Goal: Answer question/provide support: Share knowledge or assist other users

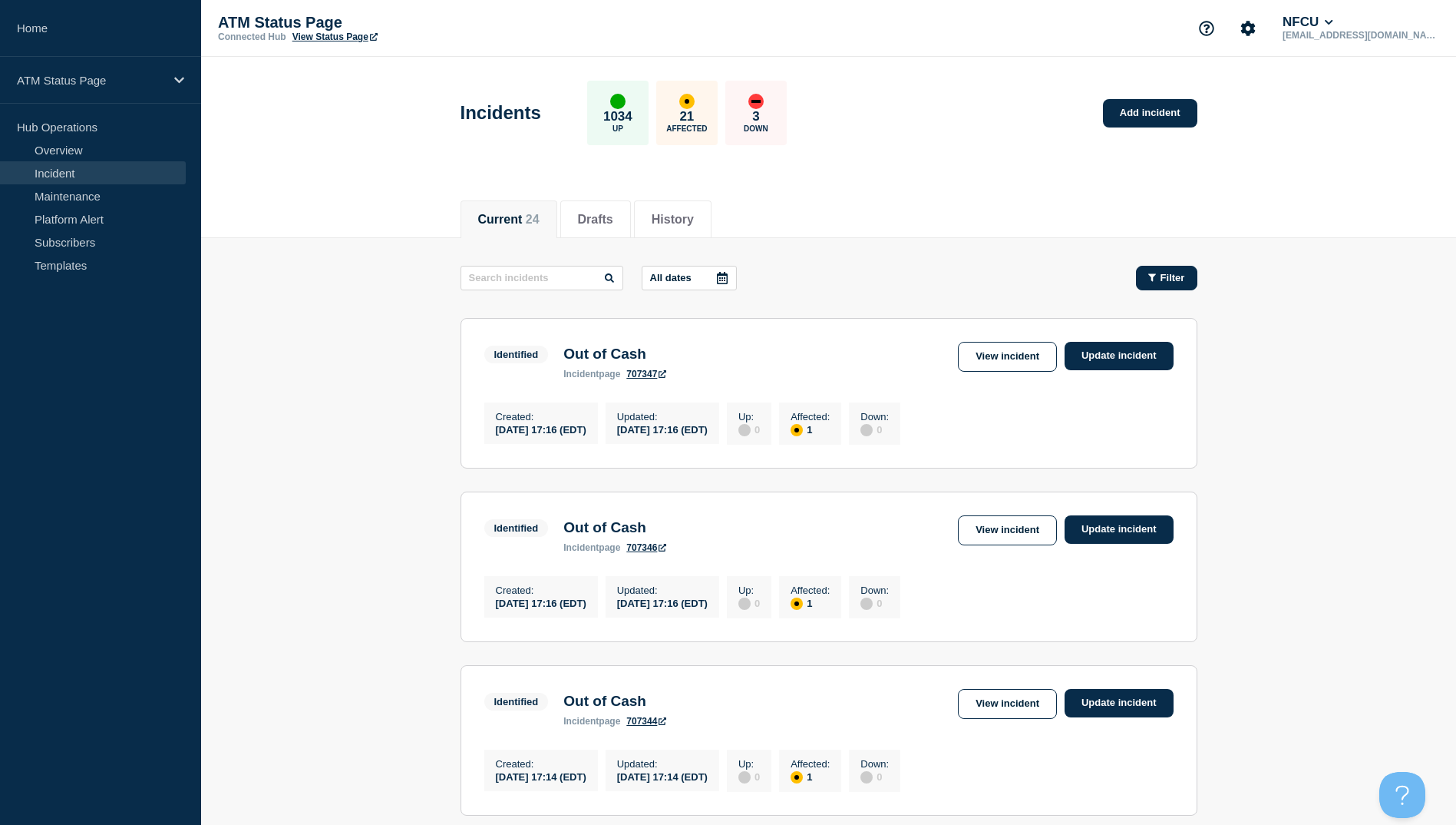
click at [1170, 274] on span "Filter" at bounding box center [1172, 277] width 24 height 11
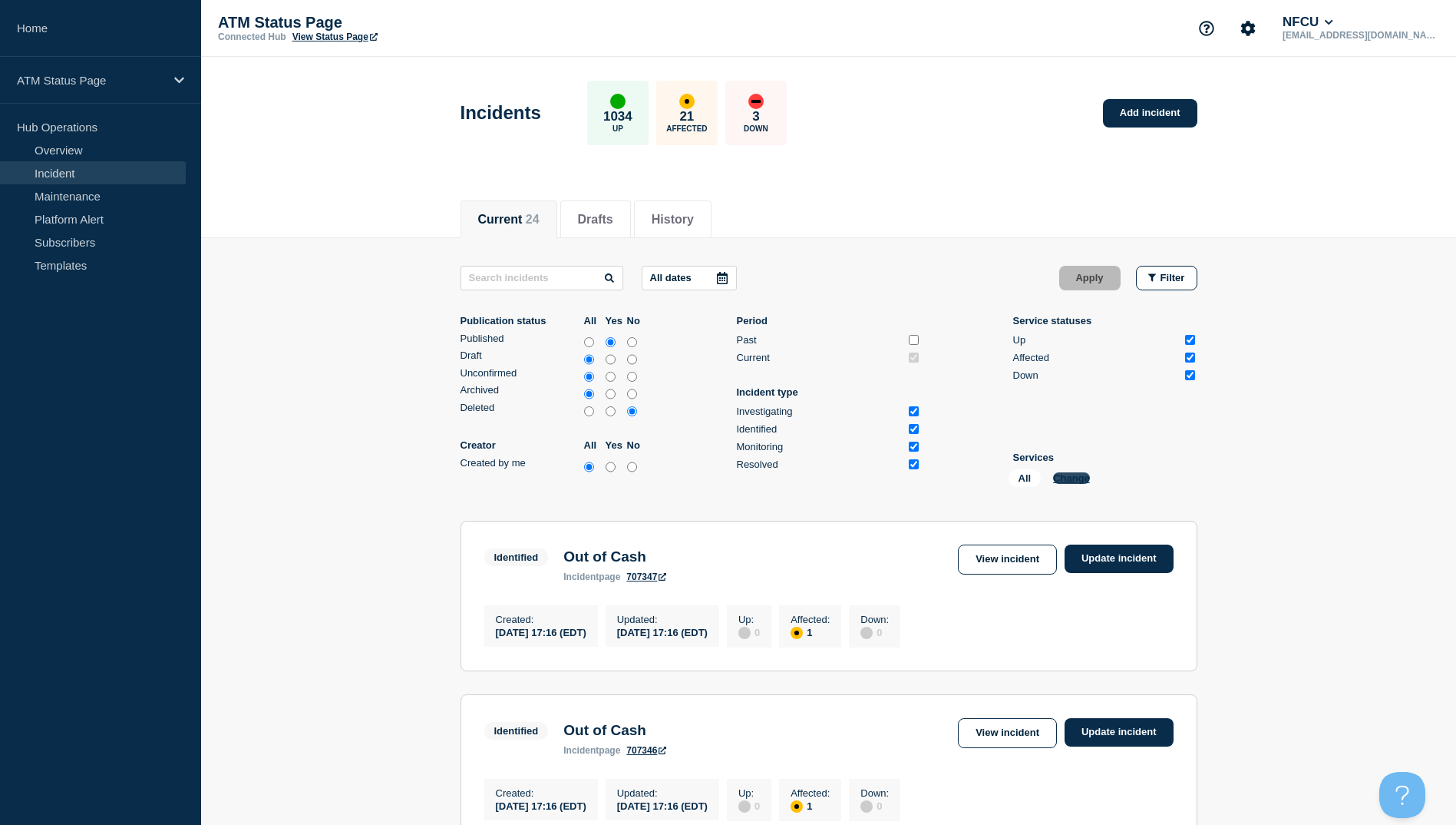
click at [1071, 476] on button "Change" at bounding box center [1071, 478] width 36 height 11
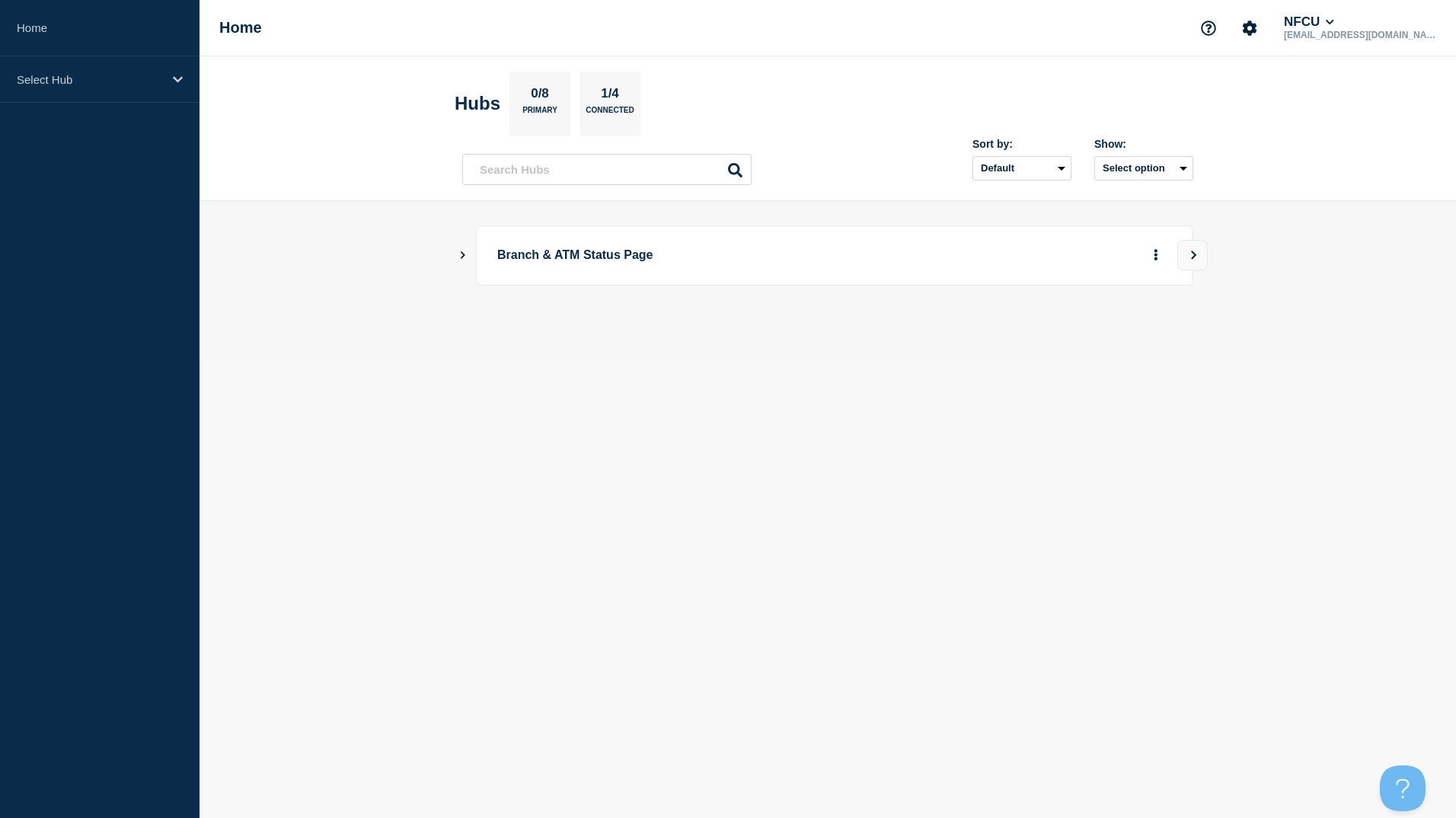
click at [467, 255] on icon "Show Connected Hubs" at bounding box center [462, 254] width 10 height 7
click at [1093, 338] on button "See overview" at bounding box center [1102, 331] width 81 height 31
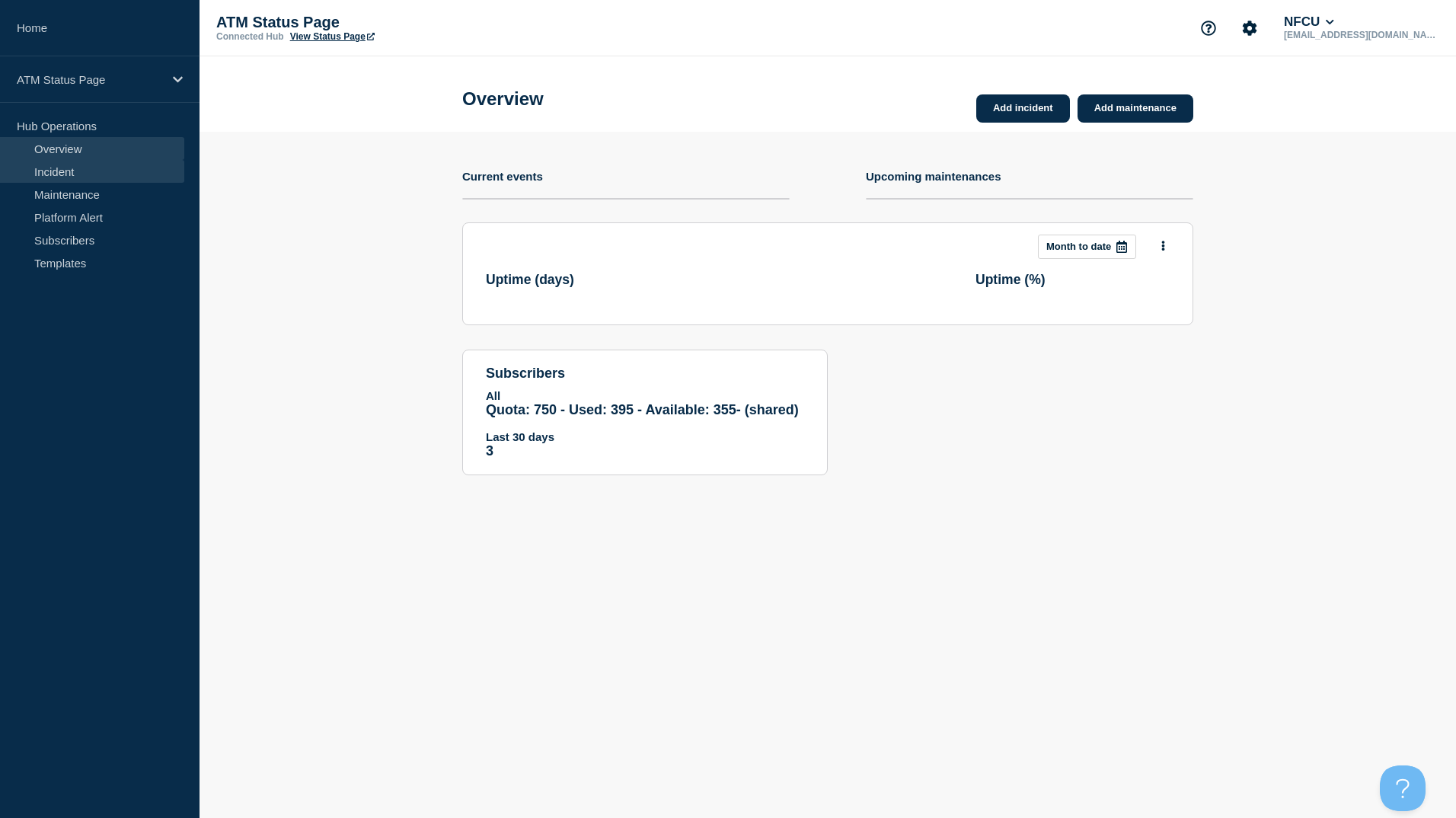
click at [71, 178] on link "Incident" at bounding box center [92, 171] width 184 height 23
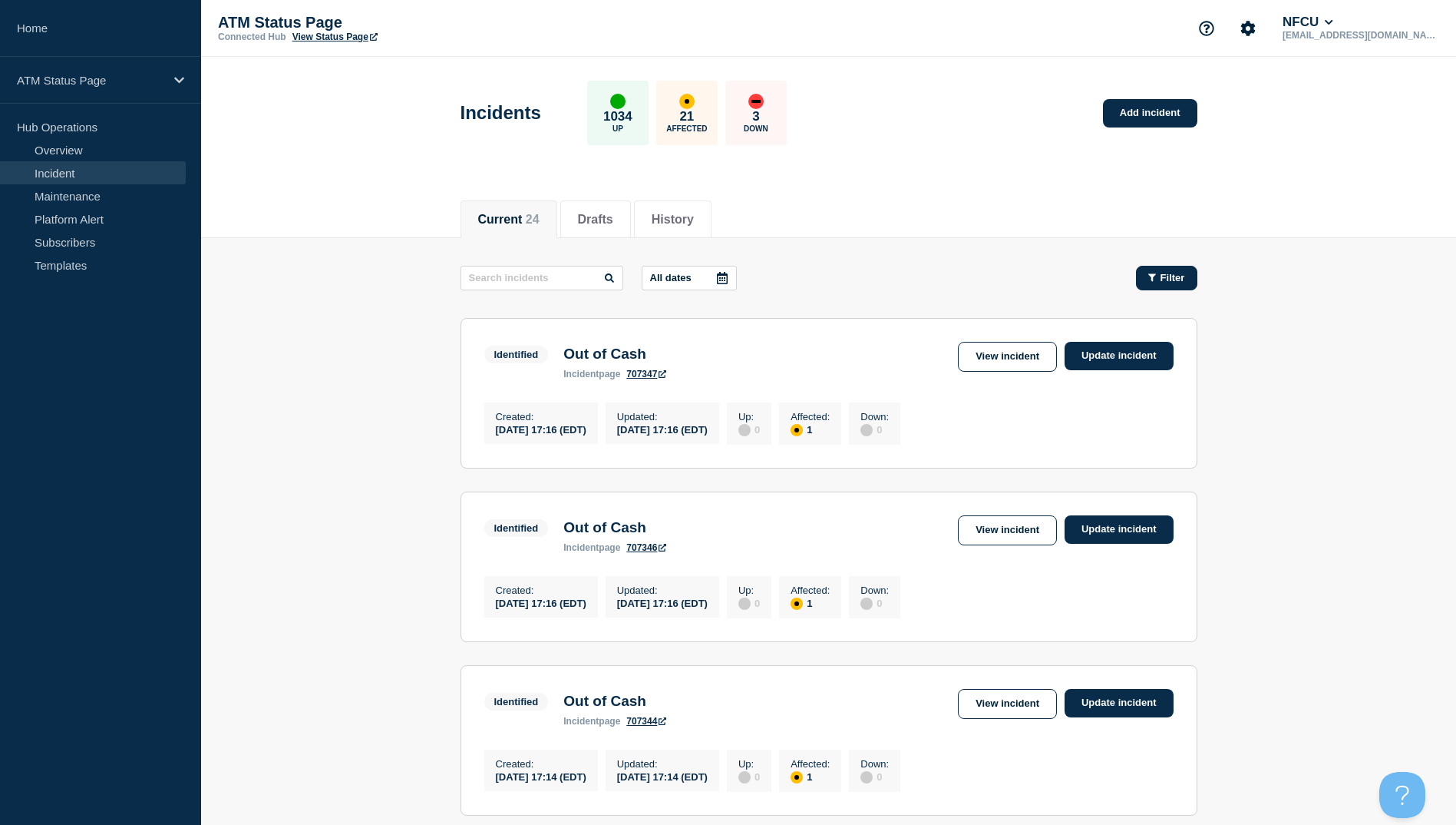
click at [1171, 272] on span "Filter" at bounding box center [1172, 277] width 24 height 11
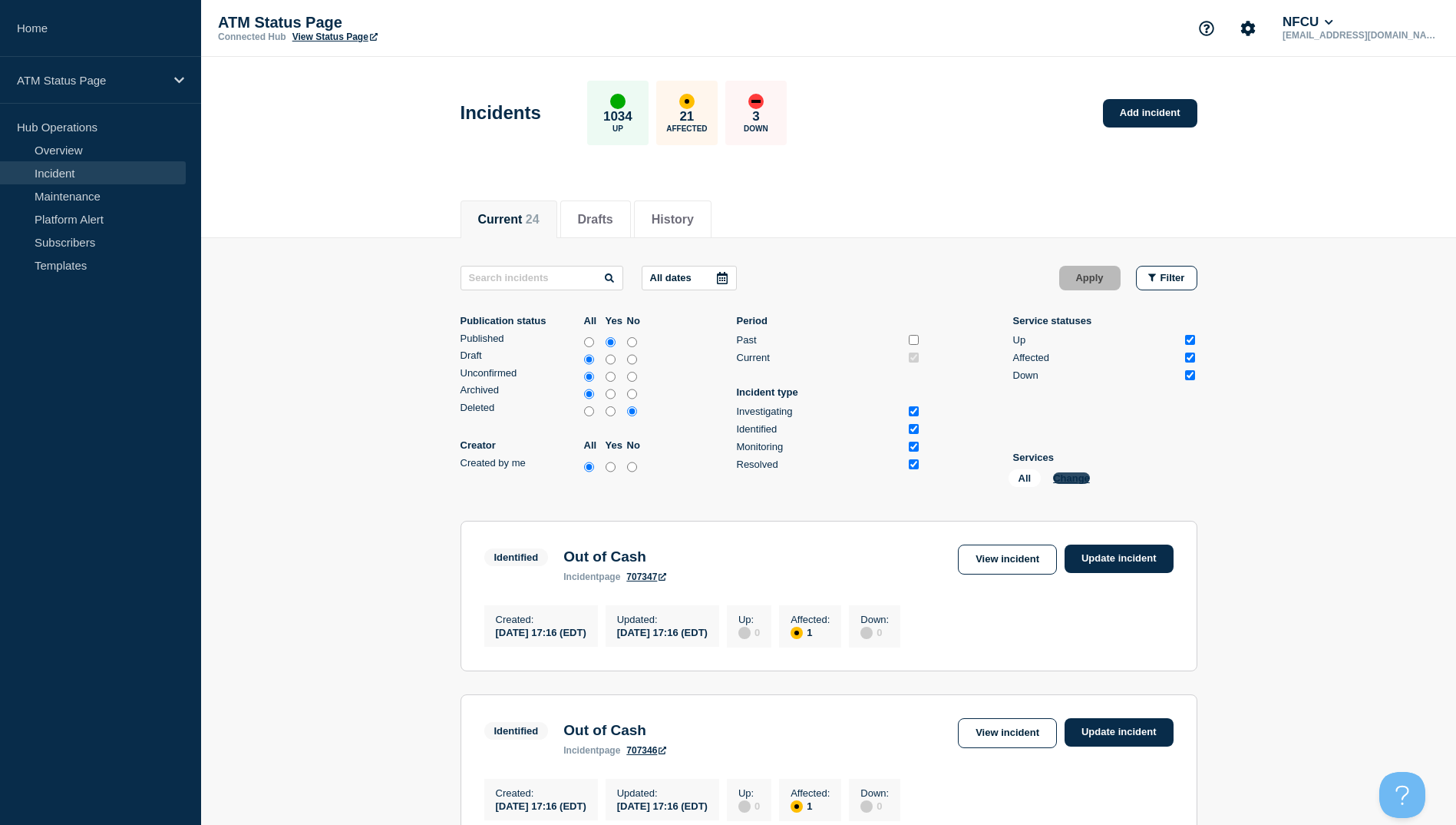
click at [1080, 475] on button "Change" at bounding box center [1071, 478] width 36 height 11
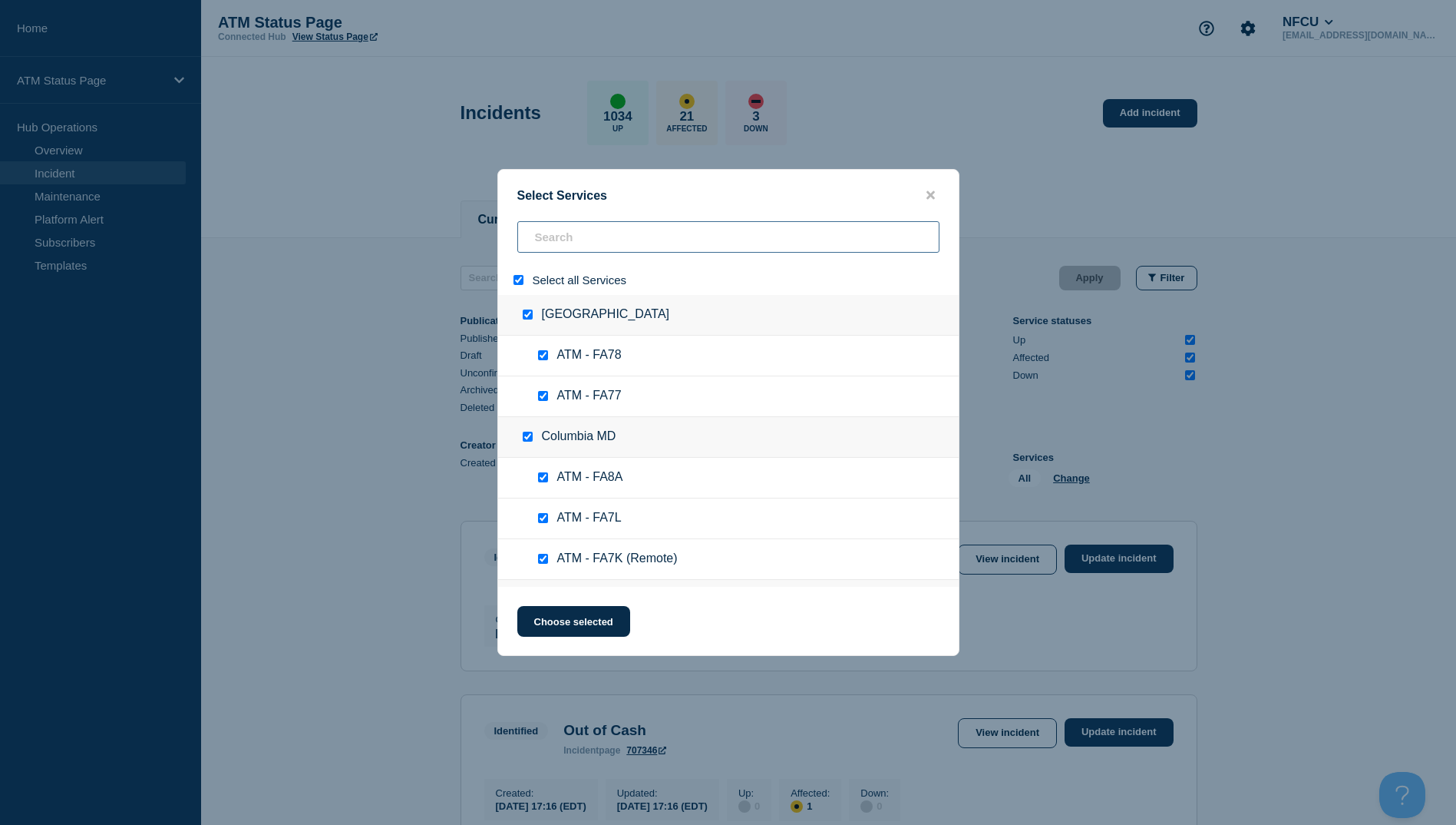
click at [538, 238] on input "search" at bounding box center [728, 237] width 422 height 32
click at [519, 280] on input "select all" at bounding box center [518, 280] width 10 height 10
checkbox input "false"
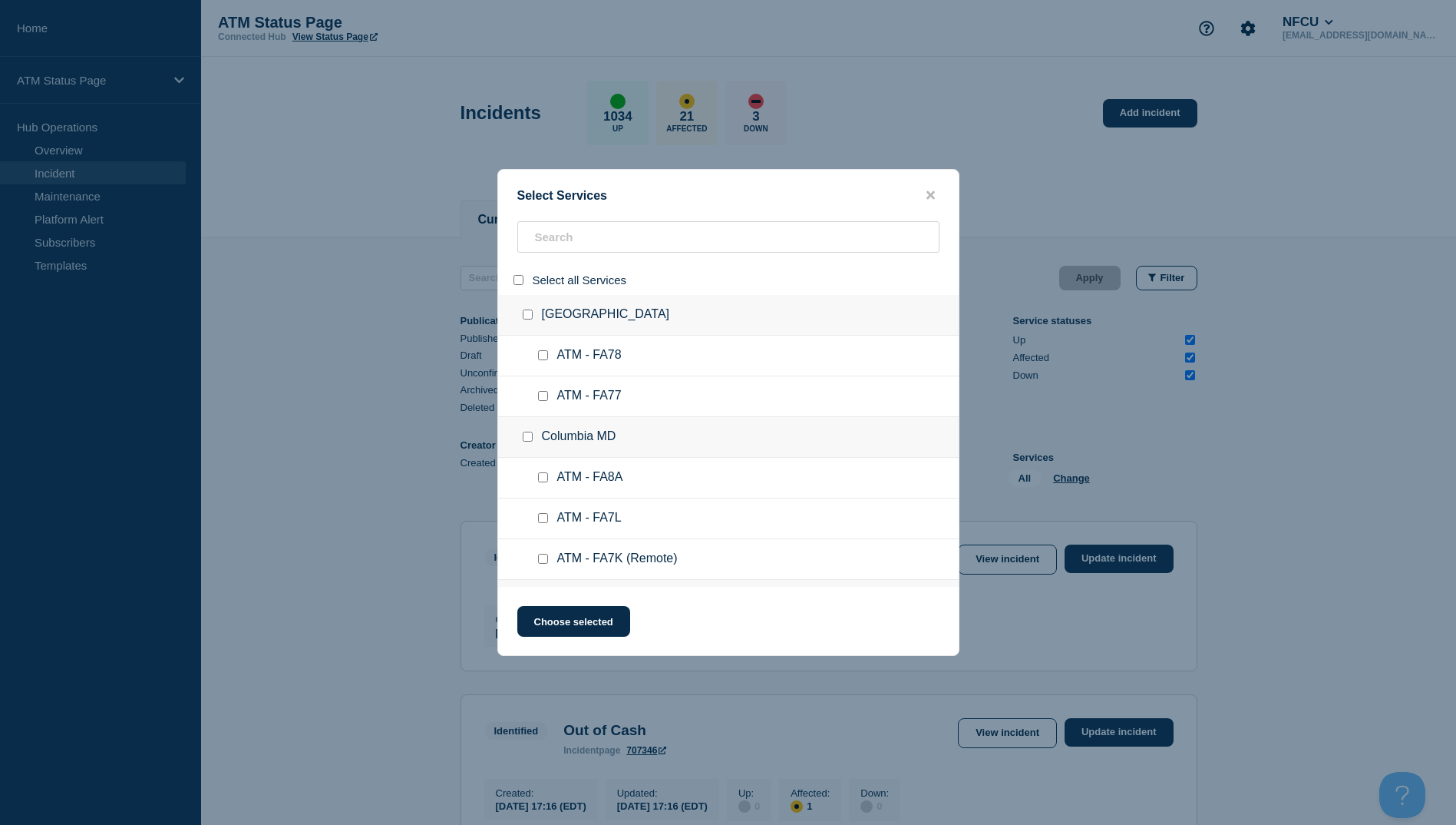
checkbox input "false"
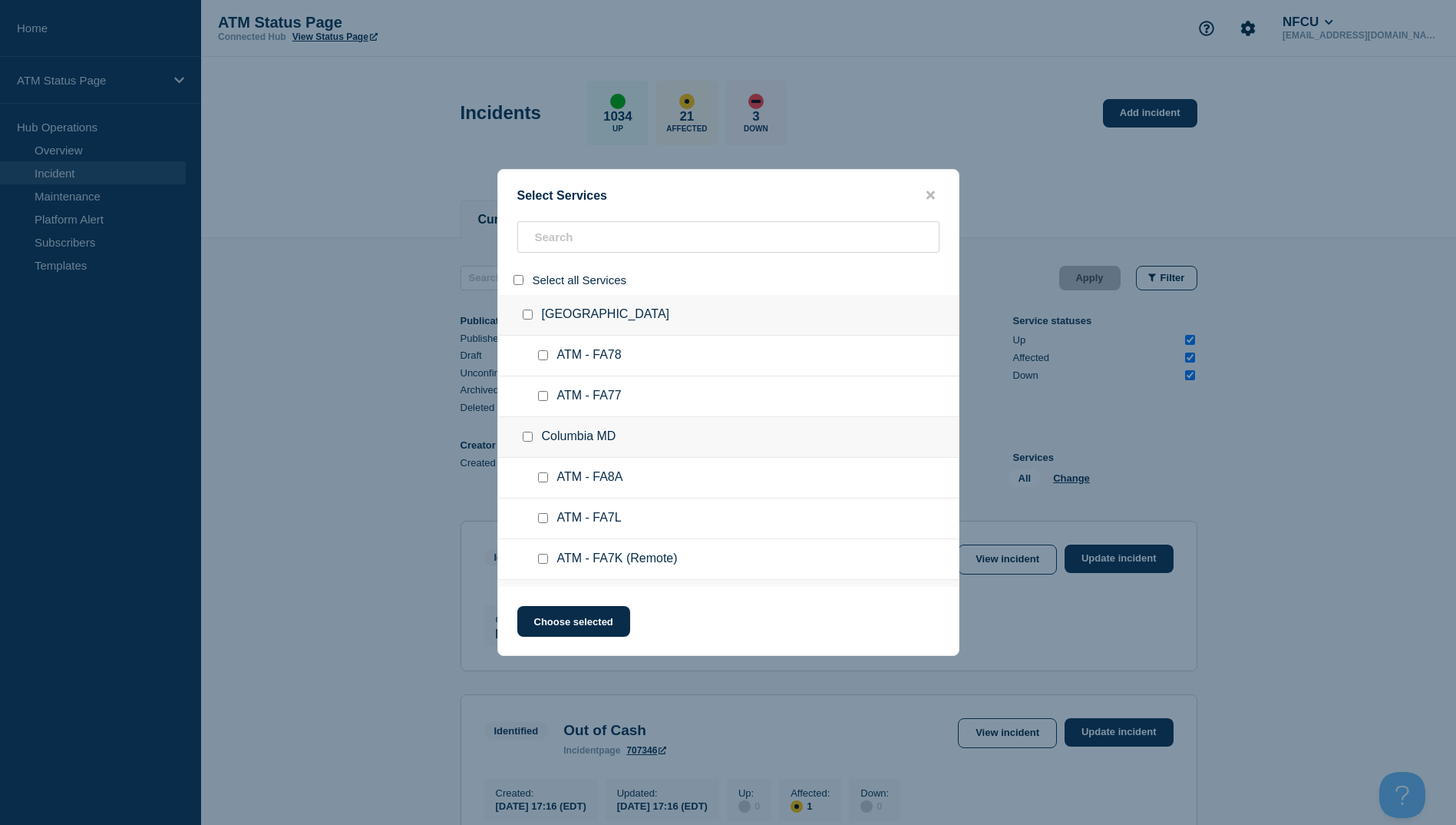
checkbox input "false"
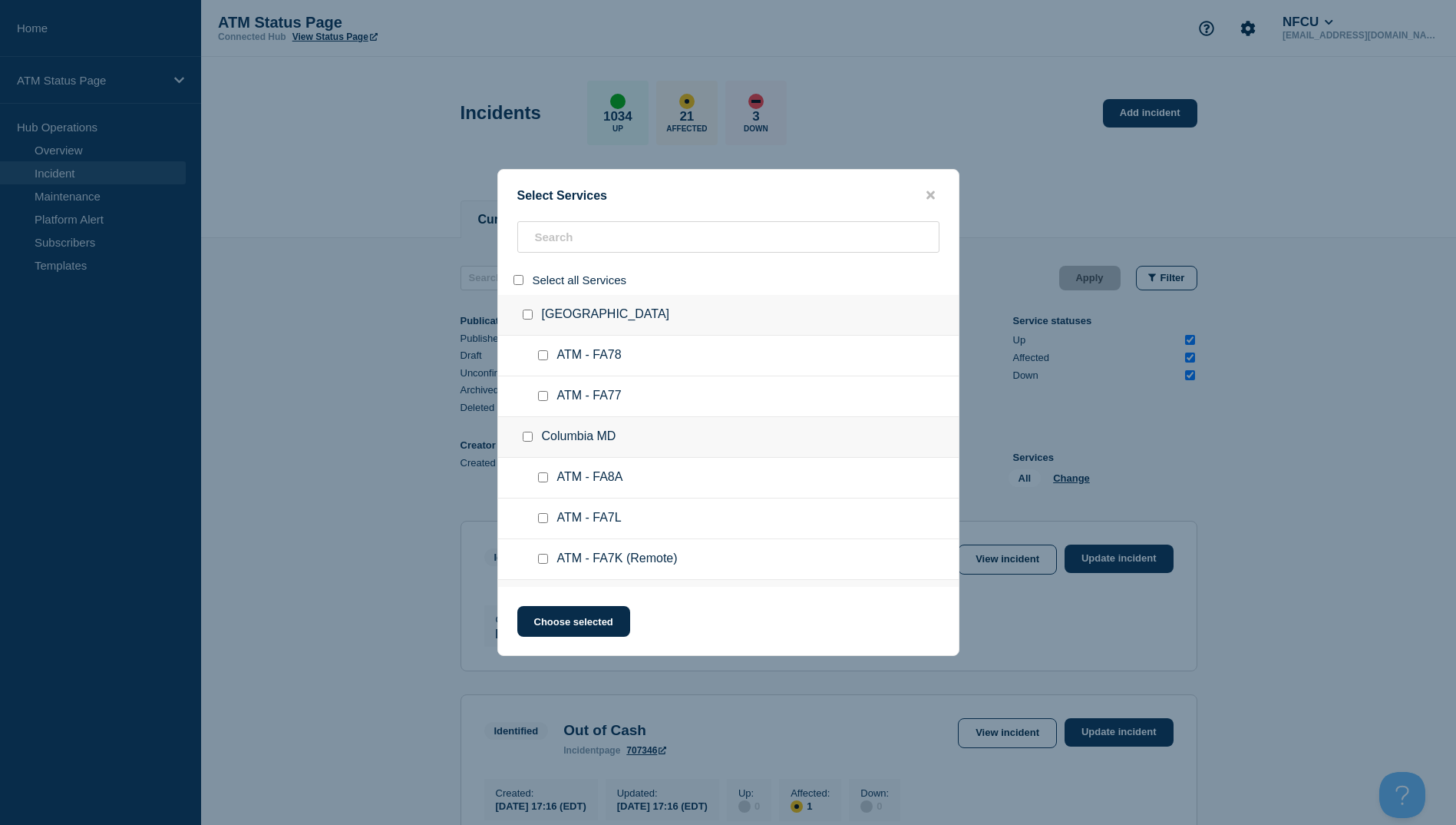
checkbox input "false"
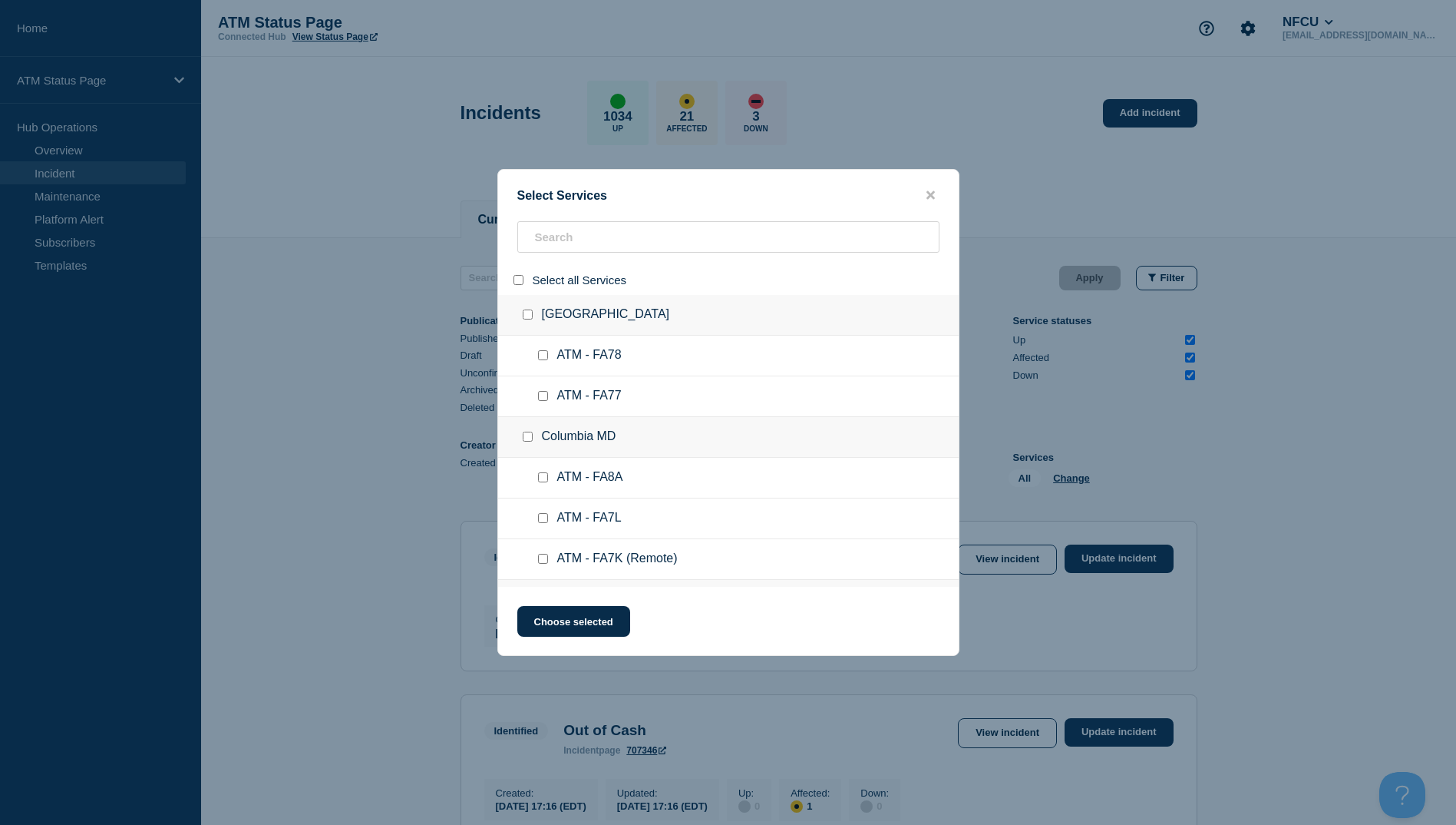
checkbox input "false"
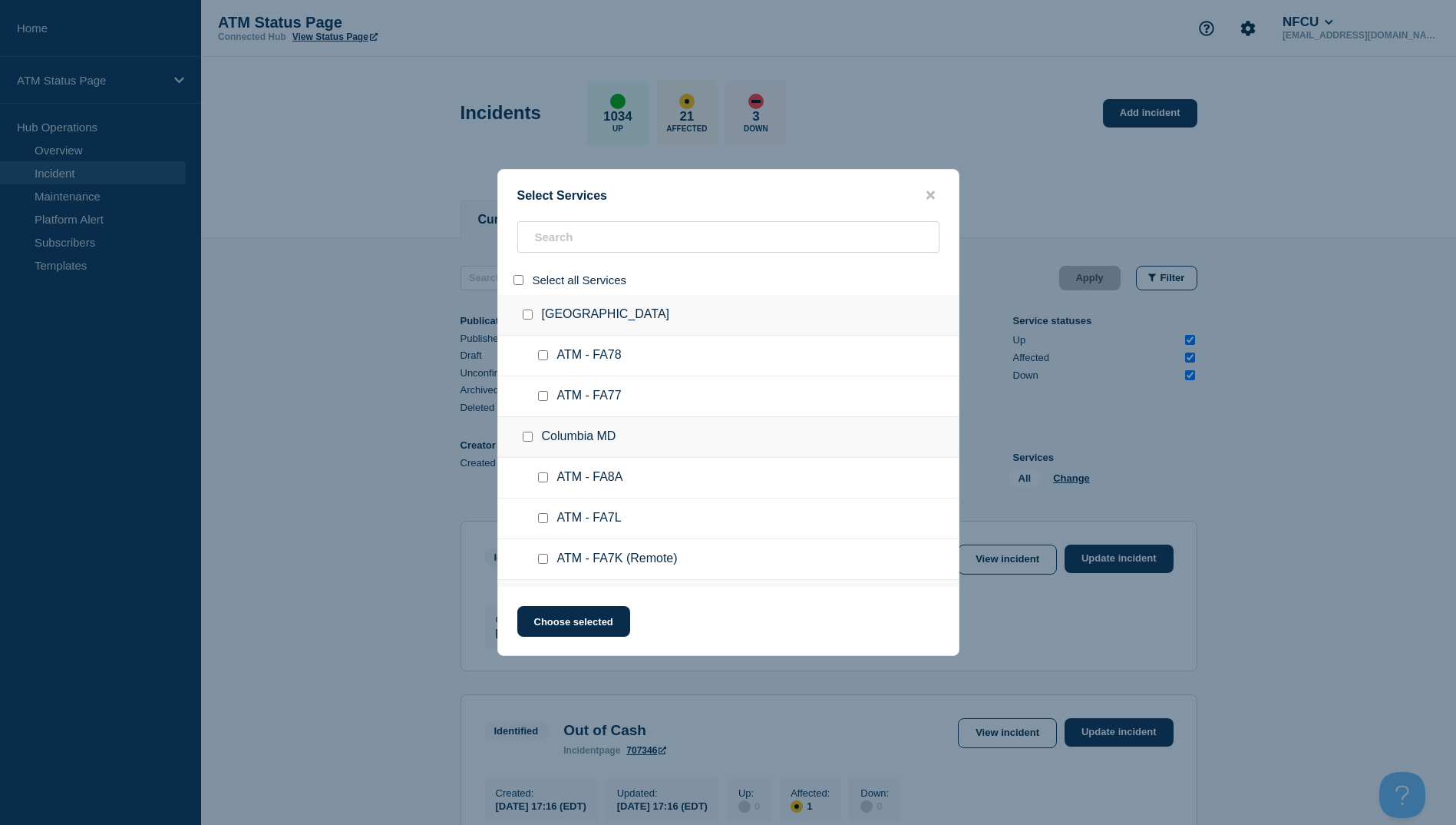
checkbox input "false"
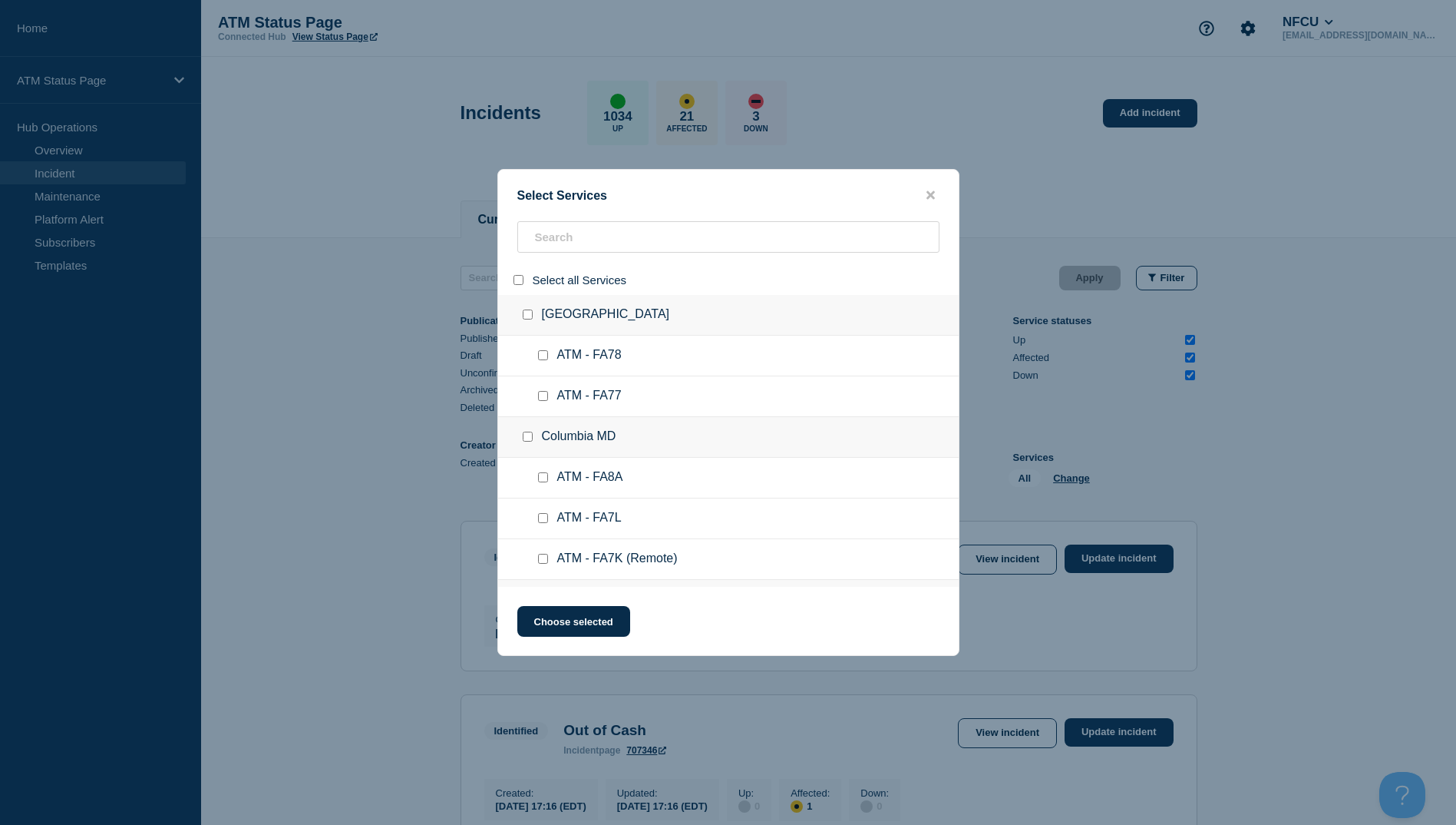
checkbox input "false"
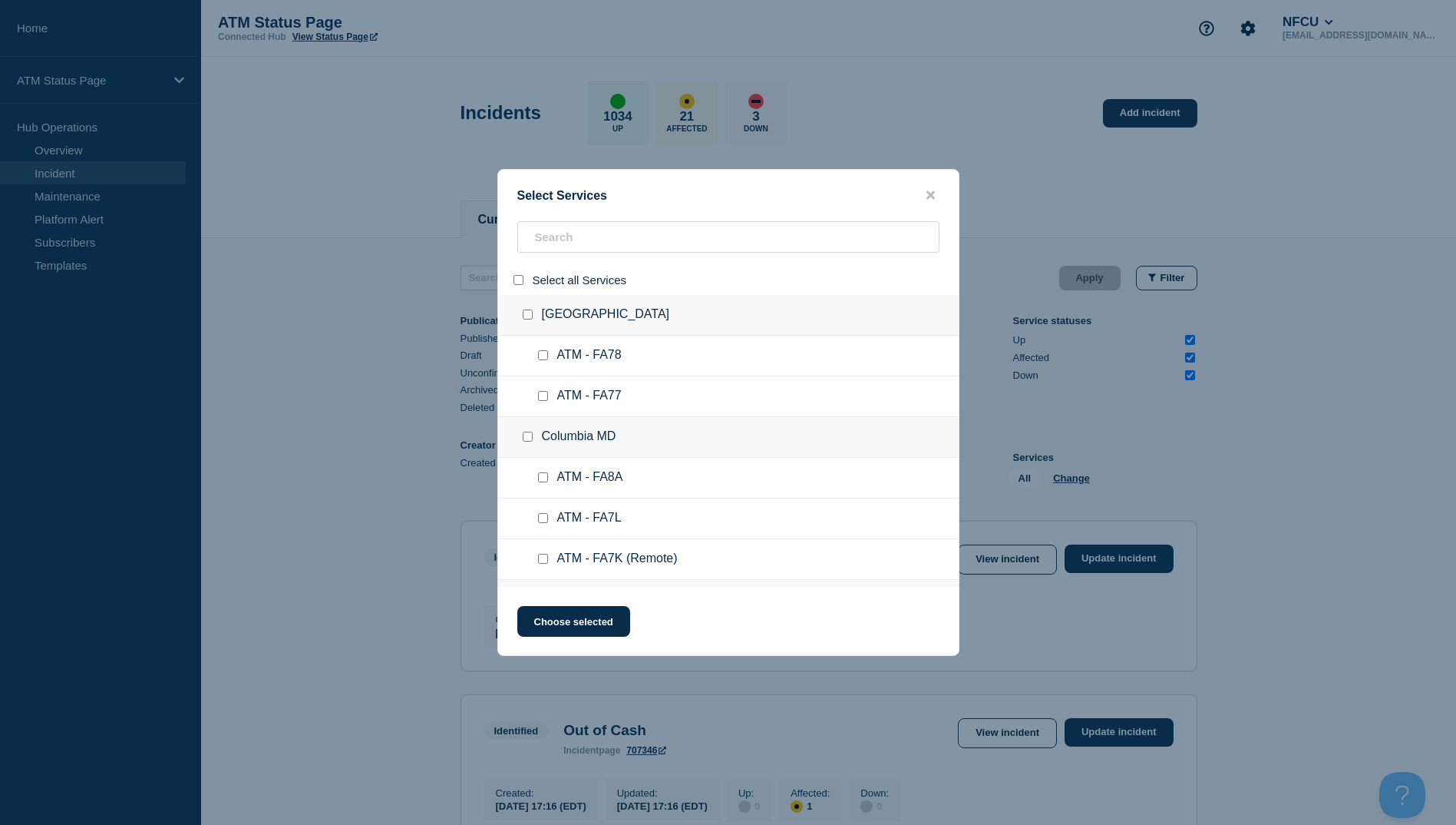
checkbox input "false"
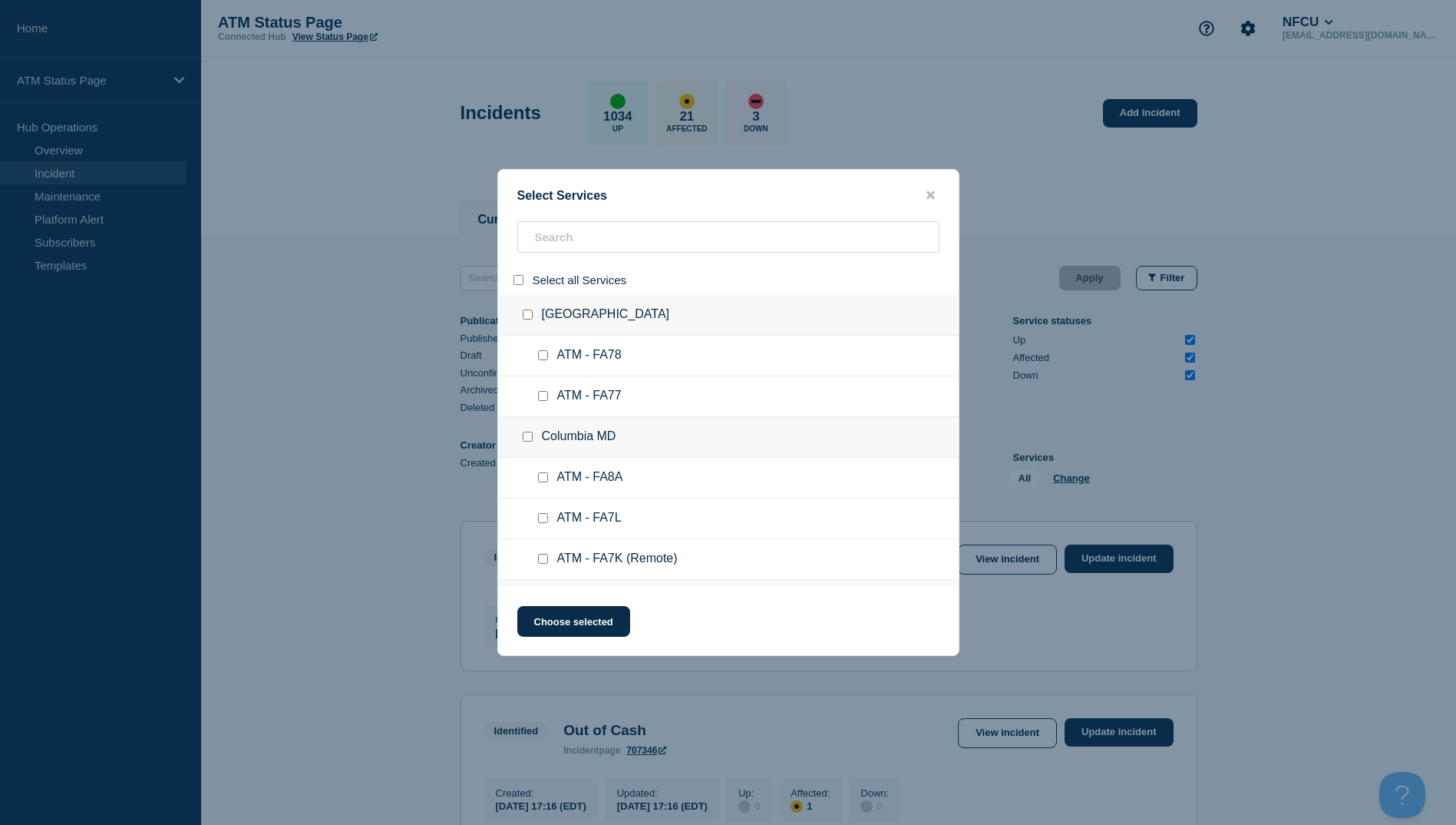
checkbox input "false"
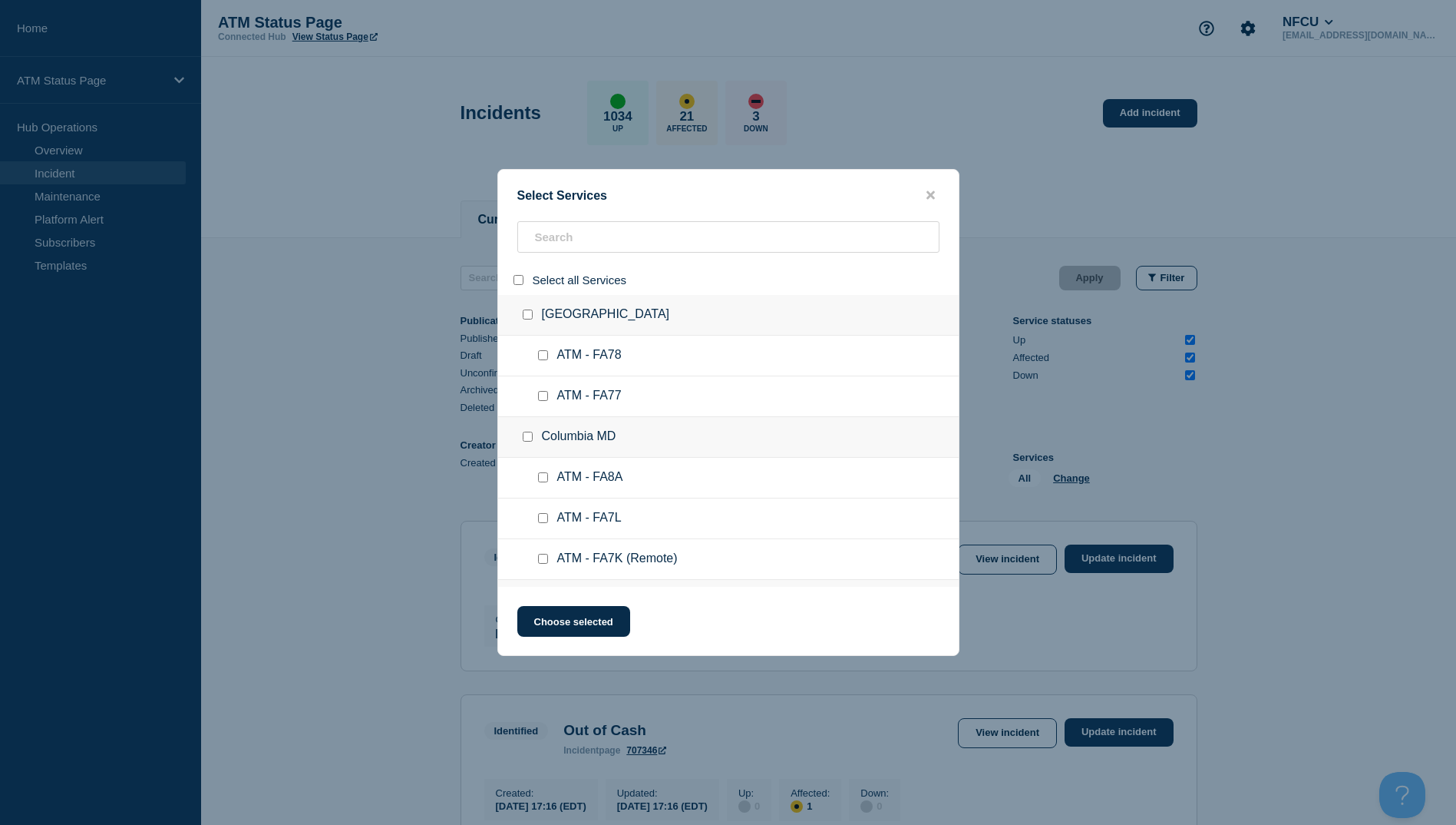
checkbox input "false"
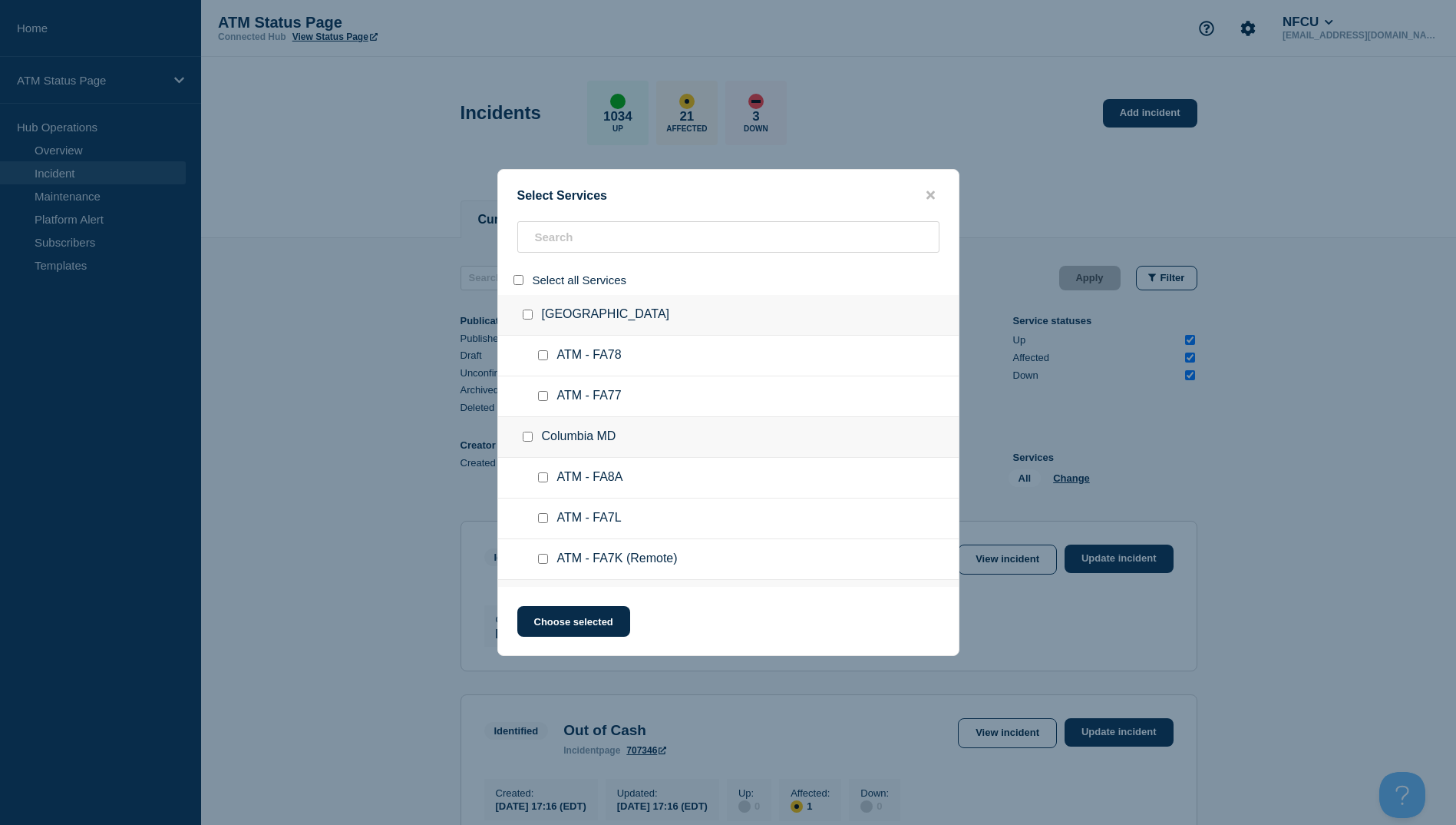
checkbox input "false"
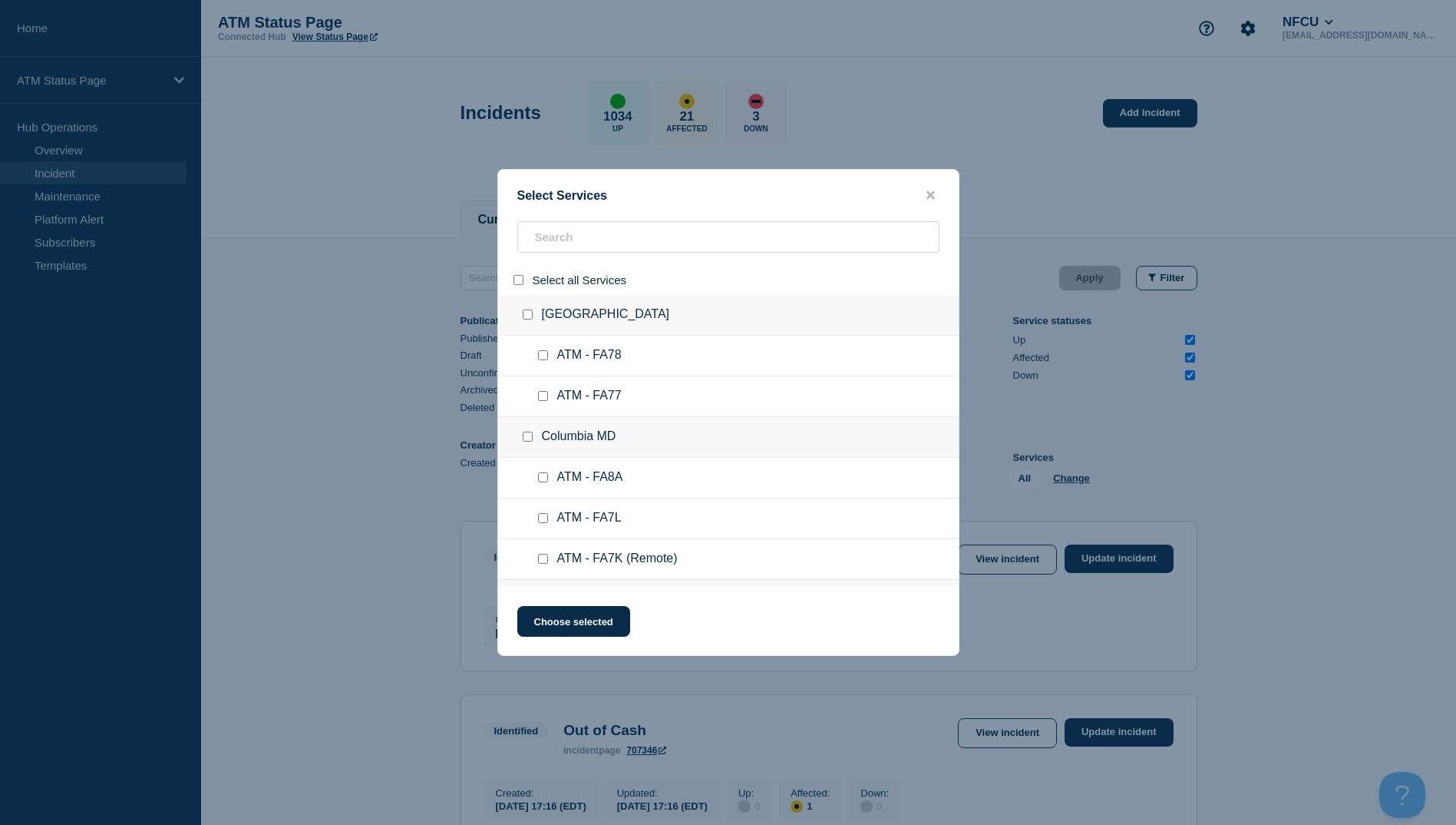
checkbox input "false"
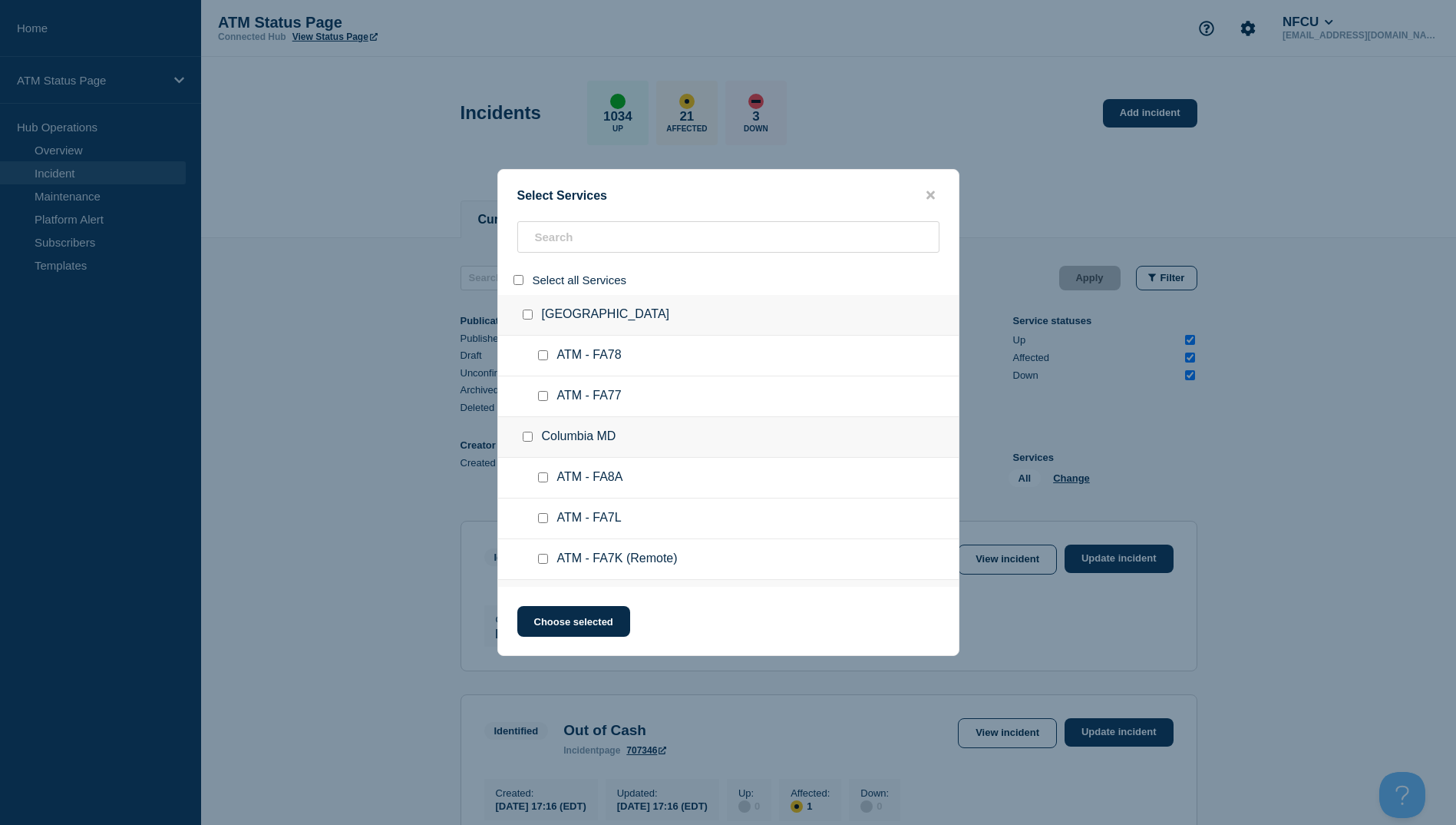
checkbox input "false"
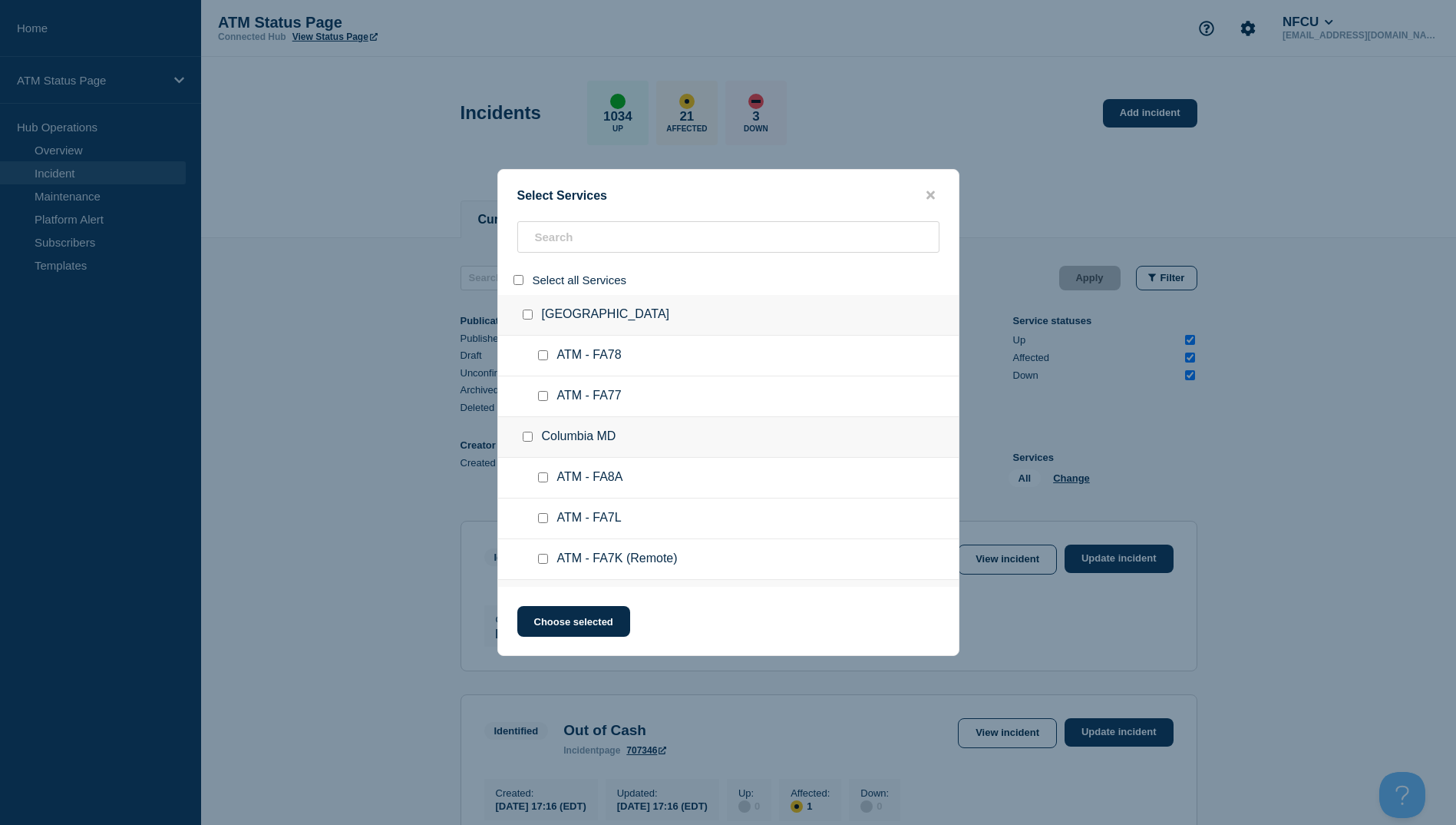
checkbox input "false"
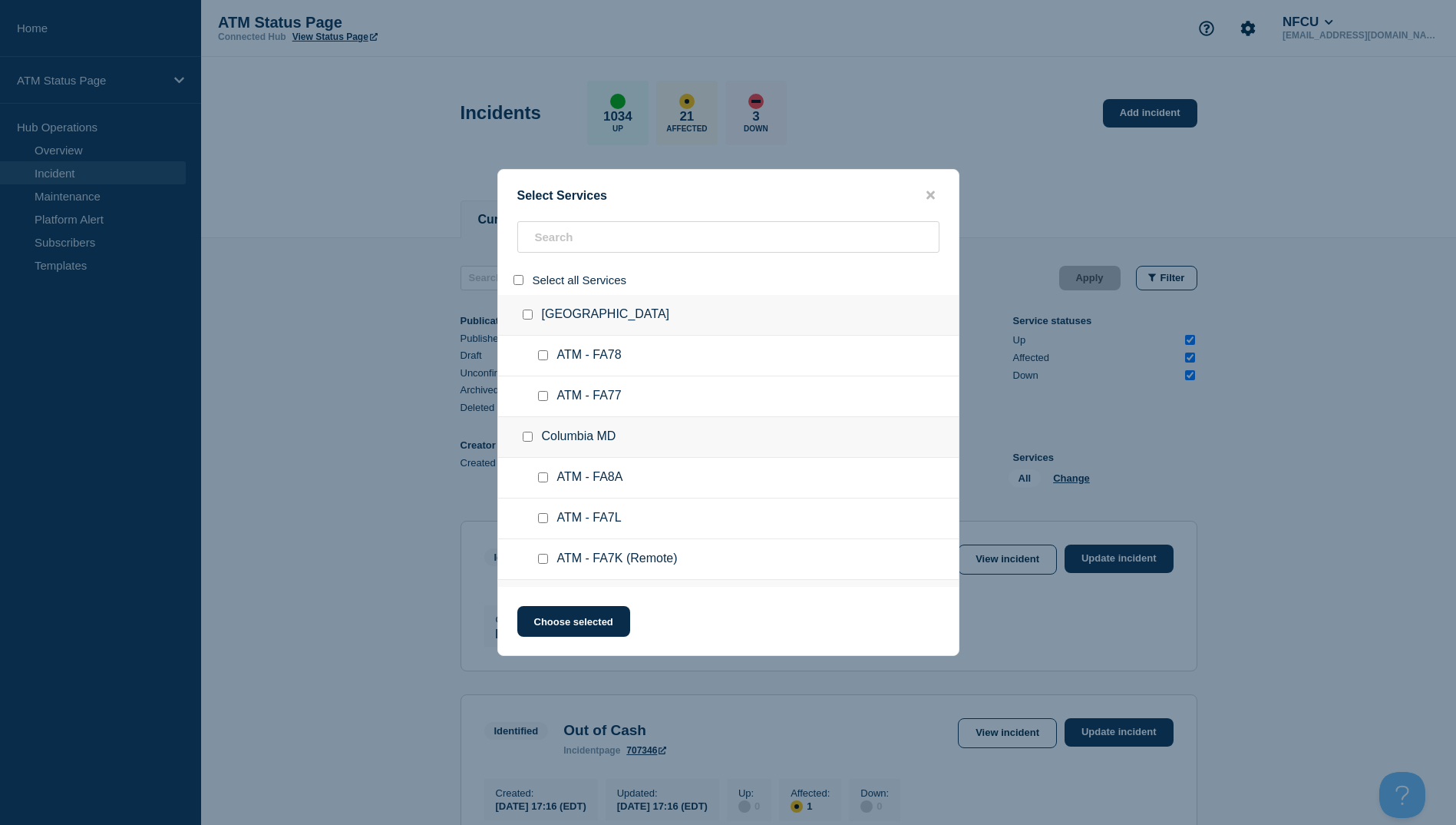
checkbox input "false"
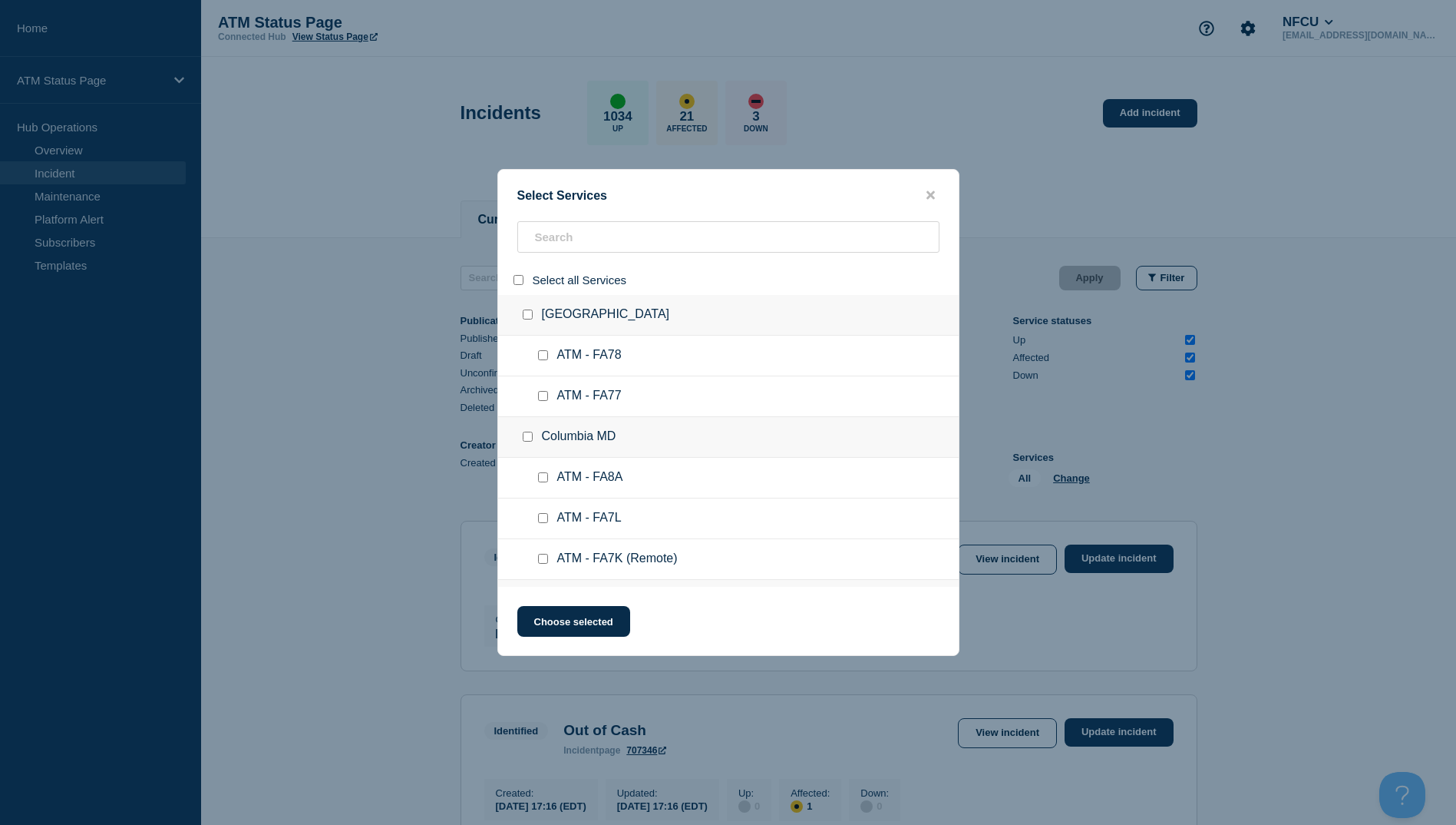
checkbox input "false"
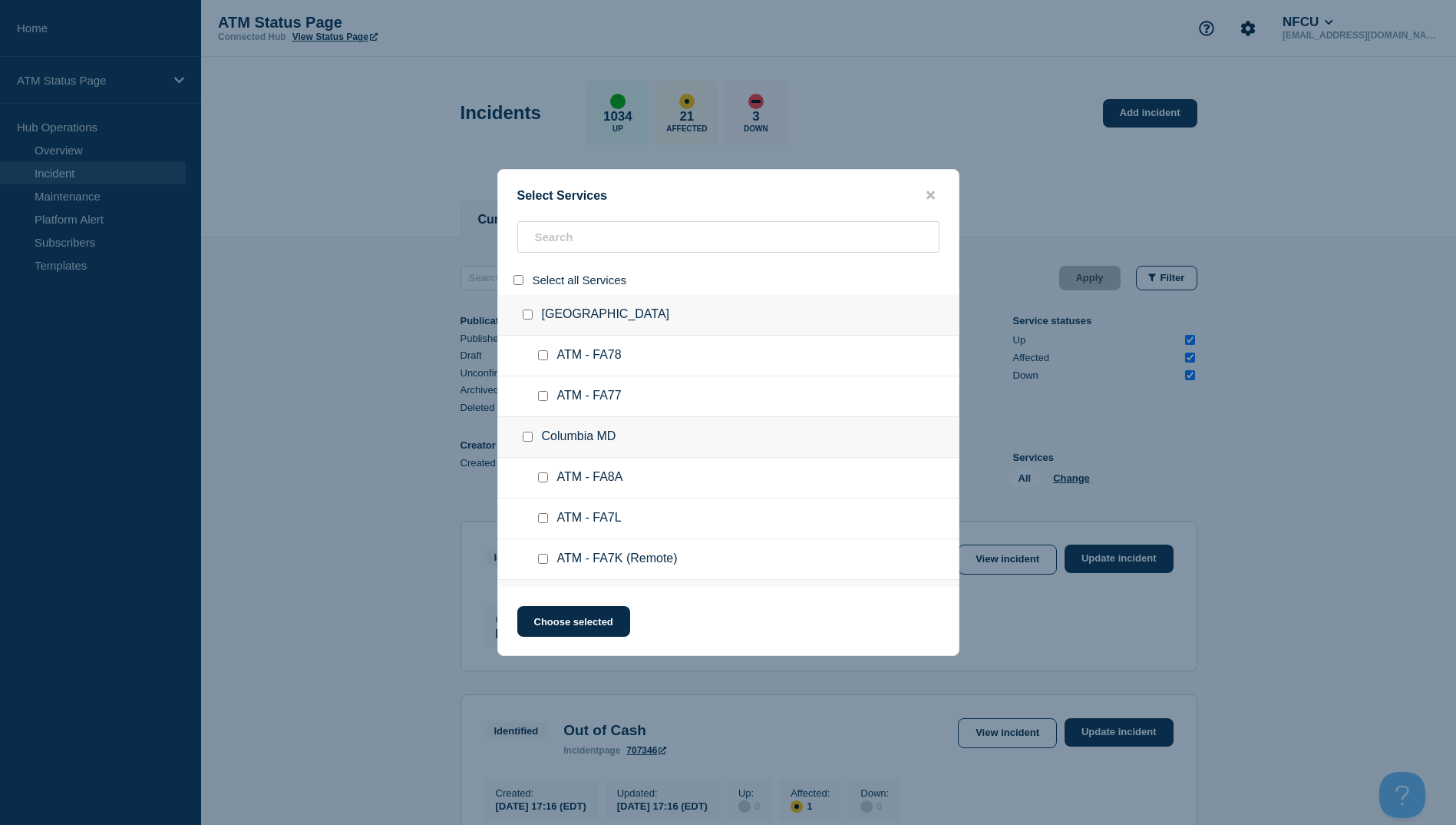
checkbox input "false"
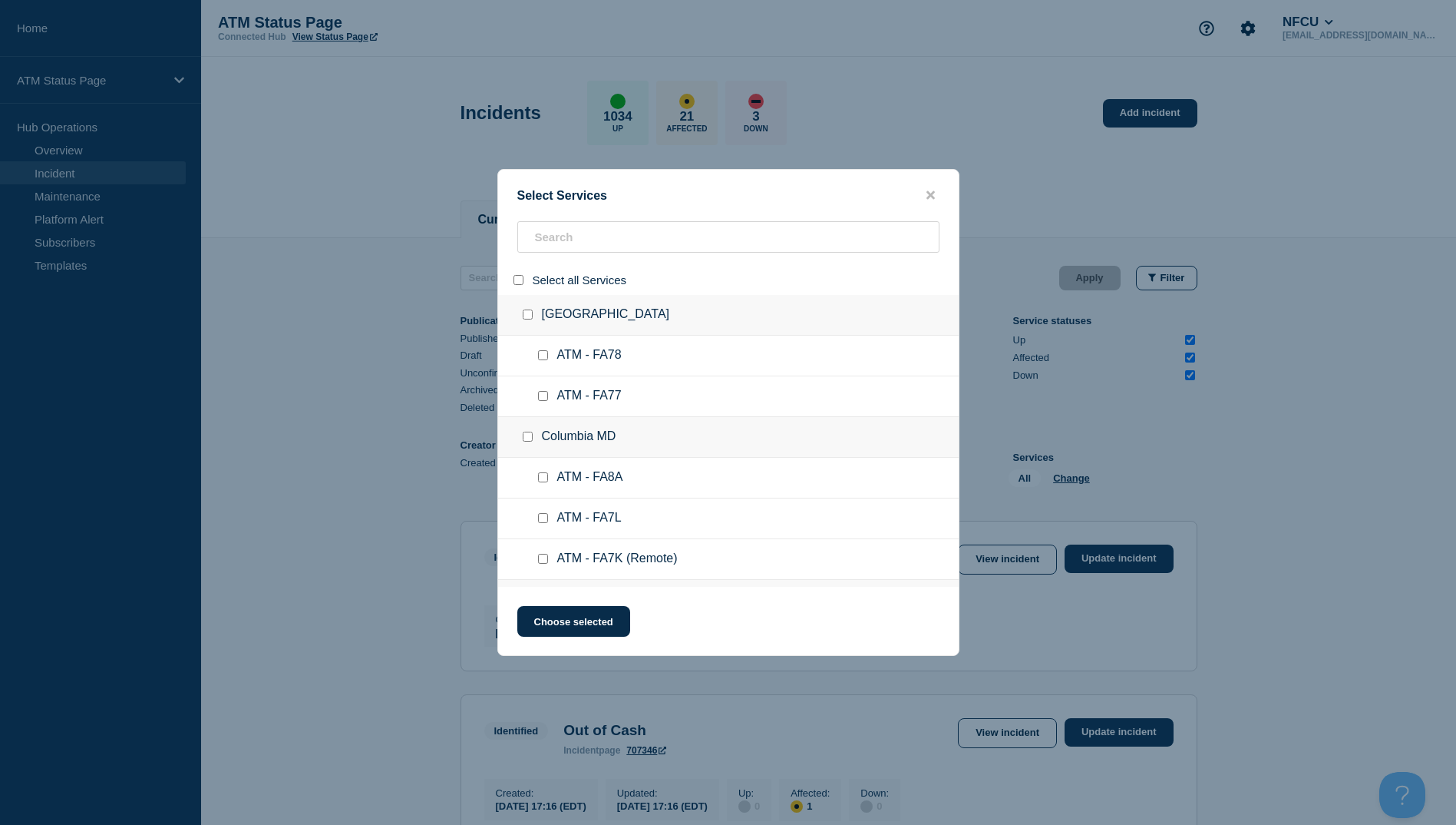
checkbox input "false"
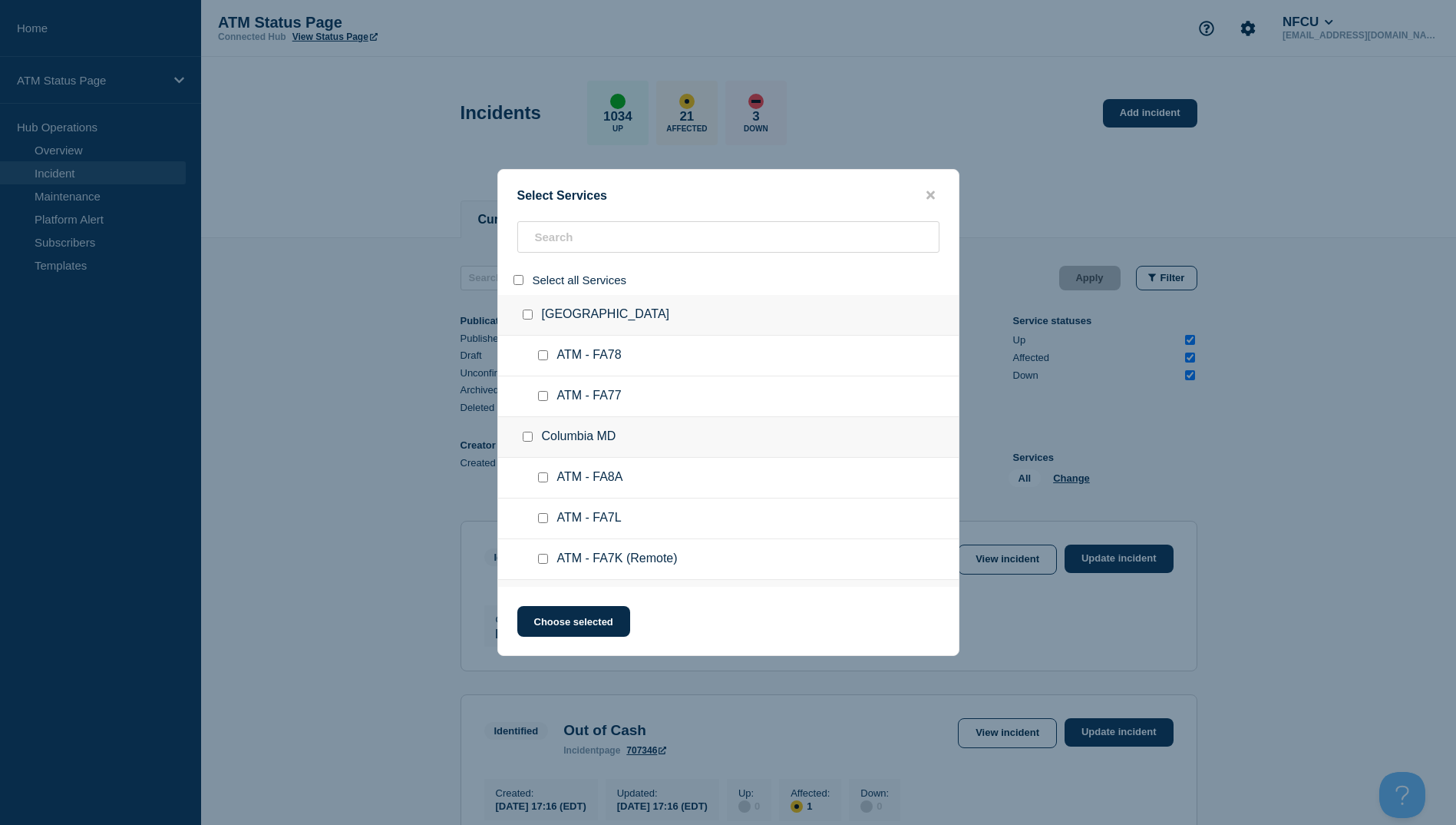
checkbox input "false"
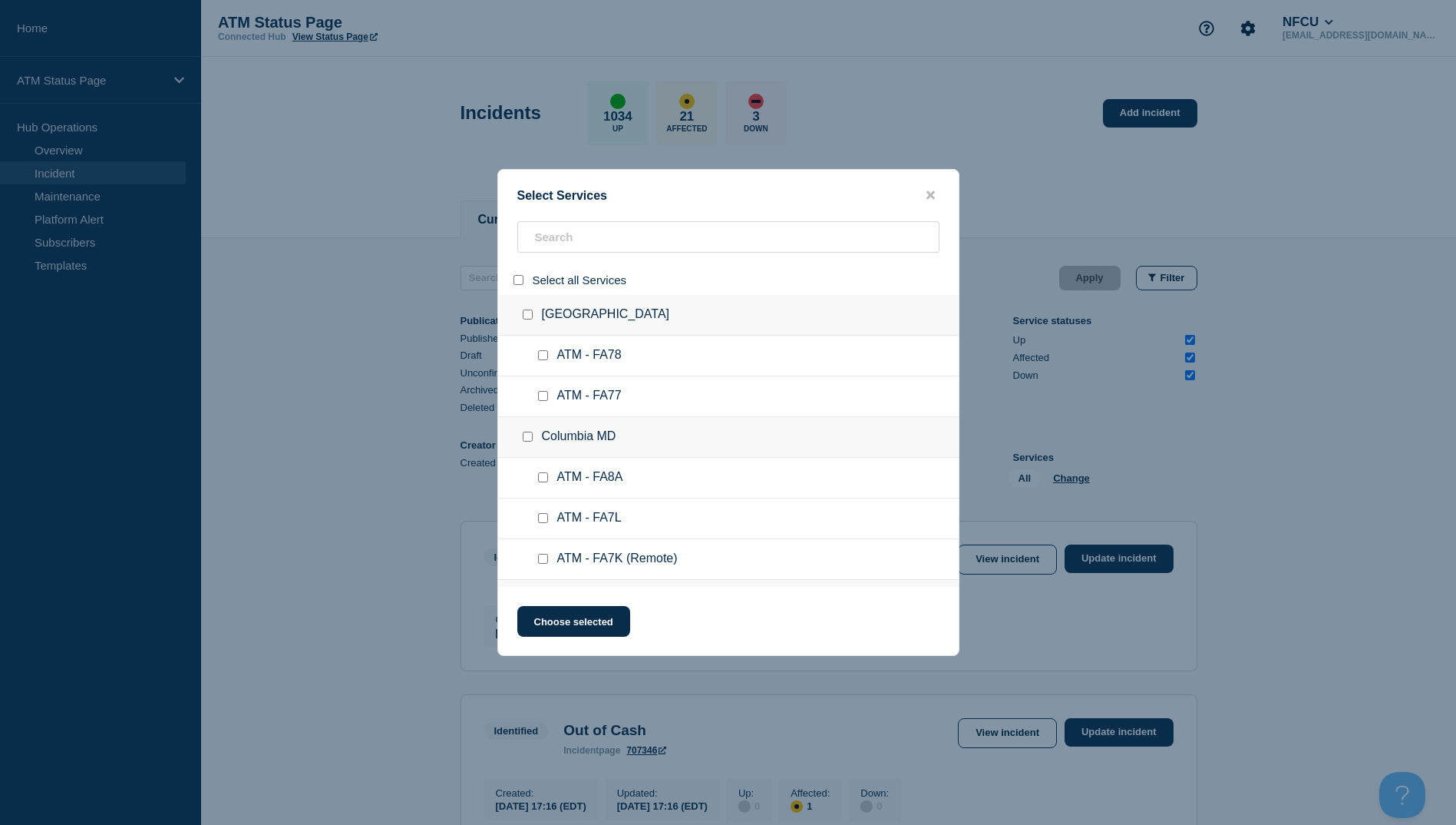
checkbox input "false"
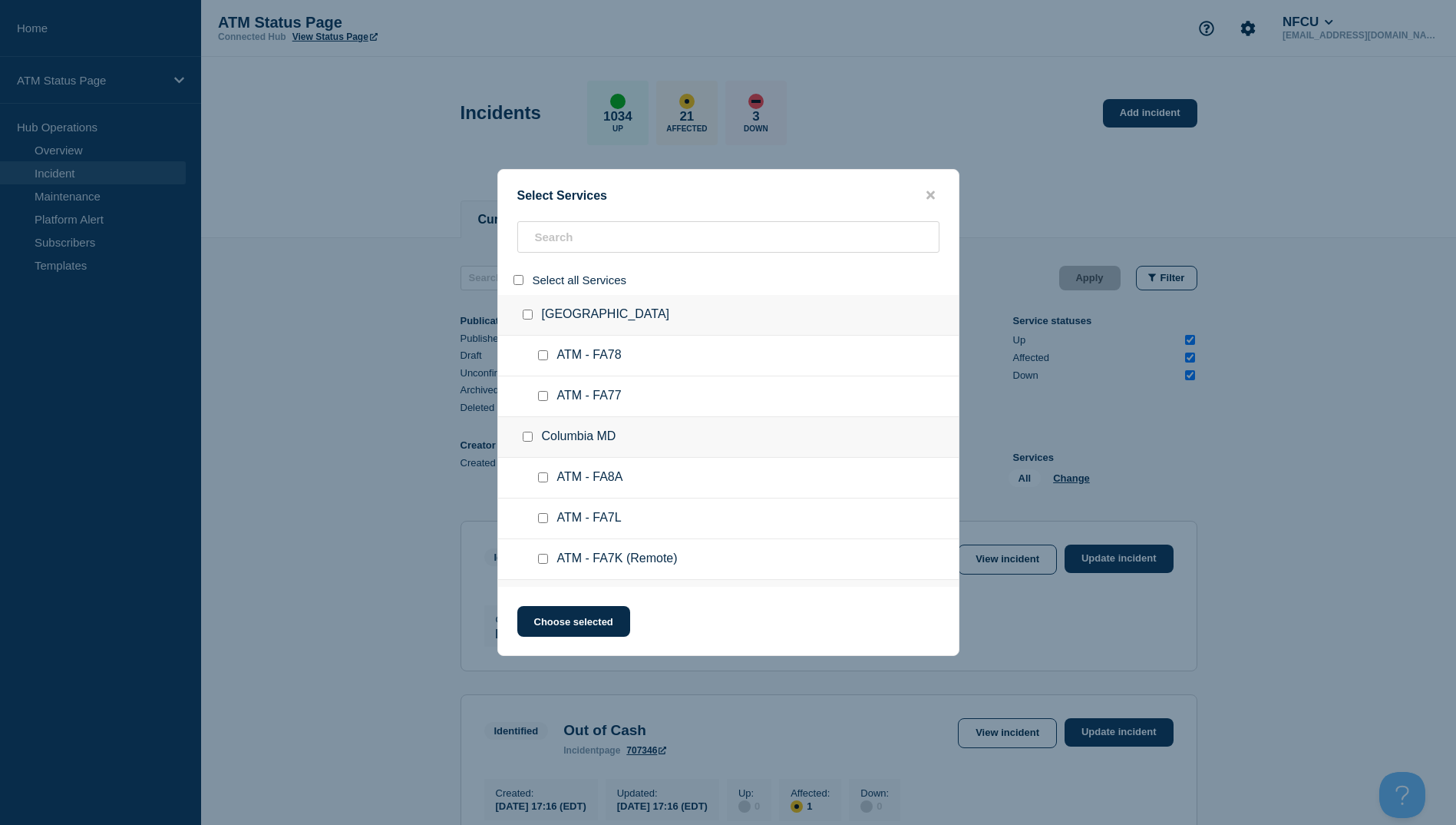
checkbox input "false"
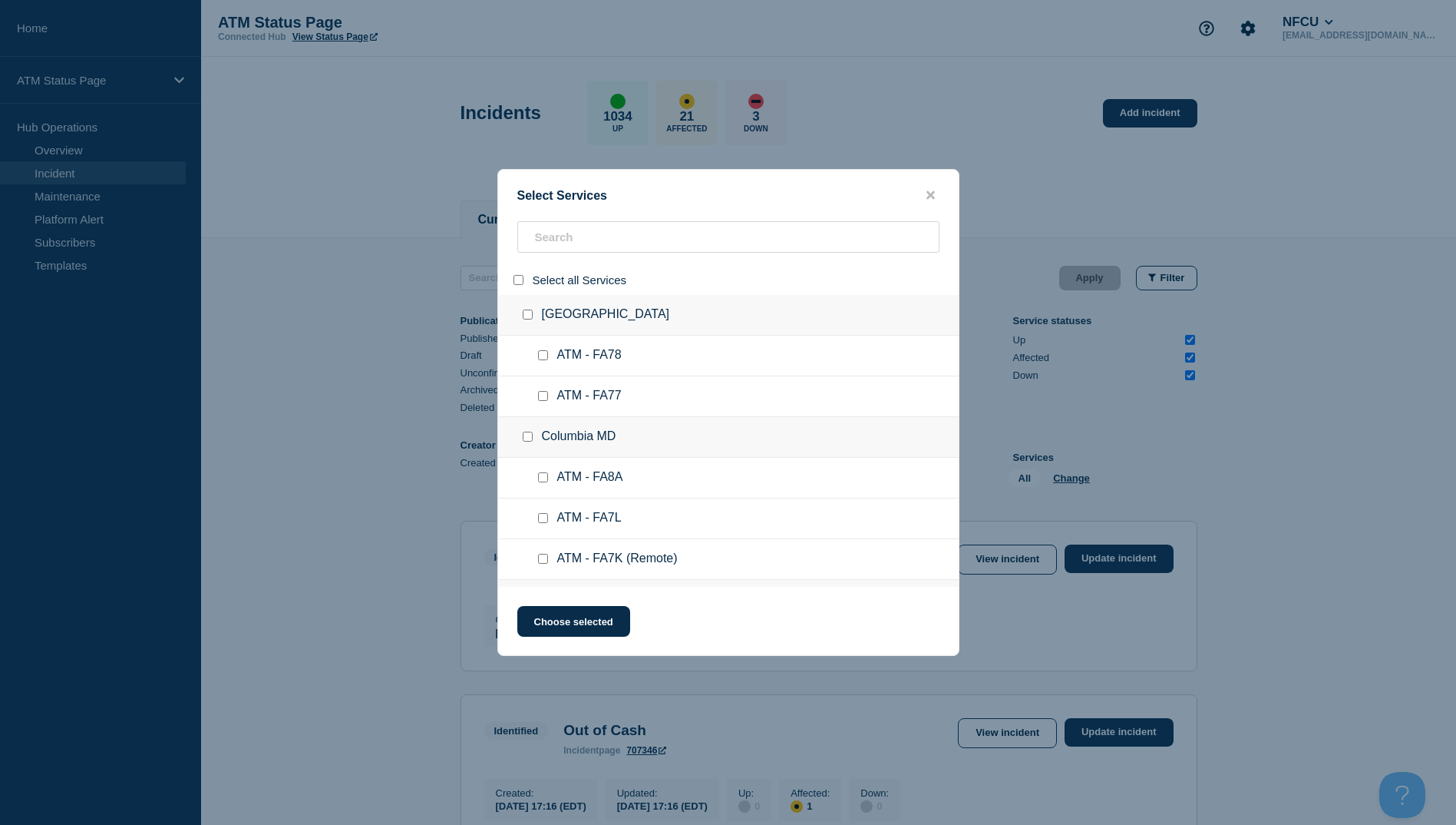
checkbox input "false"
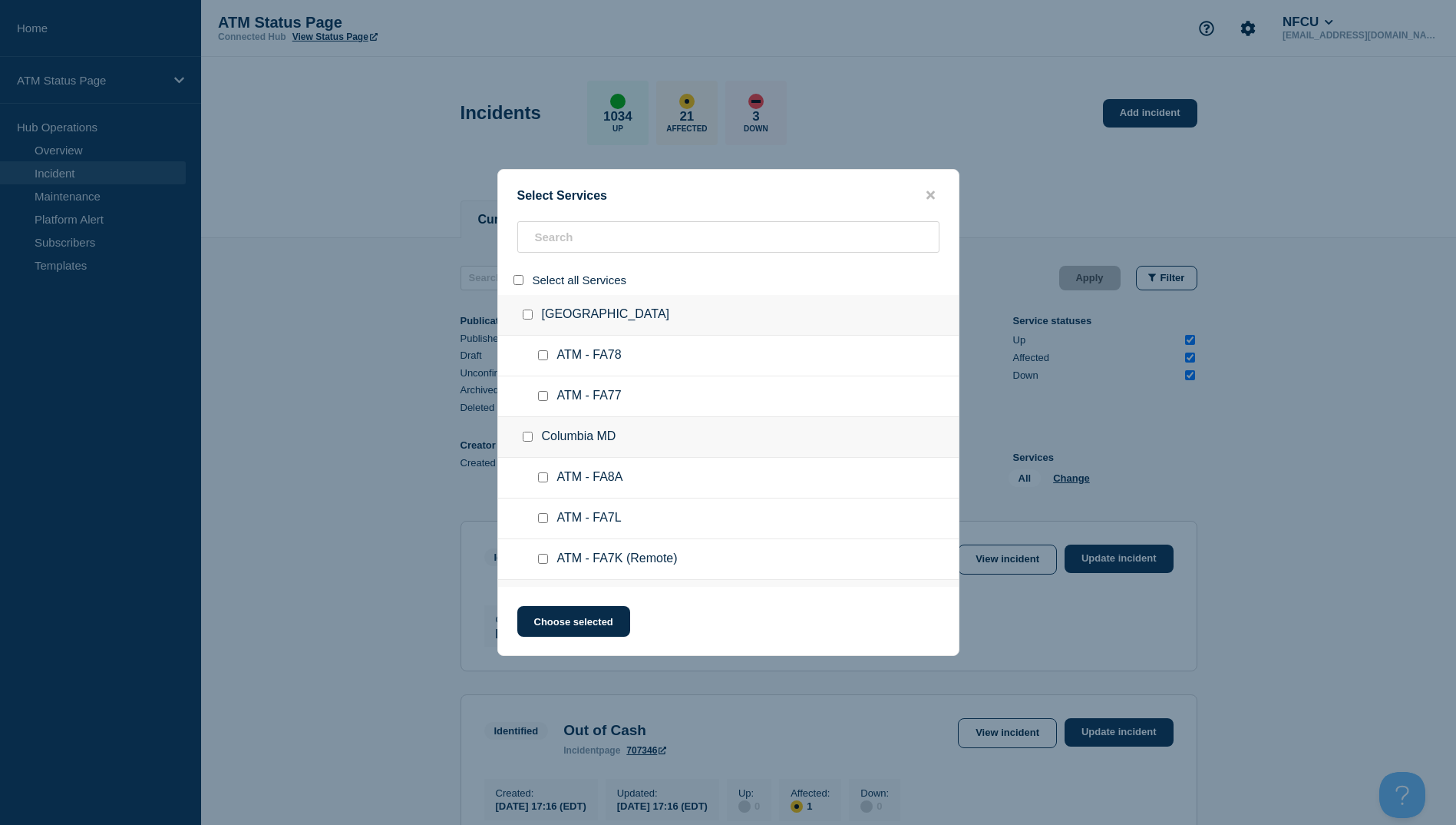
checkbox input "false"
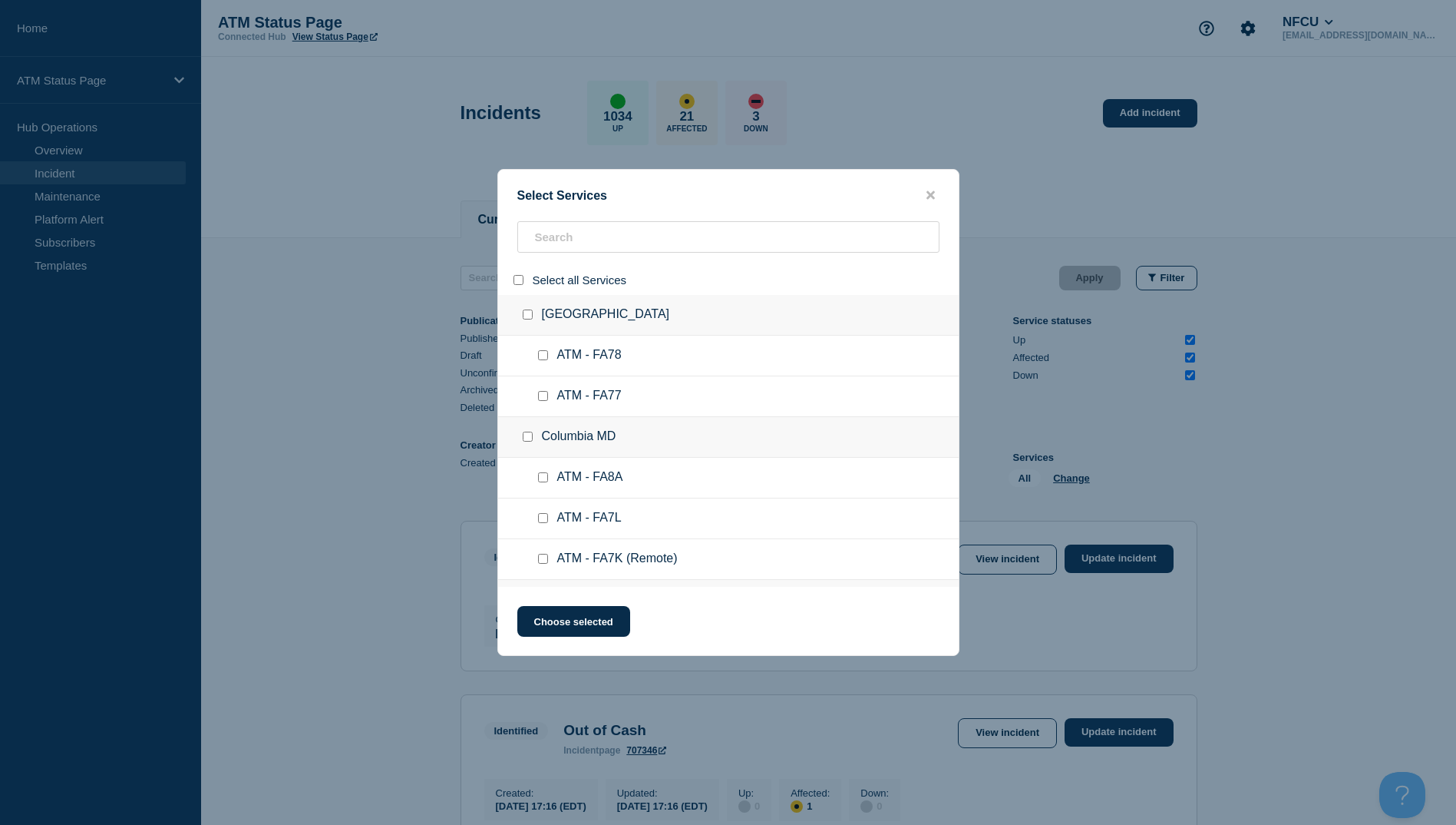
checkbox input "false"
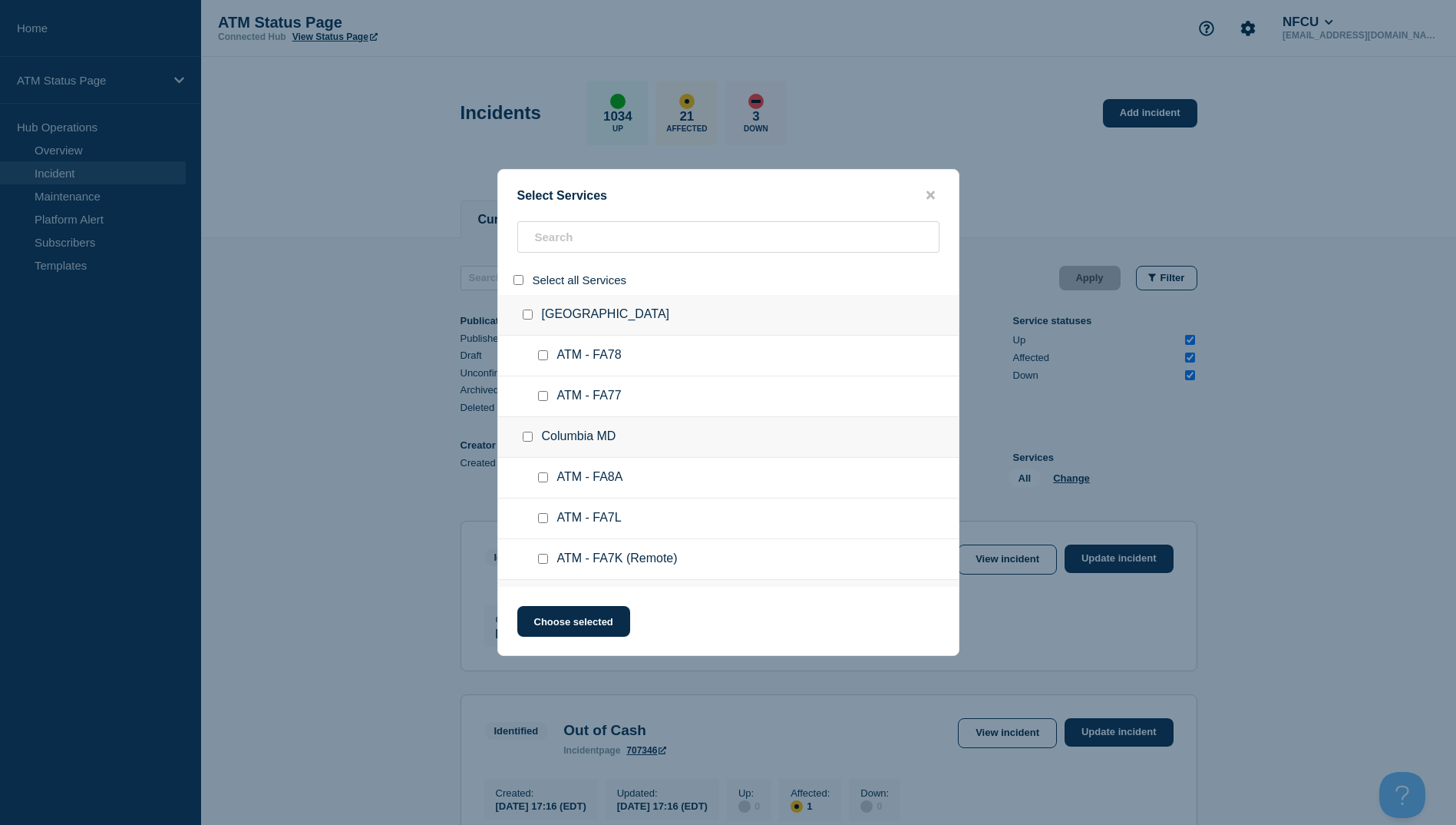
checkbox input "false"
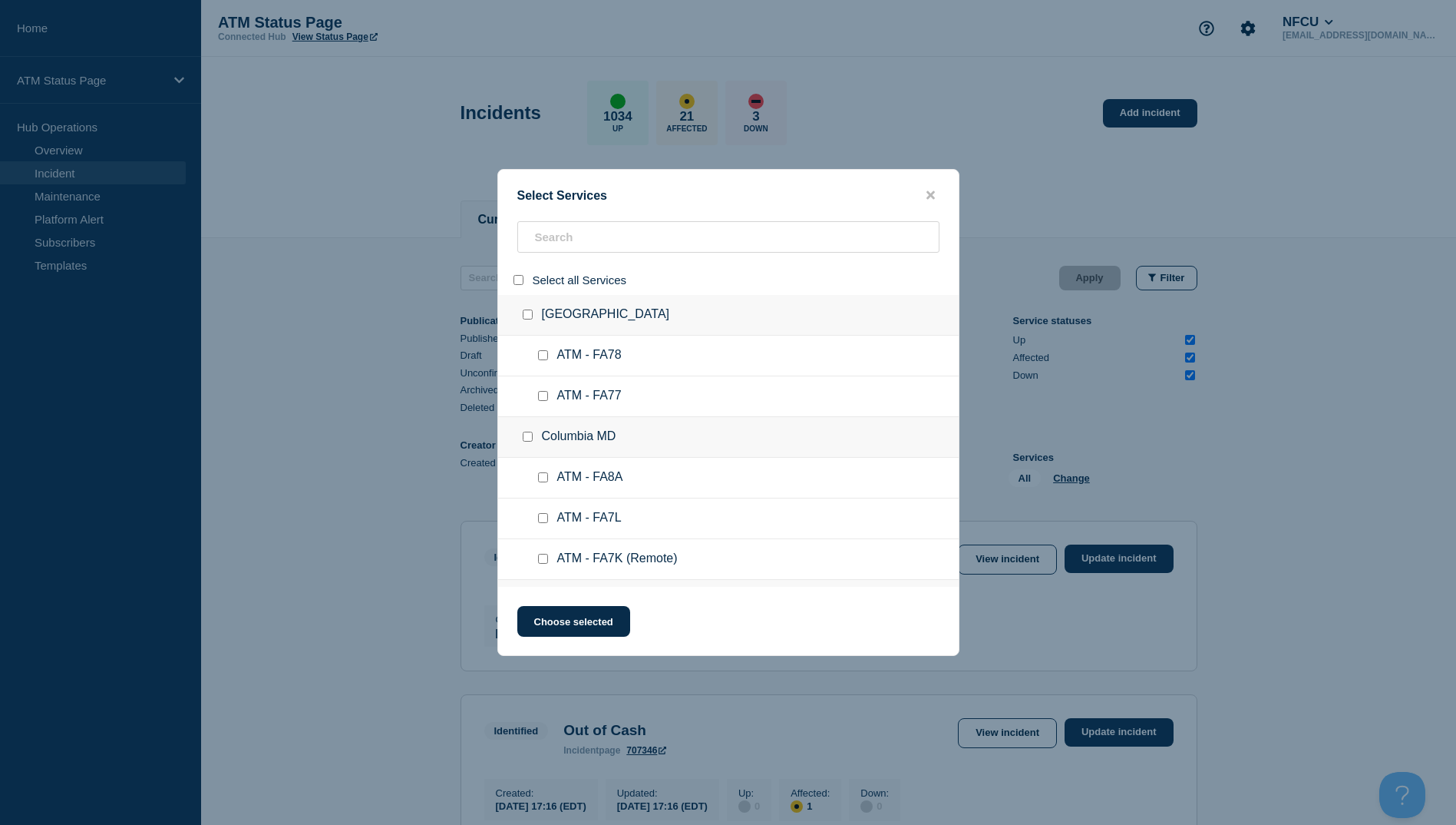
checkbox input "false"
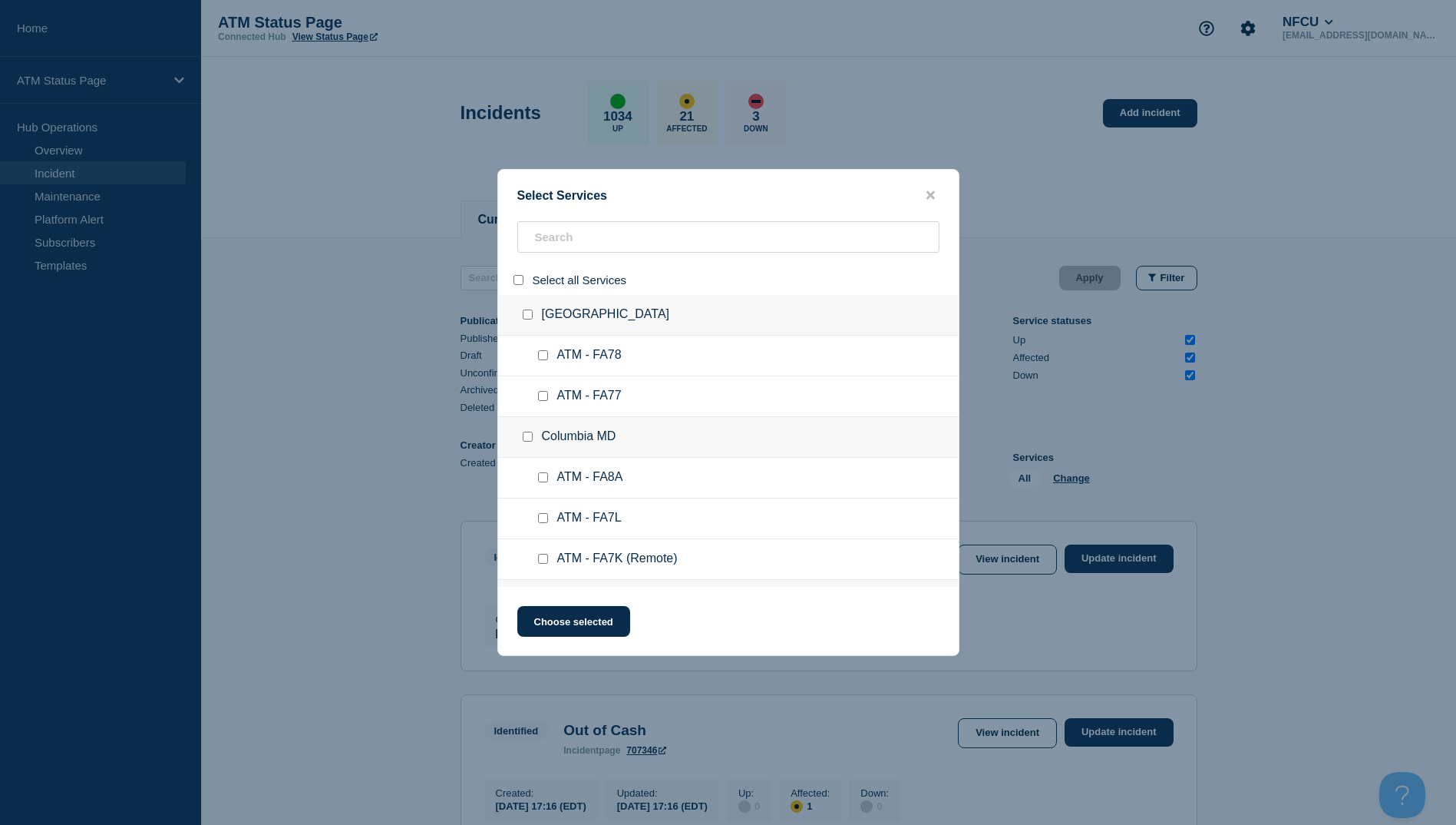
checkbox input "false"
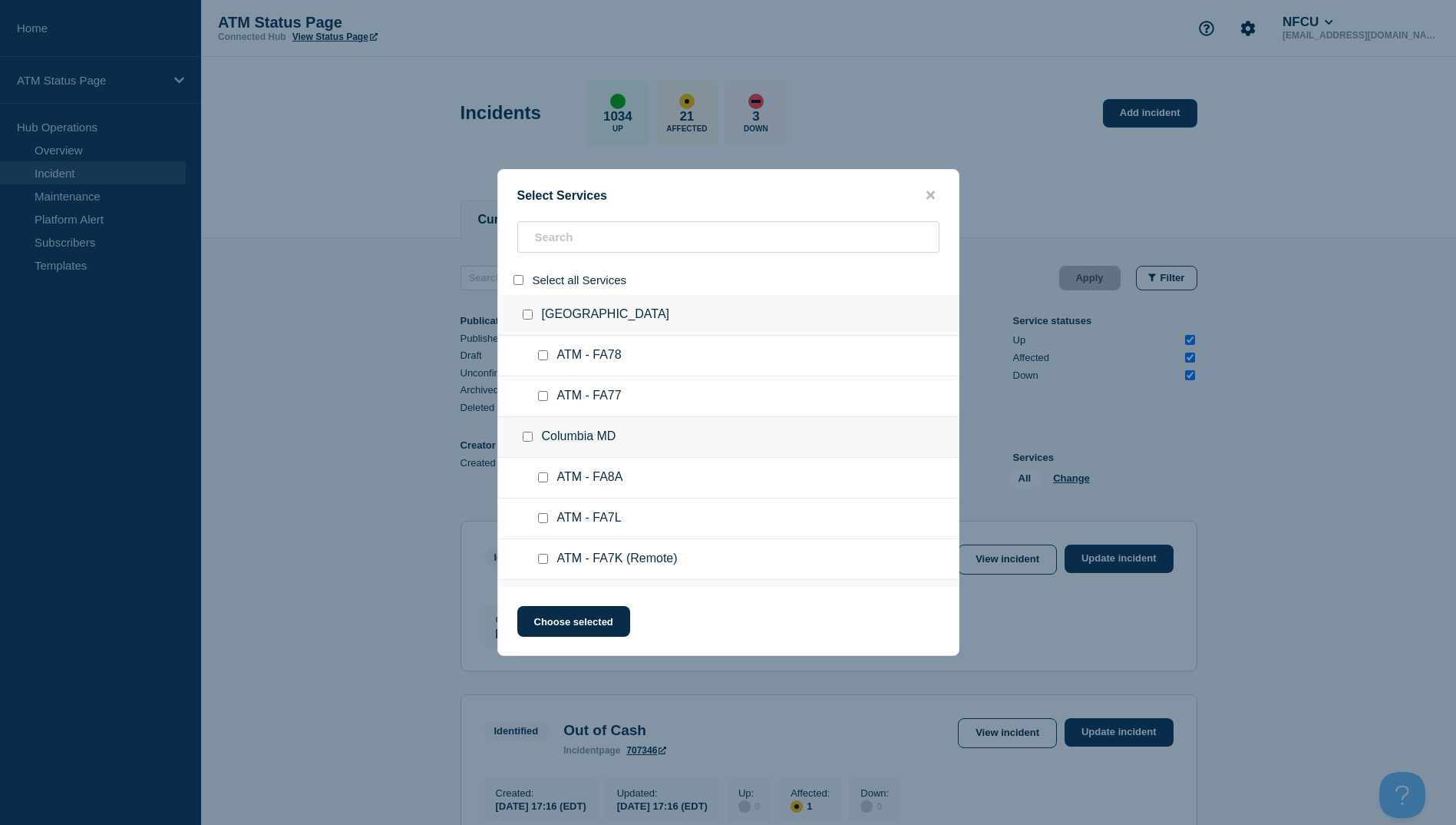
checkbox input "false"
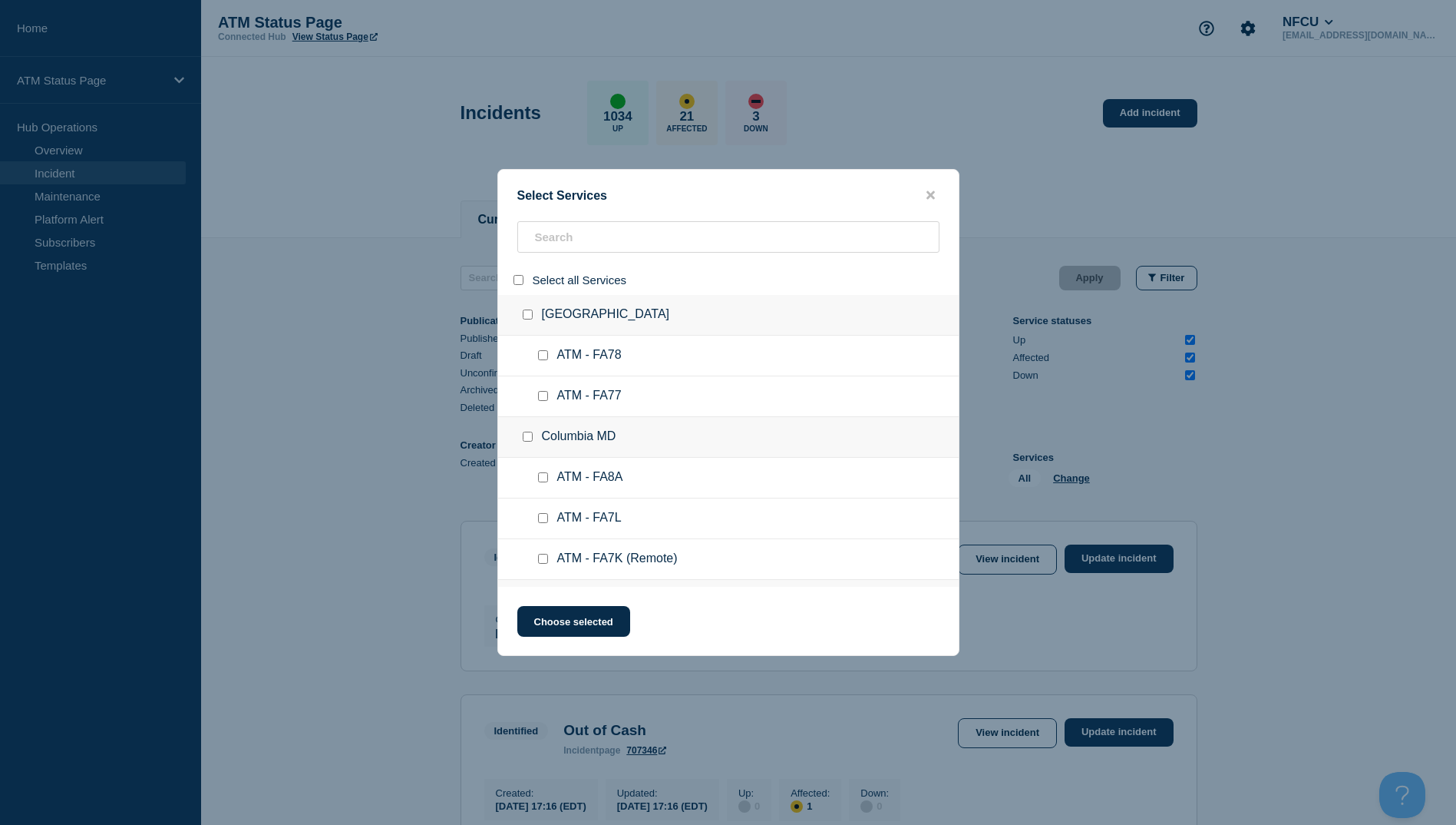
checkbox input "false"
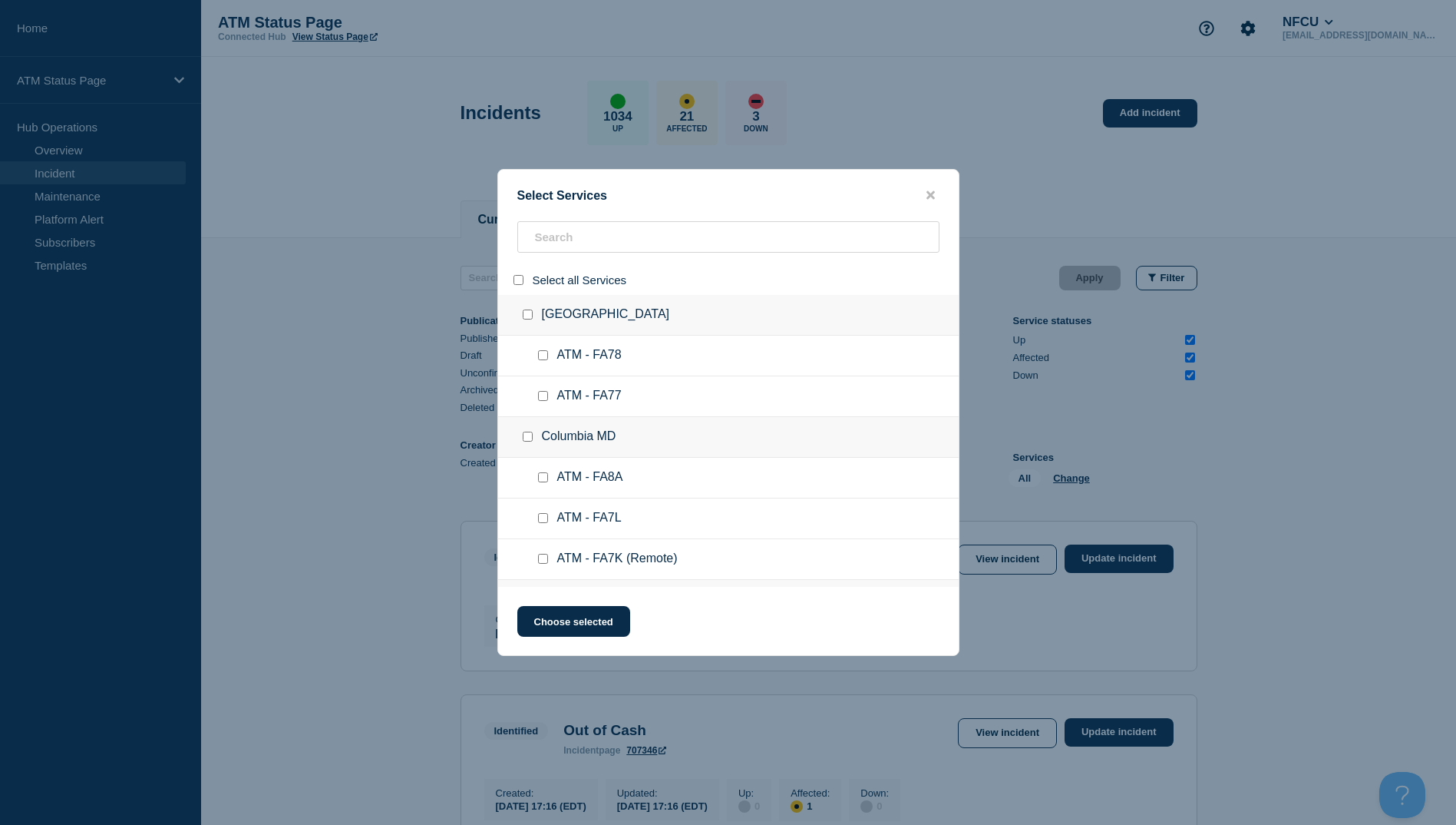
checkbox input "false"
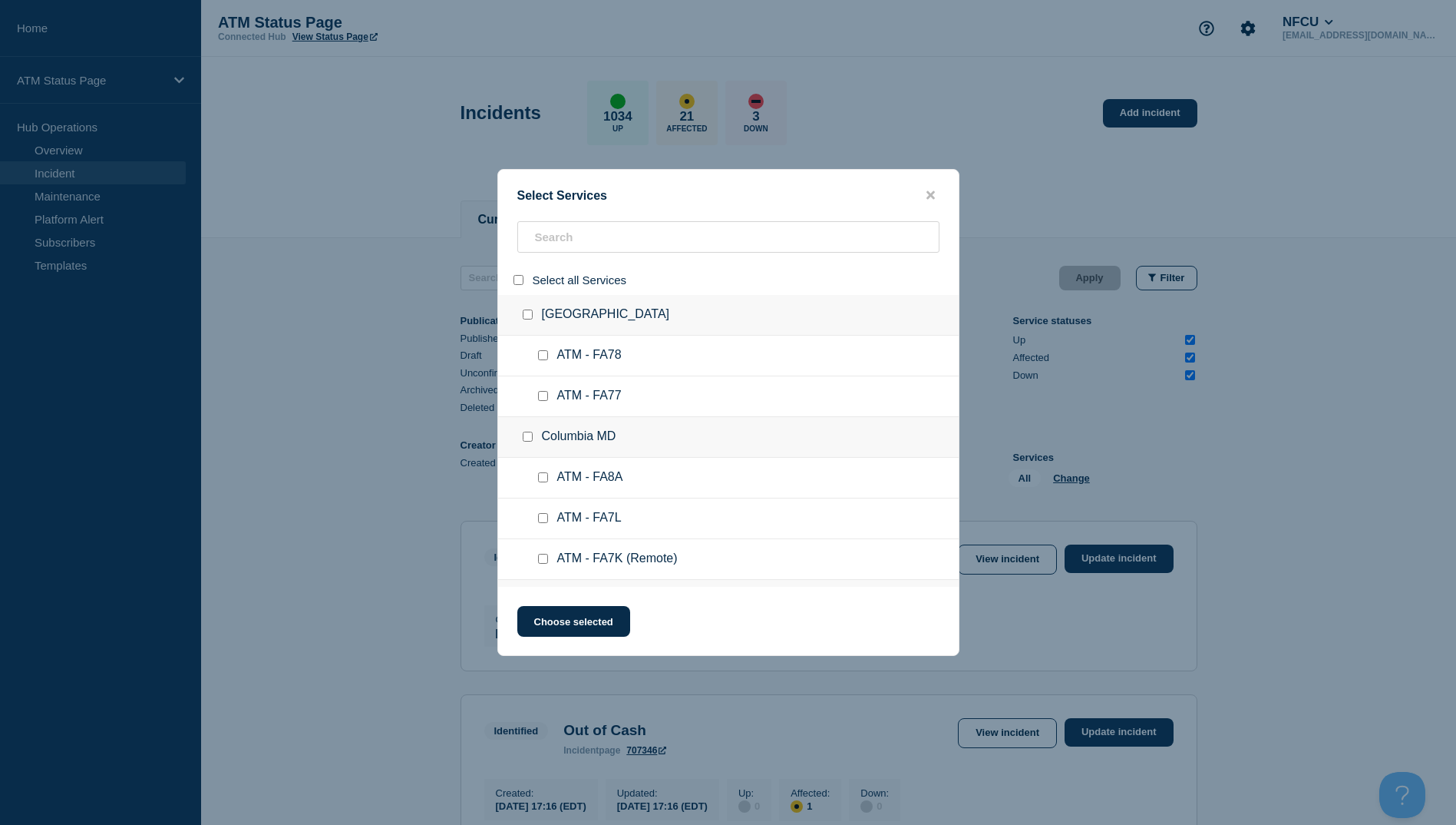
checkbox input "false"
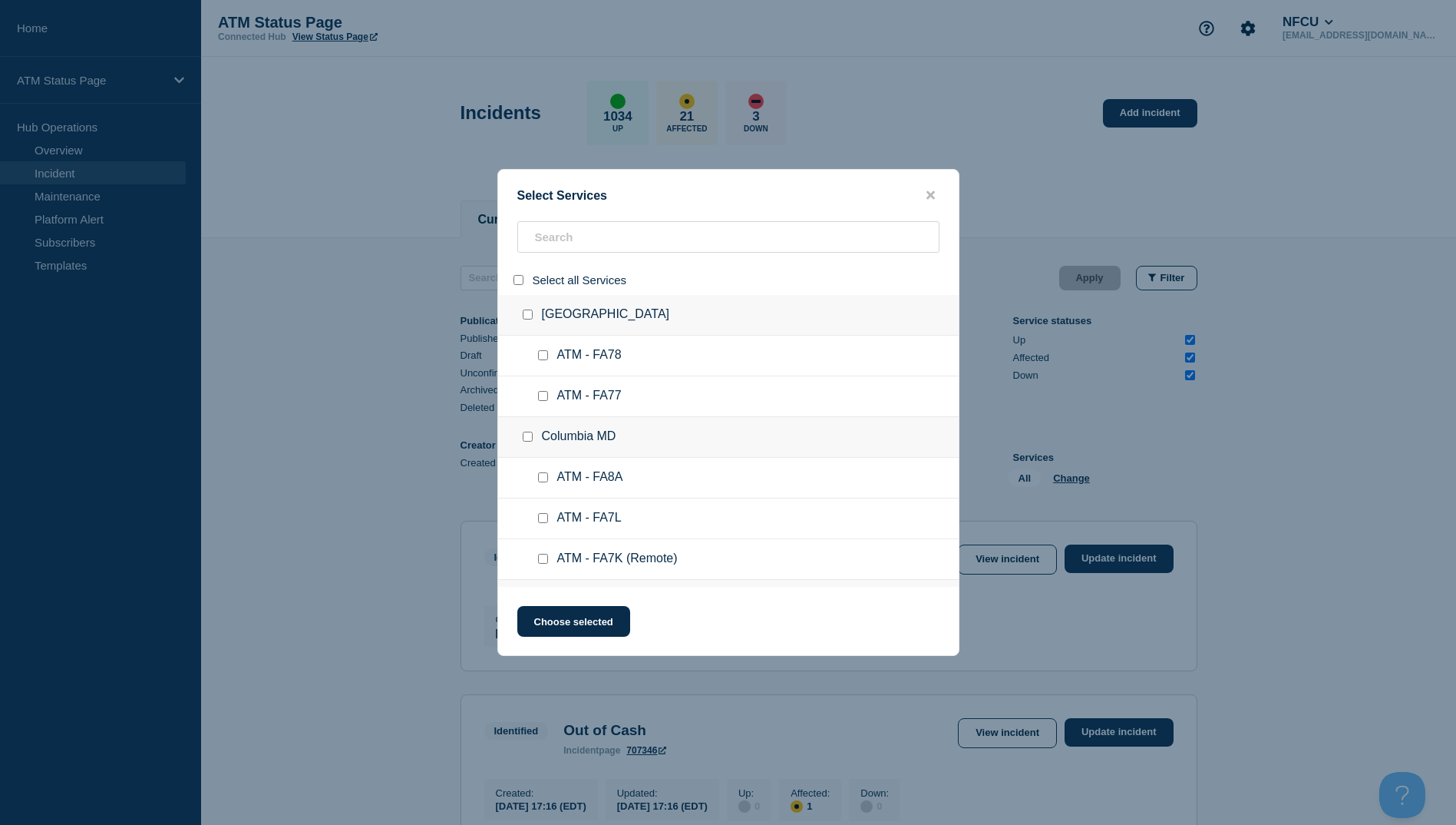
checkbox input "false"
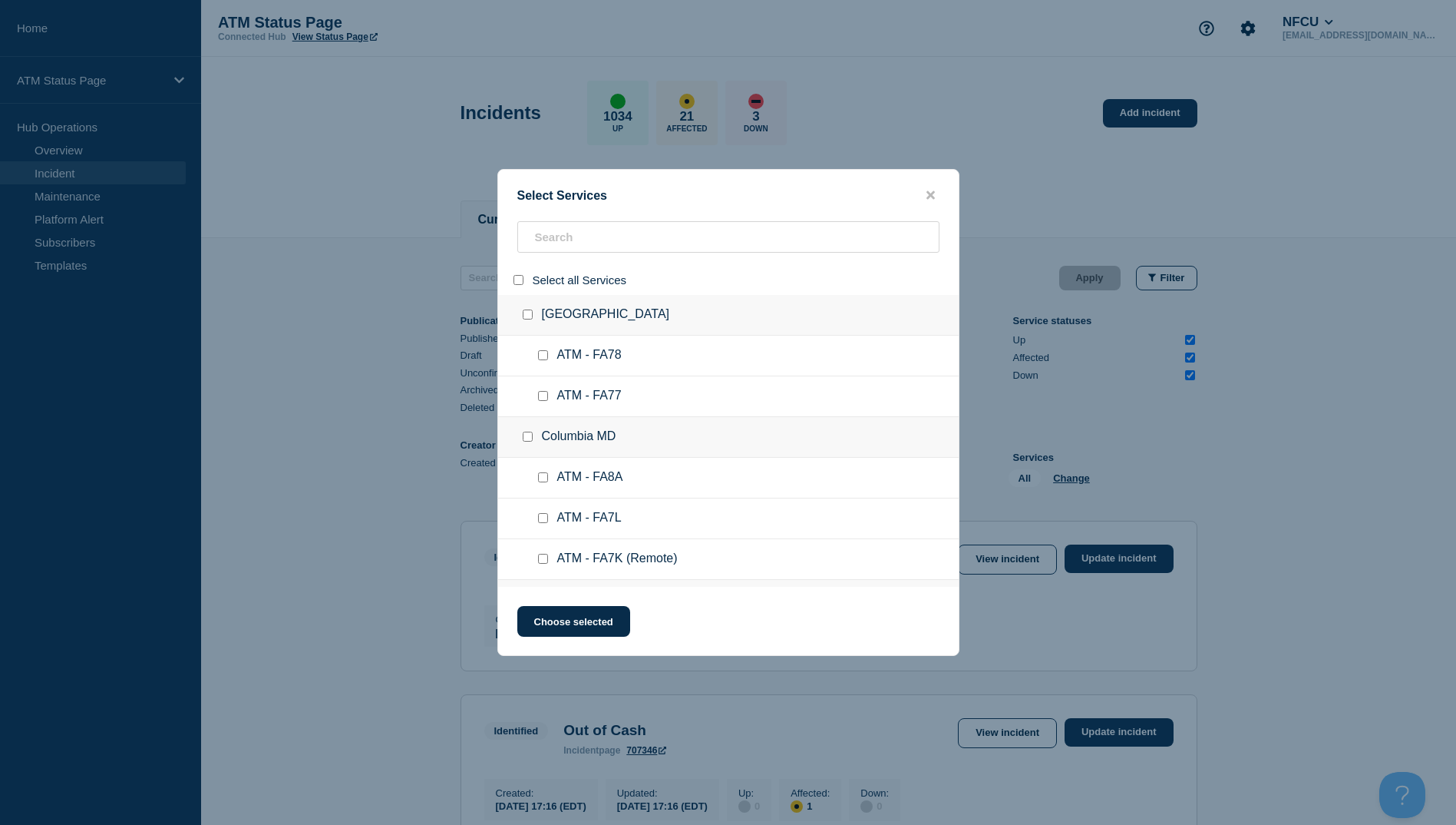
checkbox input "false"
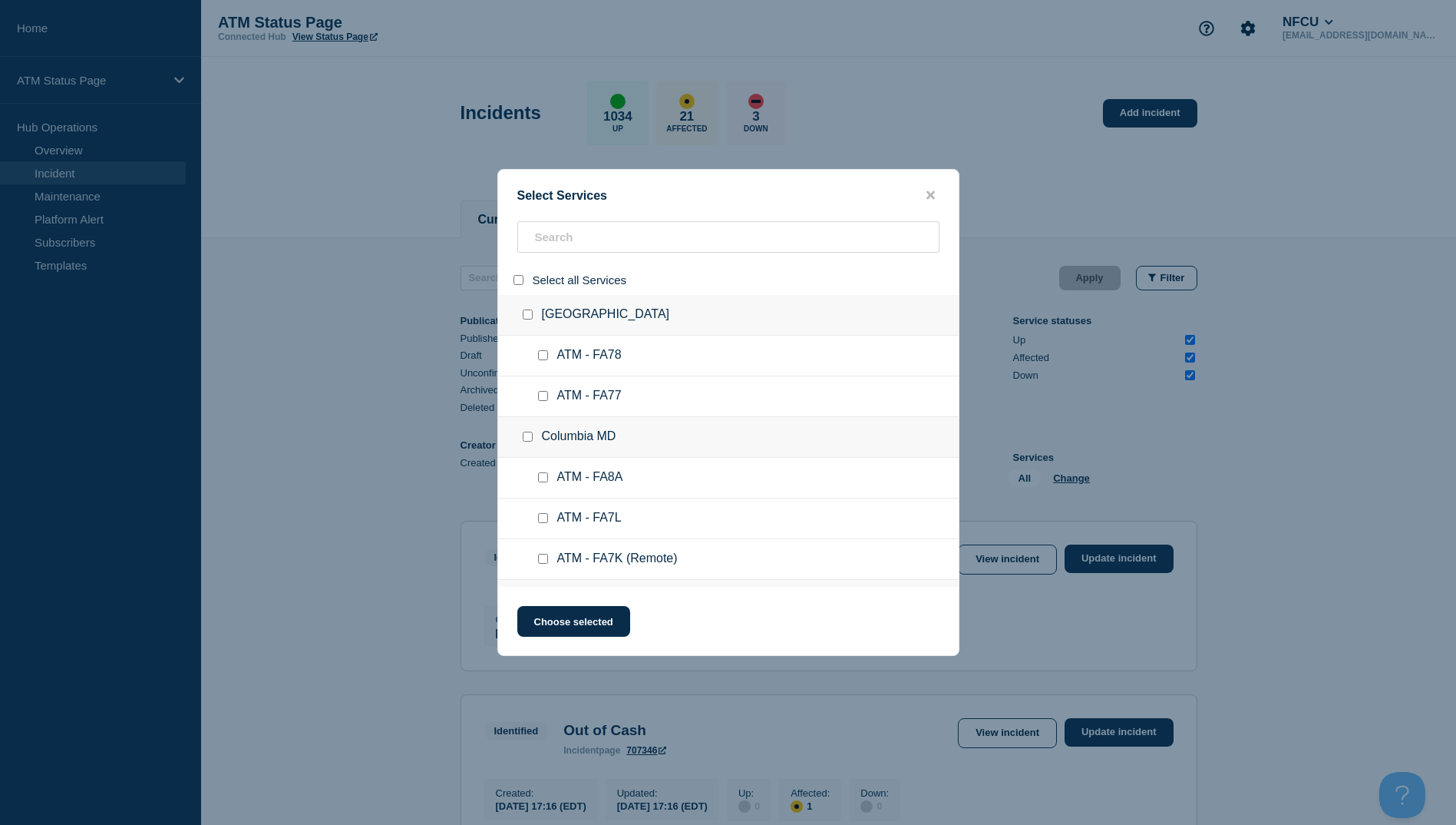
checkbox input "false"
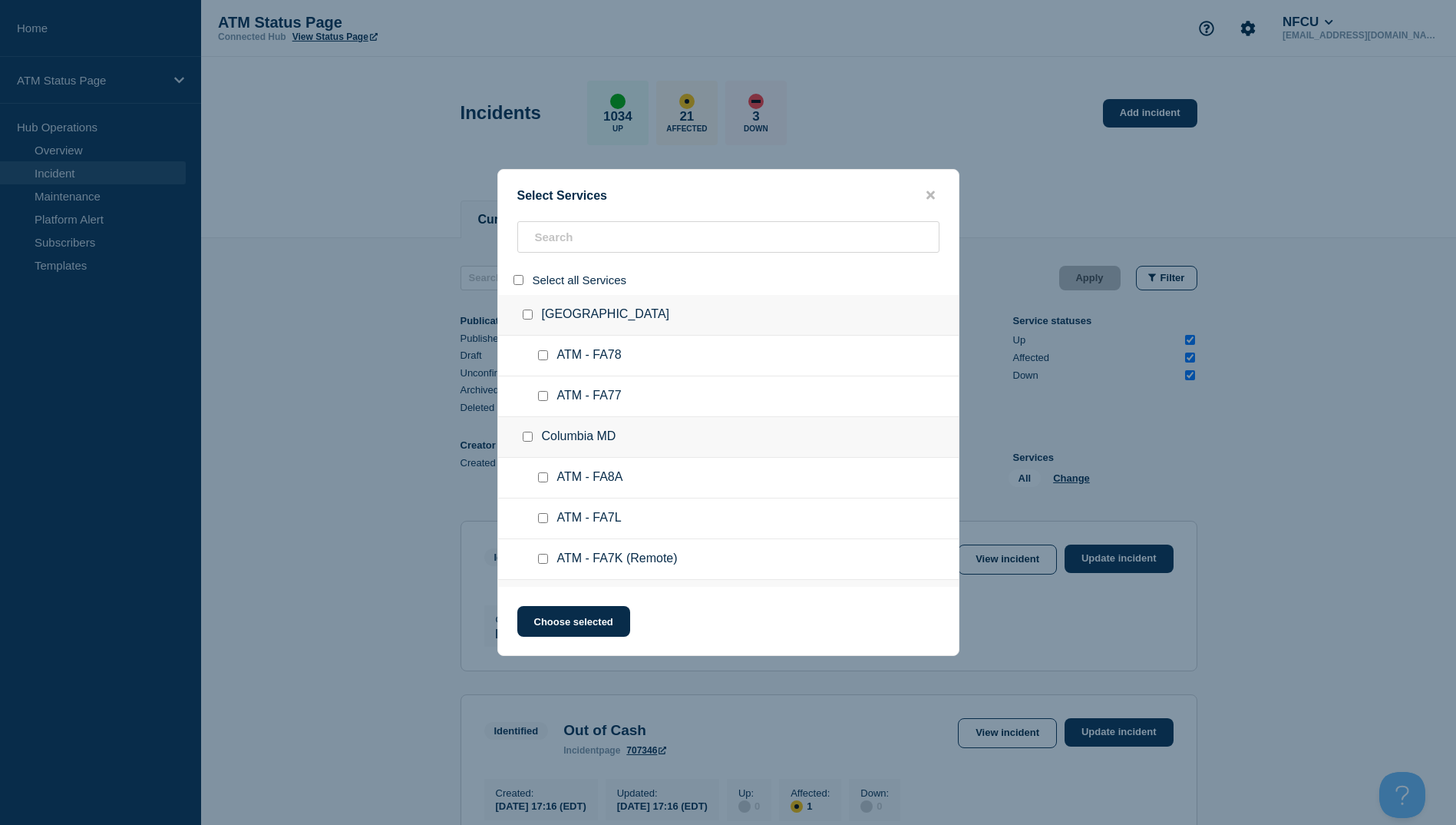
checkbox input "false"
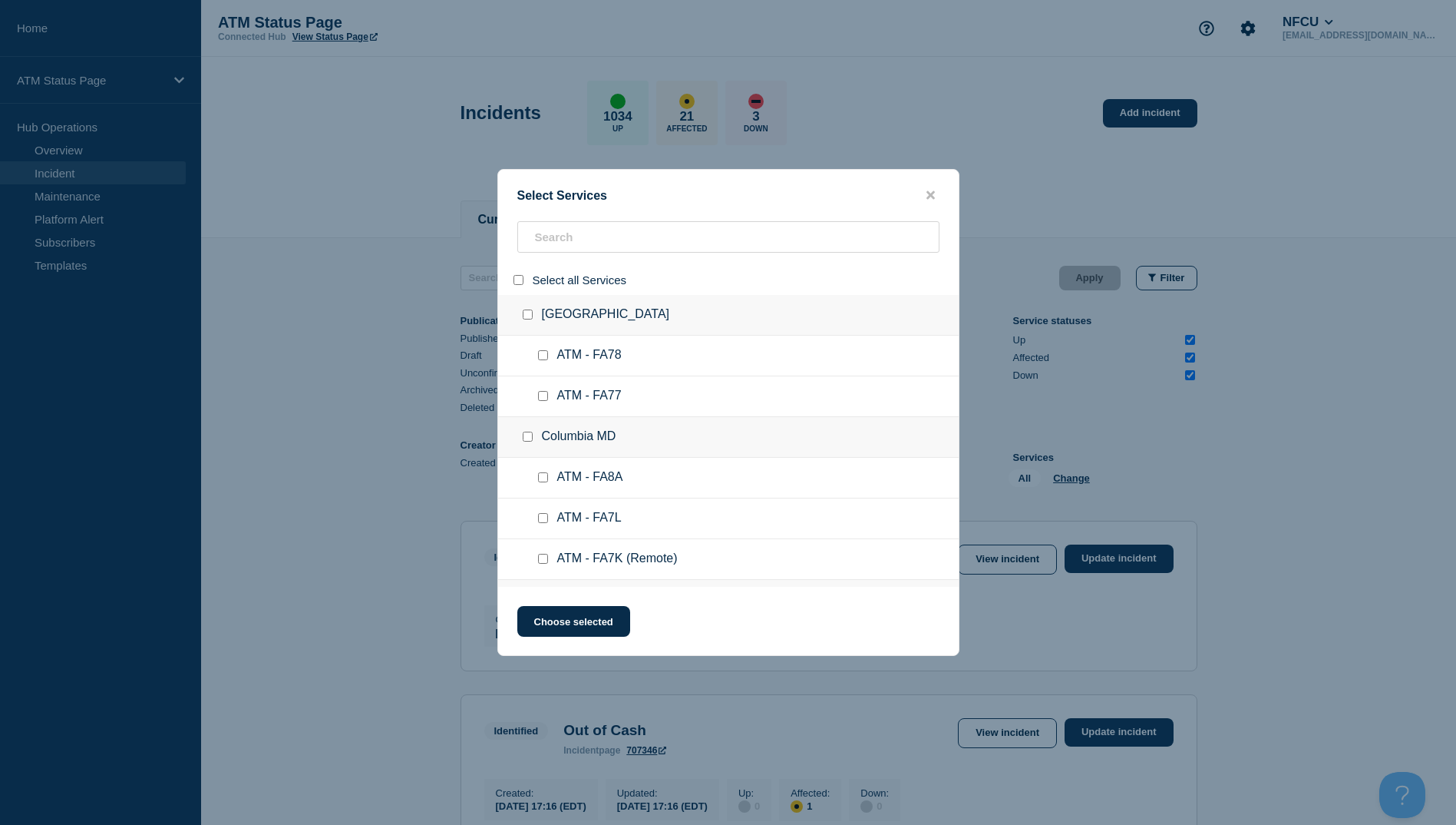
checkbox input "false"
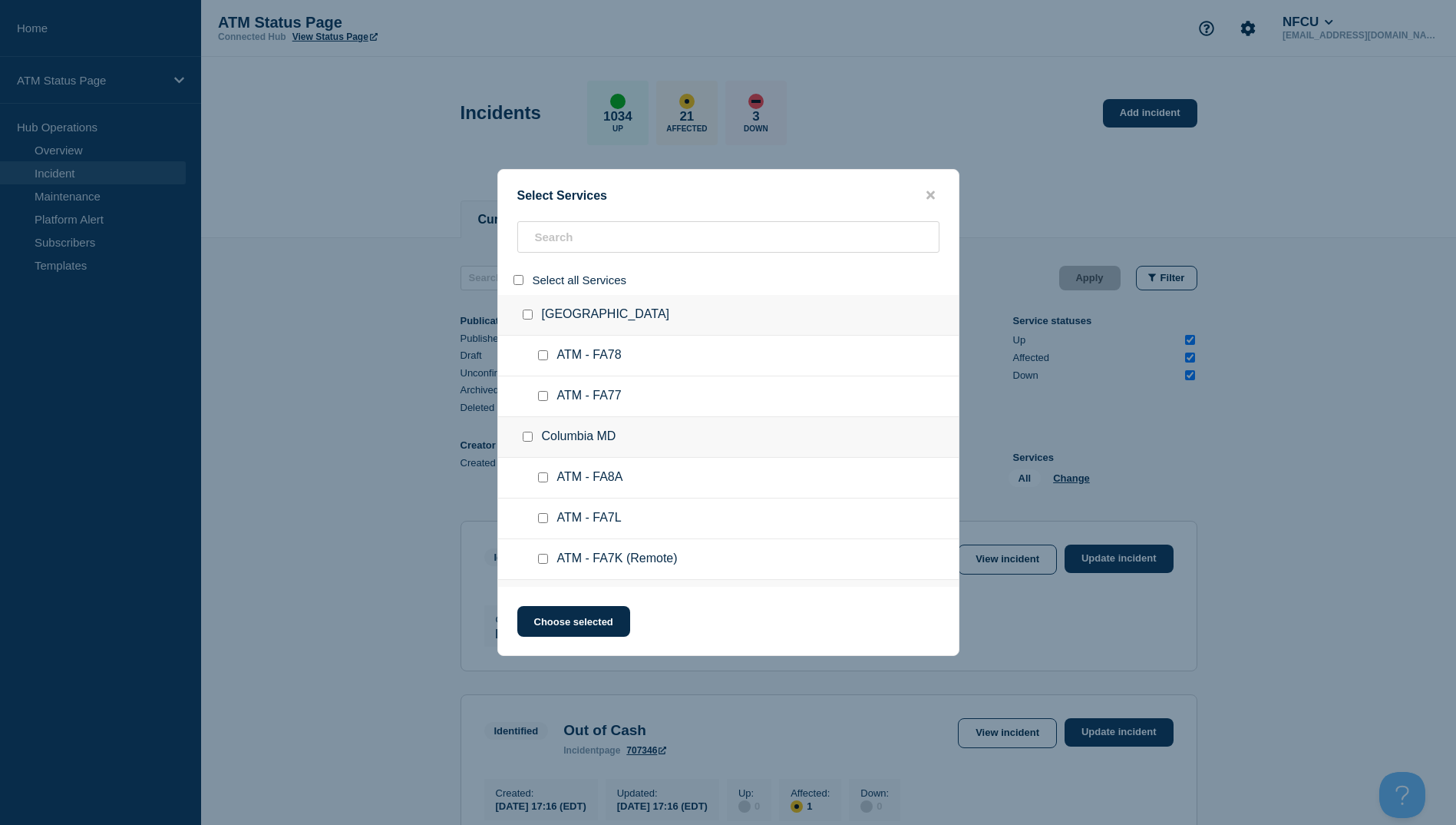
checkbox input "false"
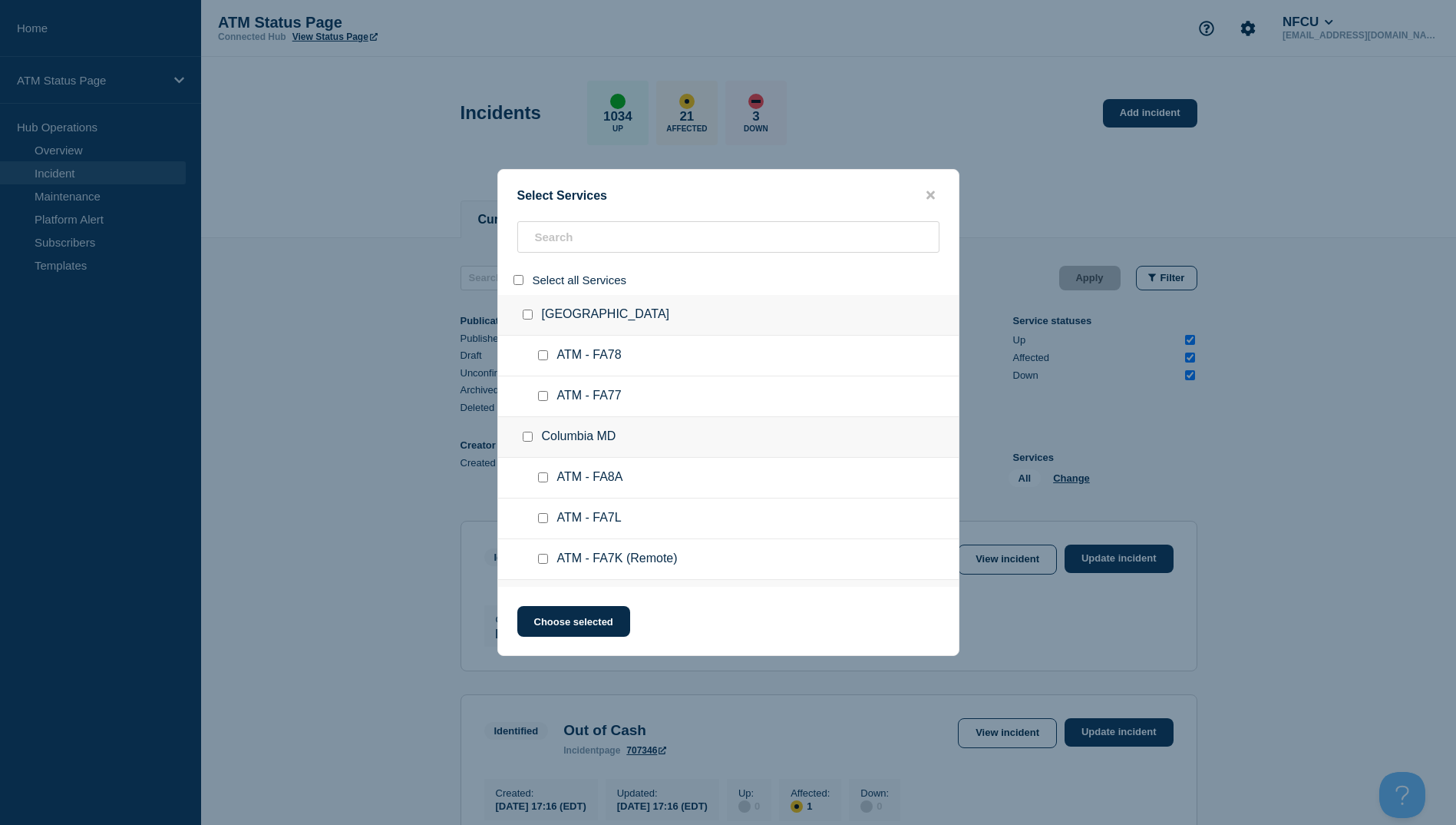
checkbox input "false"
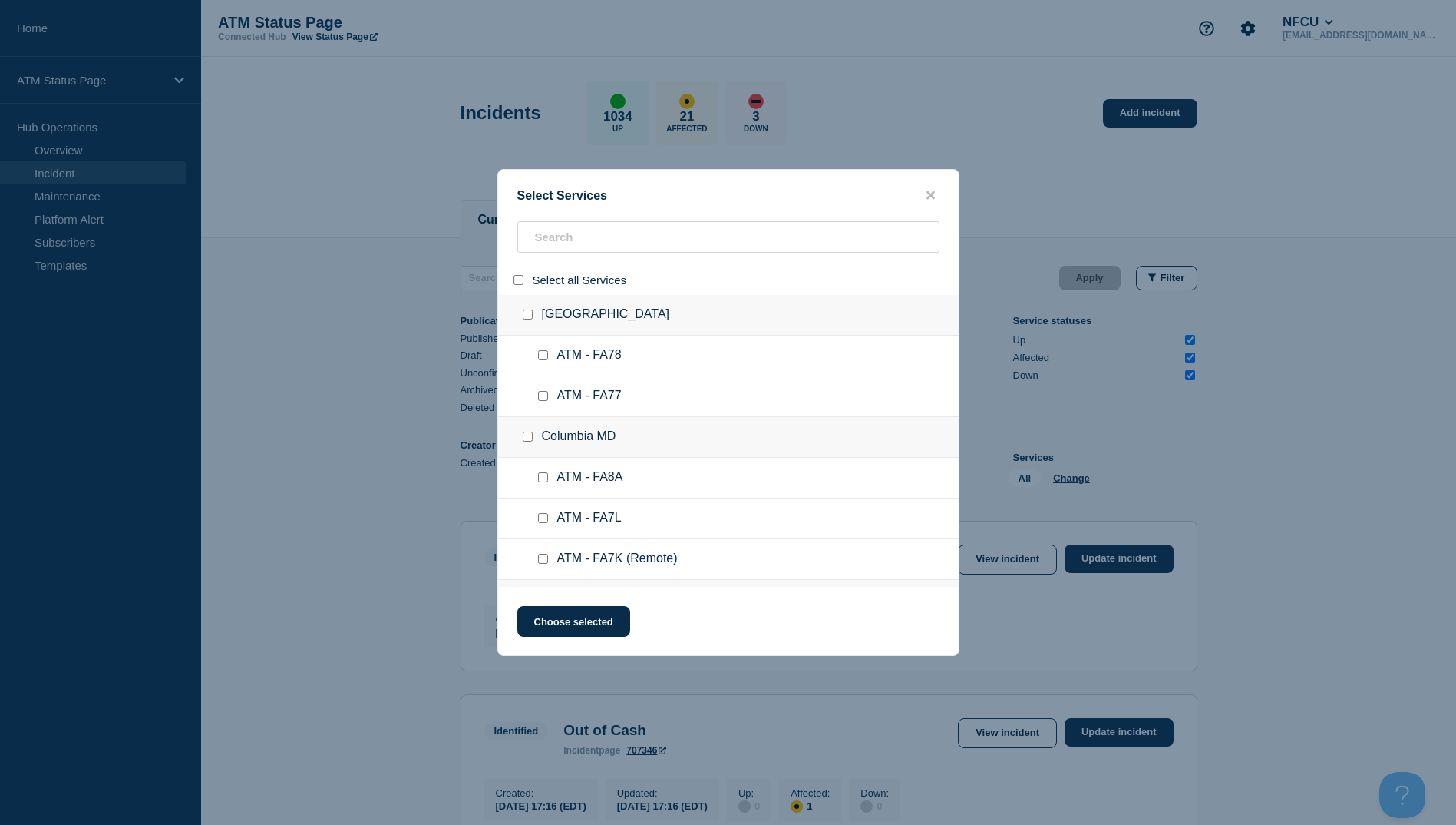
checkbox input "false"
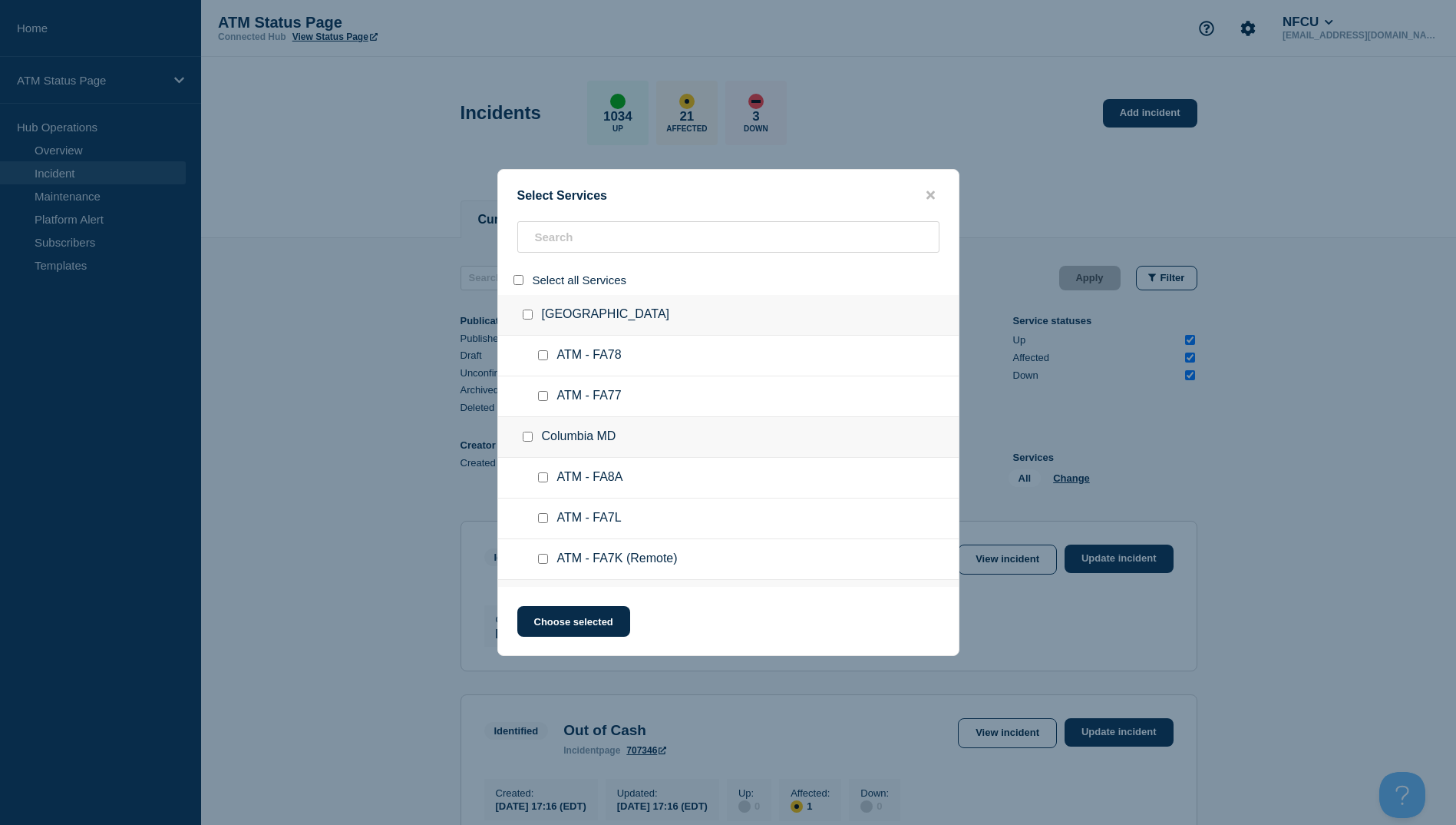
checkbox input "false"
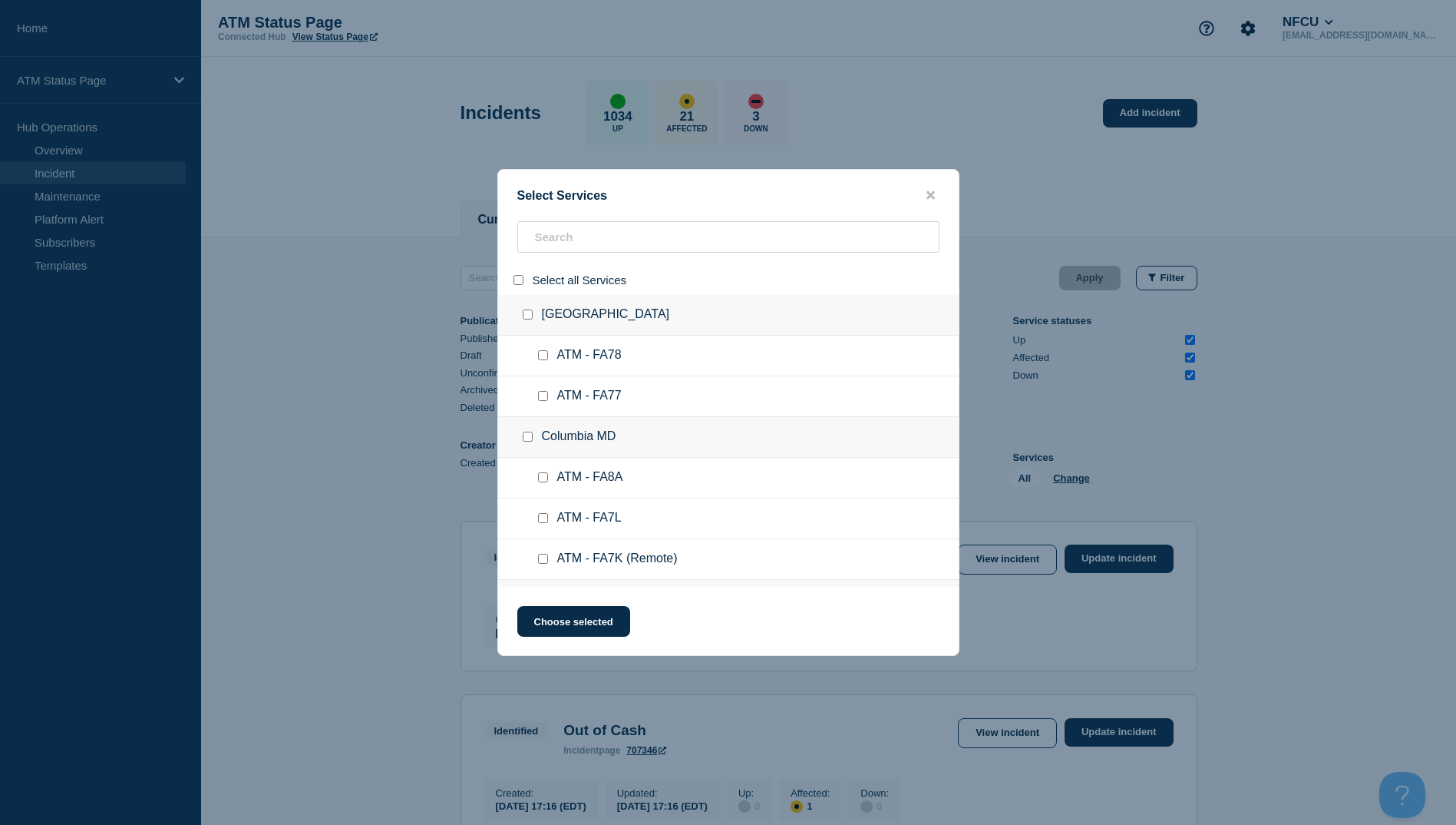
checkbox input "false"
click at [561, 245] on input "search" at bounding box center [728, 237] width 422 height 32
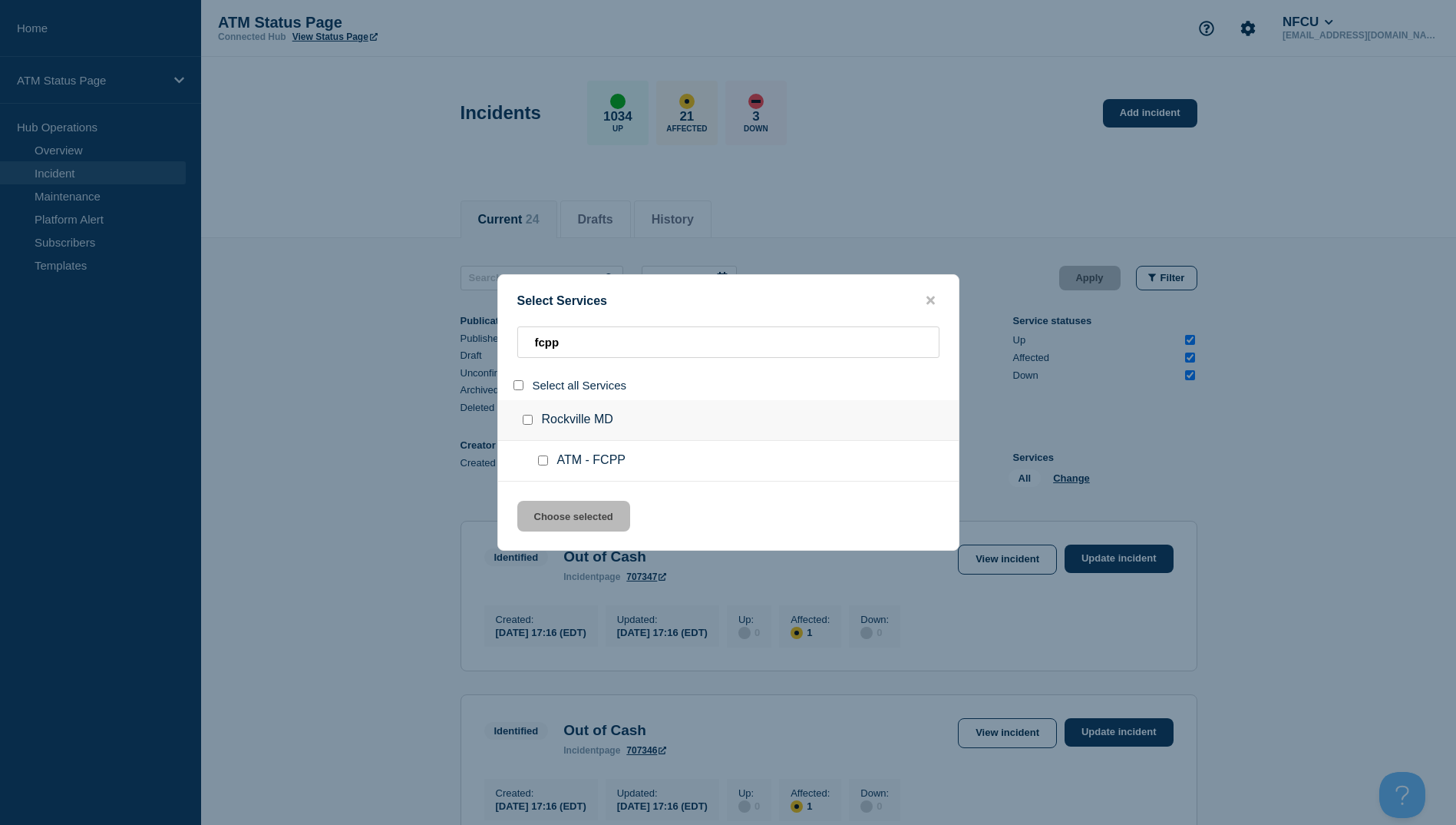
click at [526, 418] on input "group: Rockville MD" at bounding box center [527, 419] width 10 height 10
click at [580, 516] on button "Choose selected" at bounding box center [573, 515] width 113 height 31
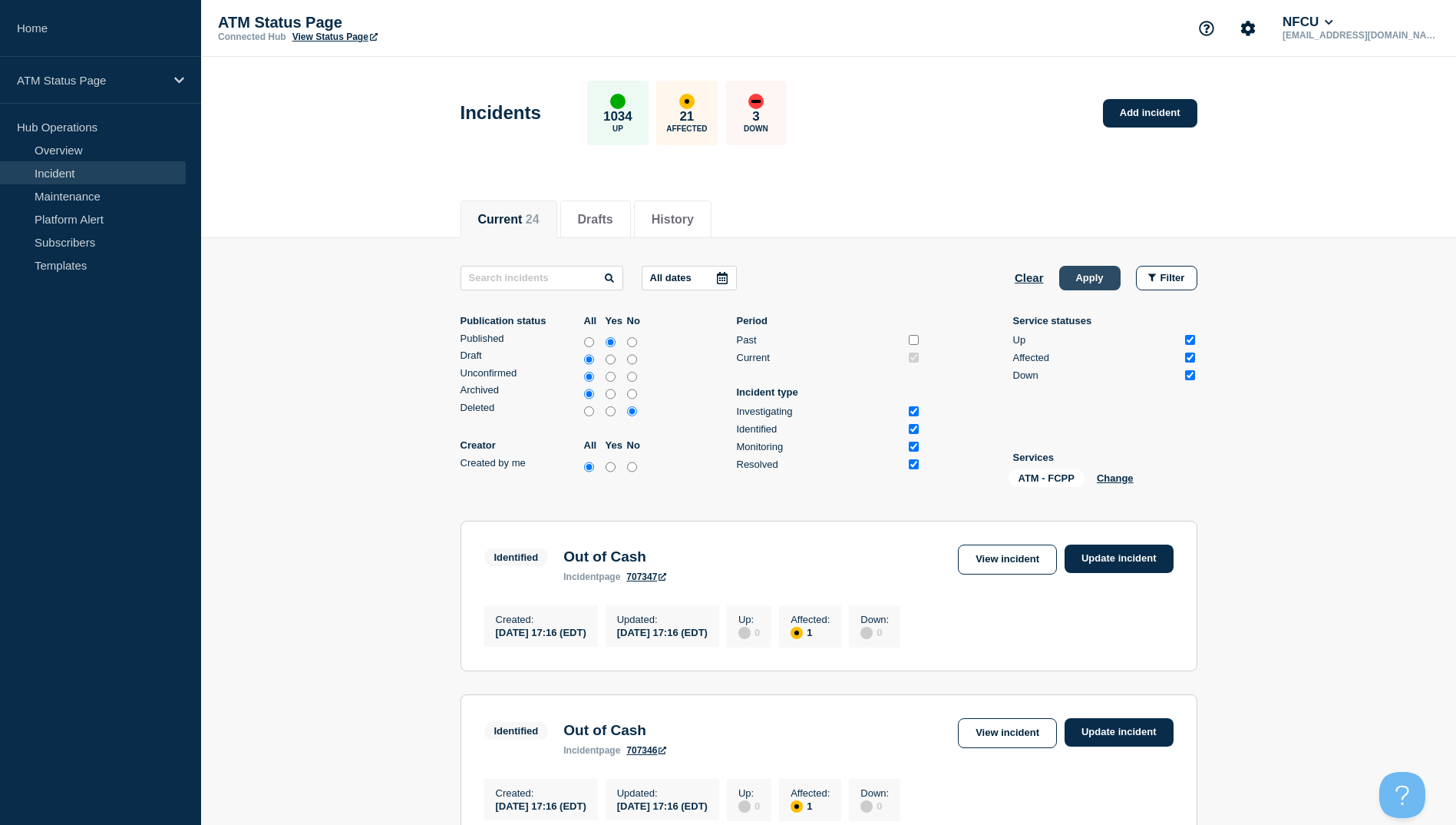
click at [1080, 278] on button "Apply" at bounding box center [1089, 278] width 62 height 24
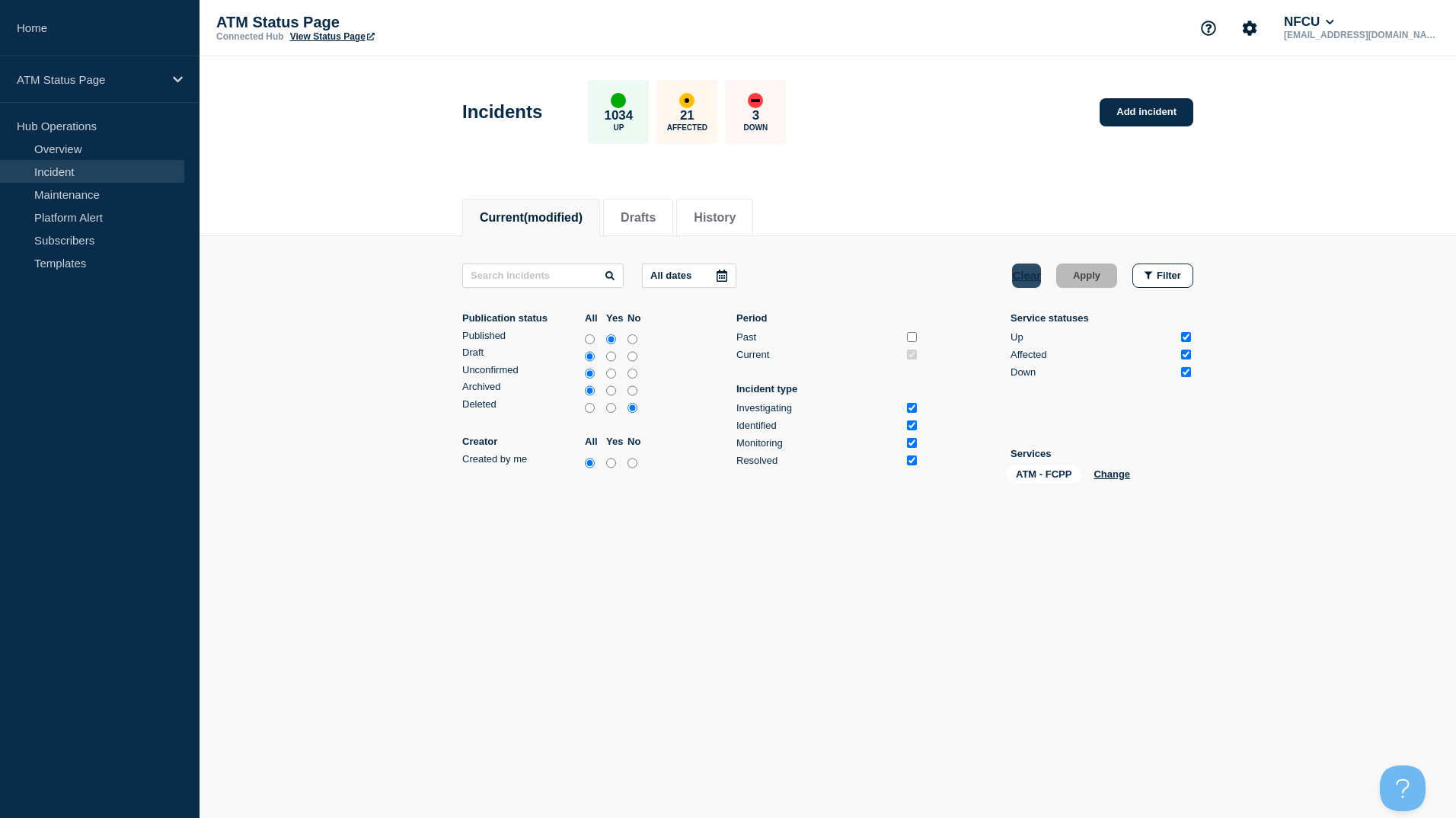
click at [1038, 273] on button "Clear" at bounding box center [1026, 276] width 29 height 24
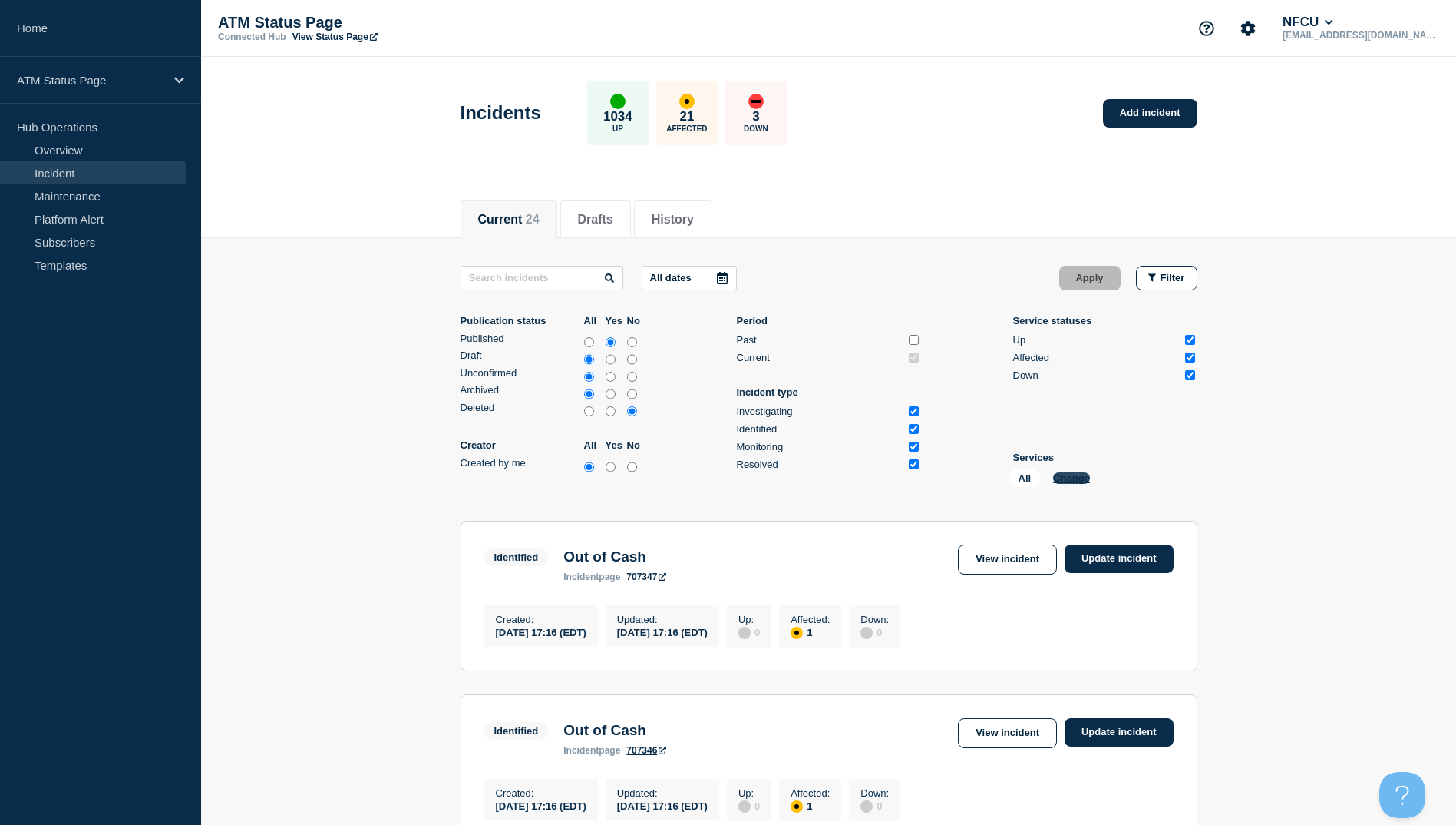
click at [1066, 474] on button "Change" at bounding box center [1071, 478] width 36 height 11
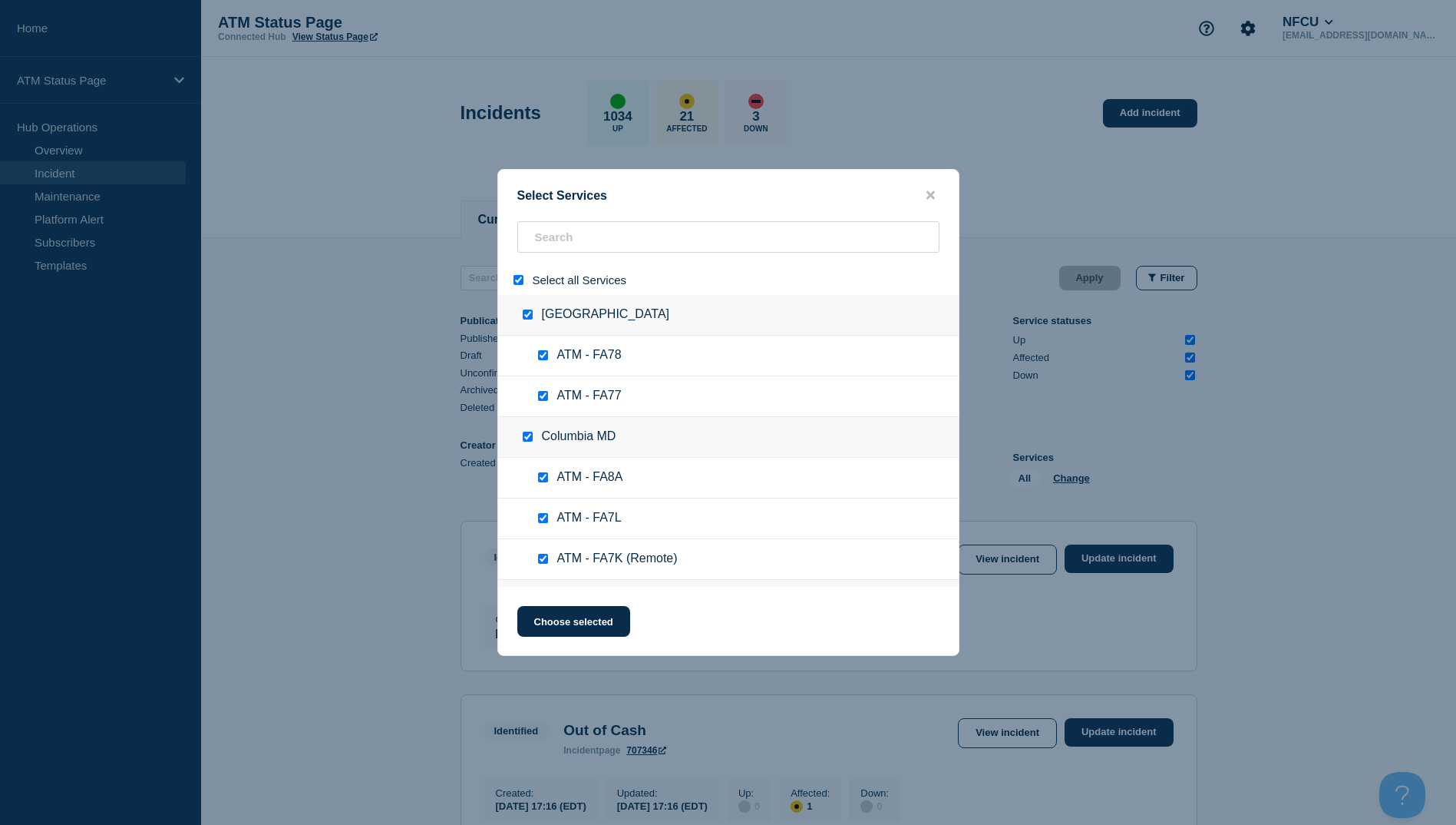
click at [520, 284] on input "select all" at bounding box center [518, 280] width 10 height 10
click at [558, 231] on input "search" at bounding box center [728, 237] width 422 height 32
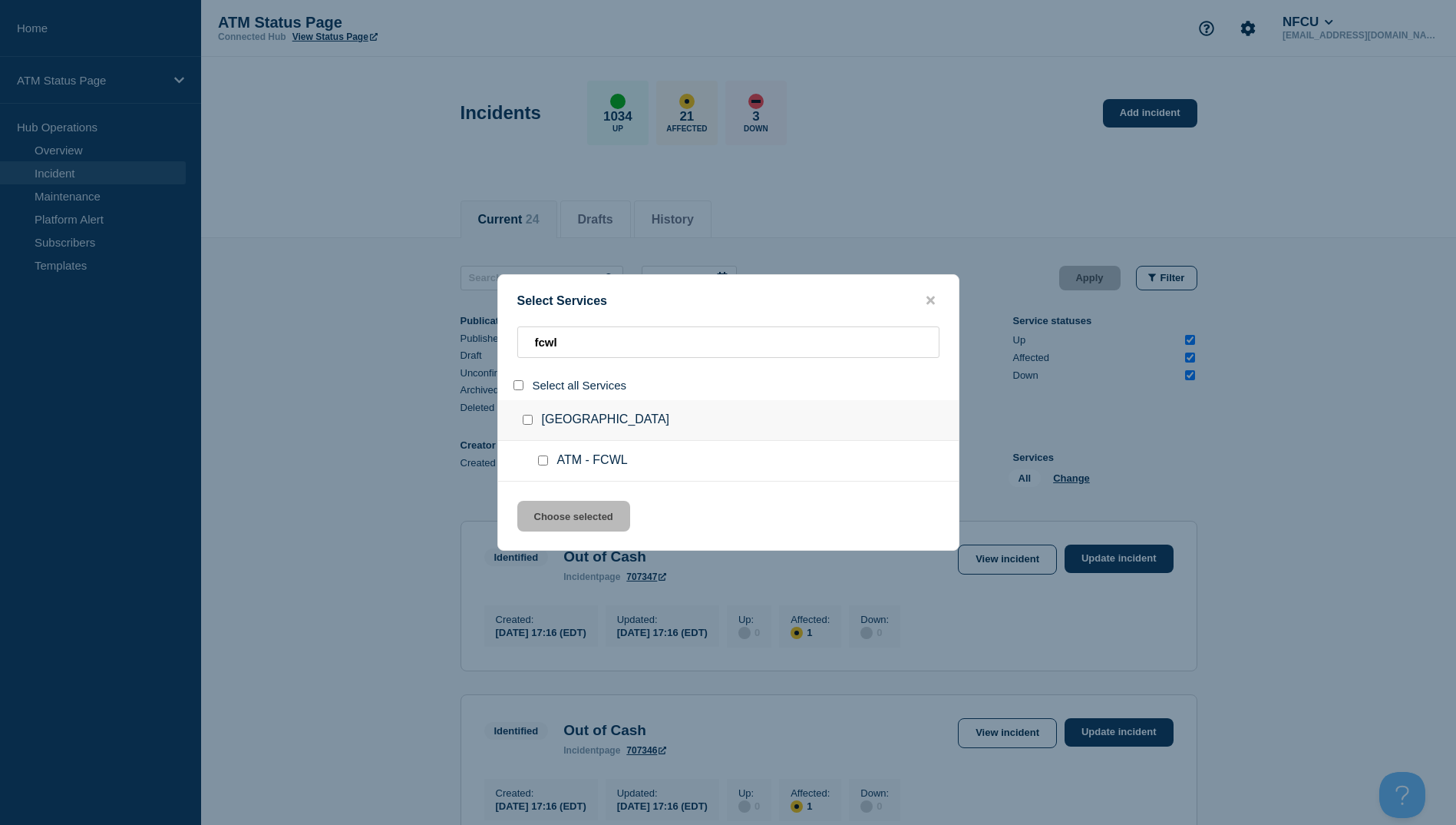
click at [528, 422] on input "group: Highland Falls NY" at bounding box center [527, 419] width 10 height 10
click at [564, 524] on button "Choose selected" at bounding box center [573, 515] width 113 height 31
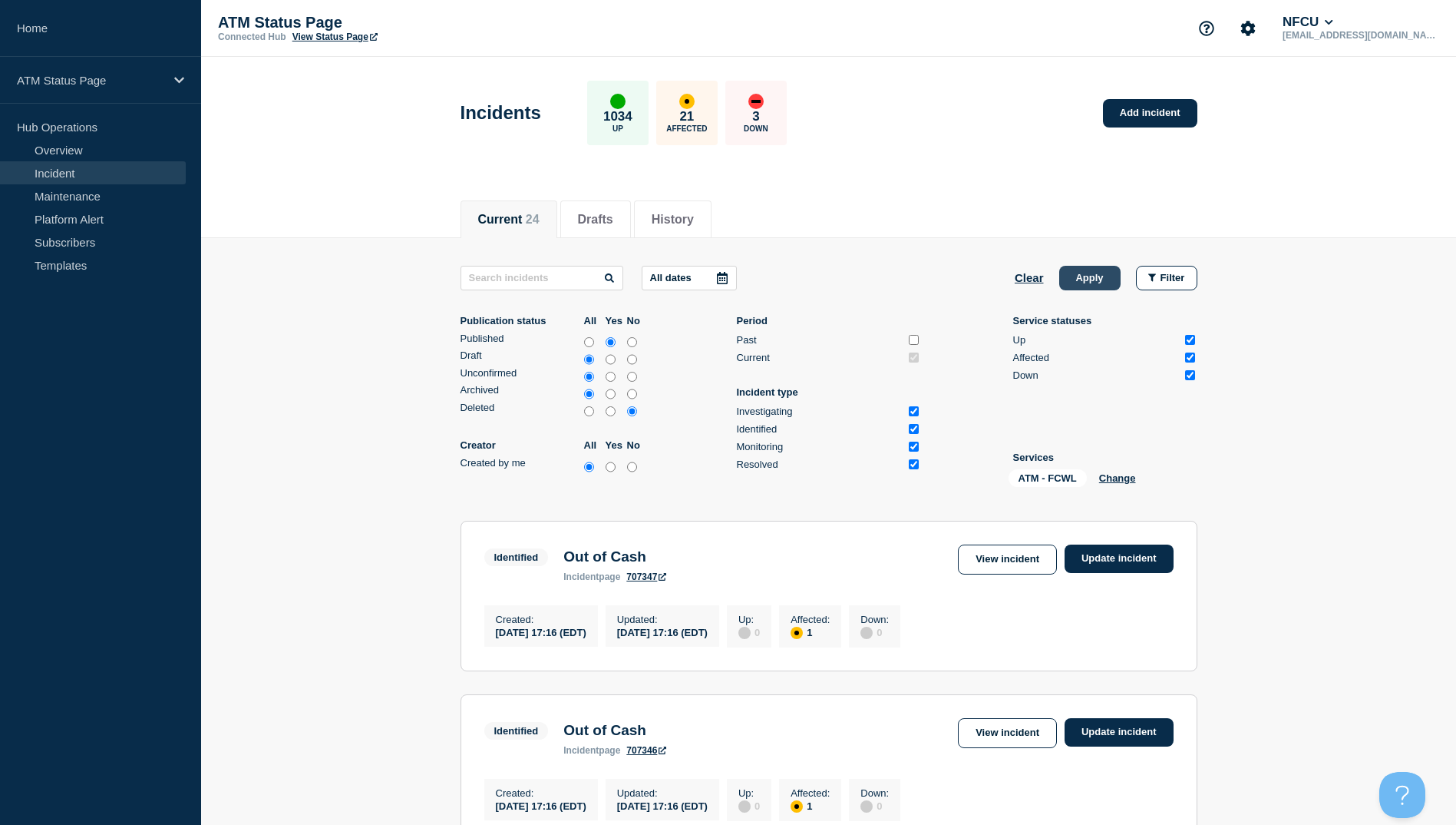
click at [1094, 272] on button "Apply" at bounding box center [1089, 278] width 62 height 24
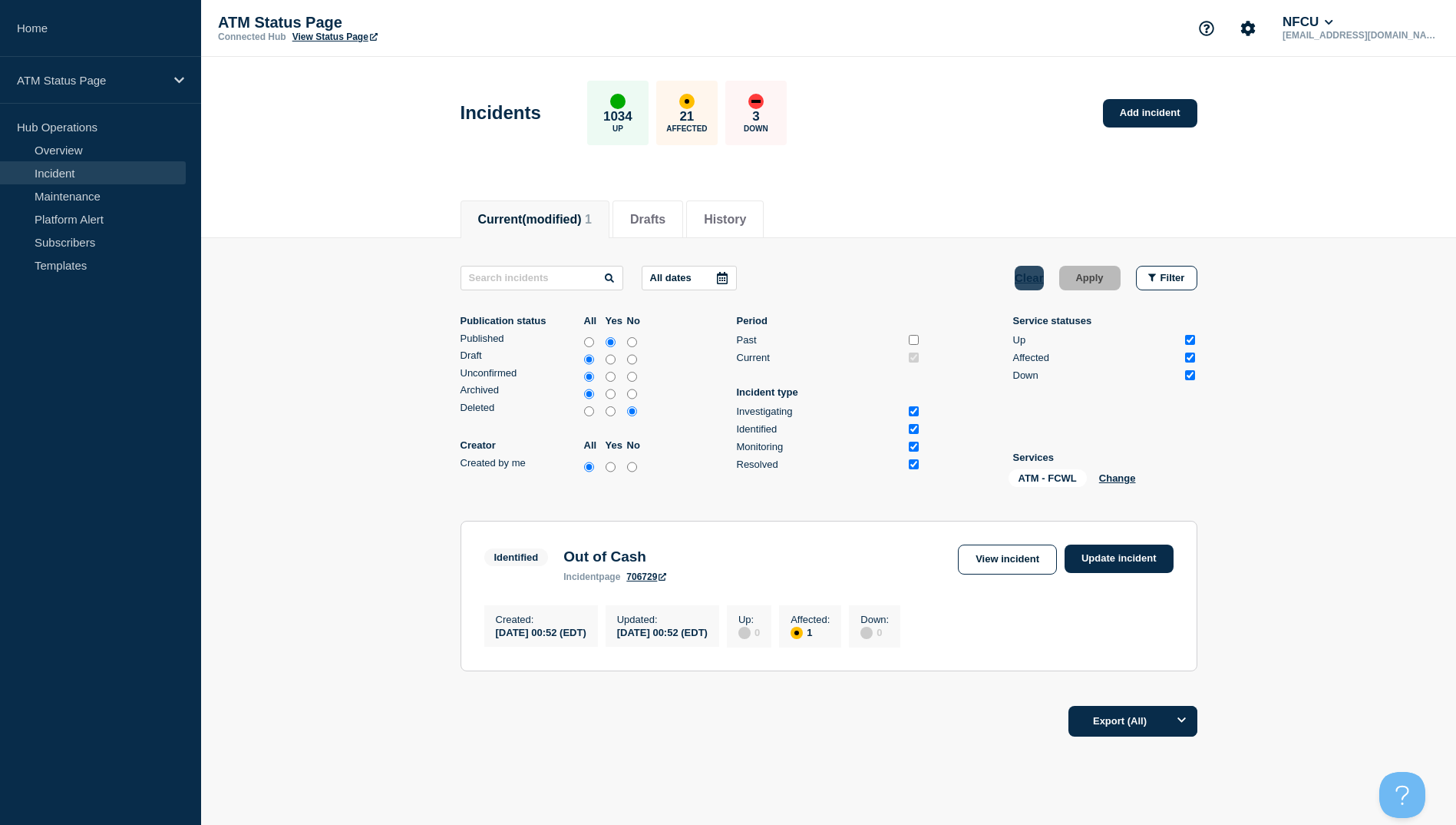
click at [1025, 277] on button "Clear" at bounding box center [1029, 278] width 29 height 24
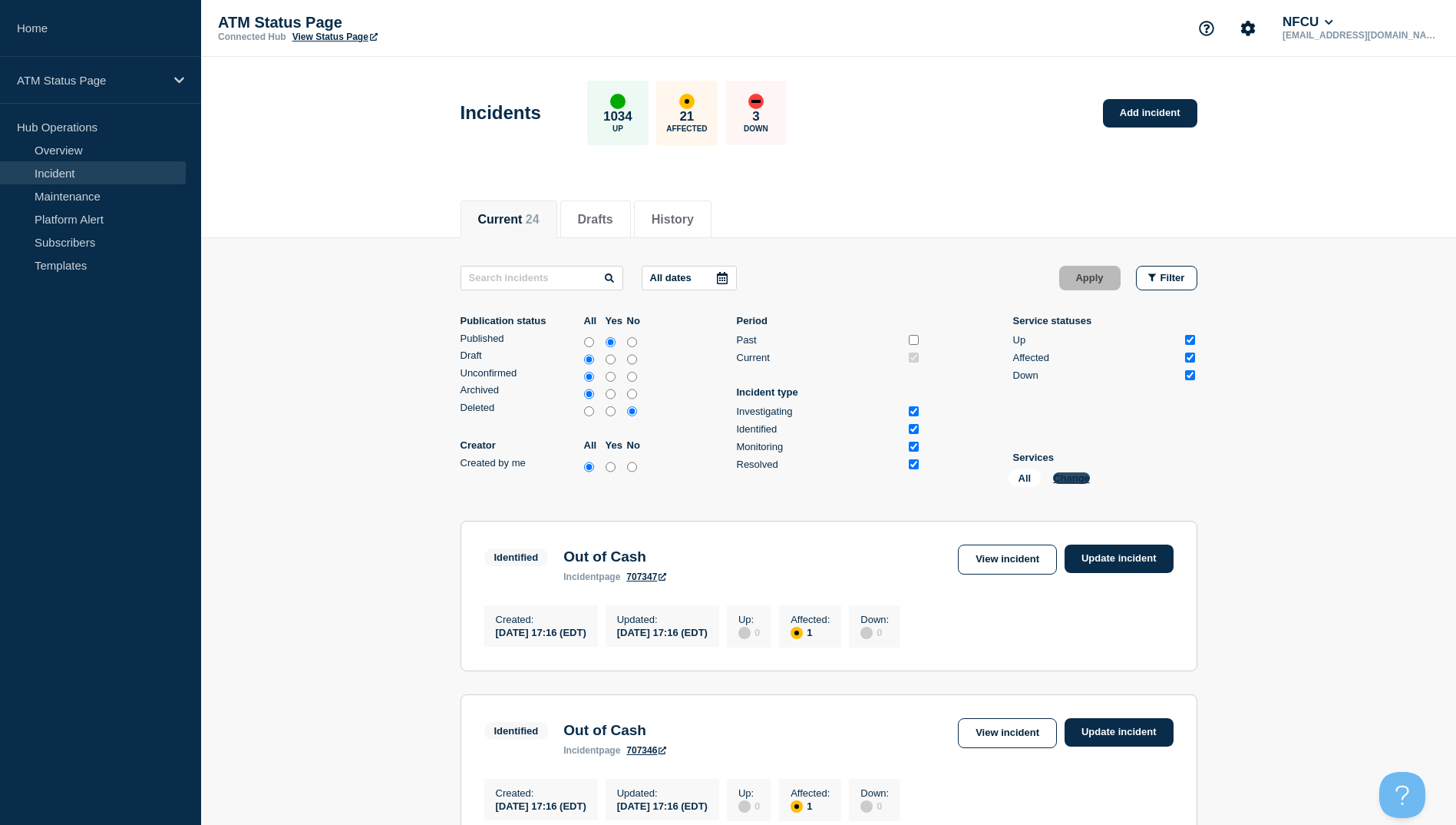
click at [1075, 476] on button "Change" at bounding box center [1071, 478] width 36 height 11
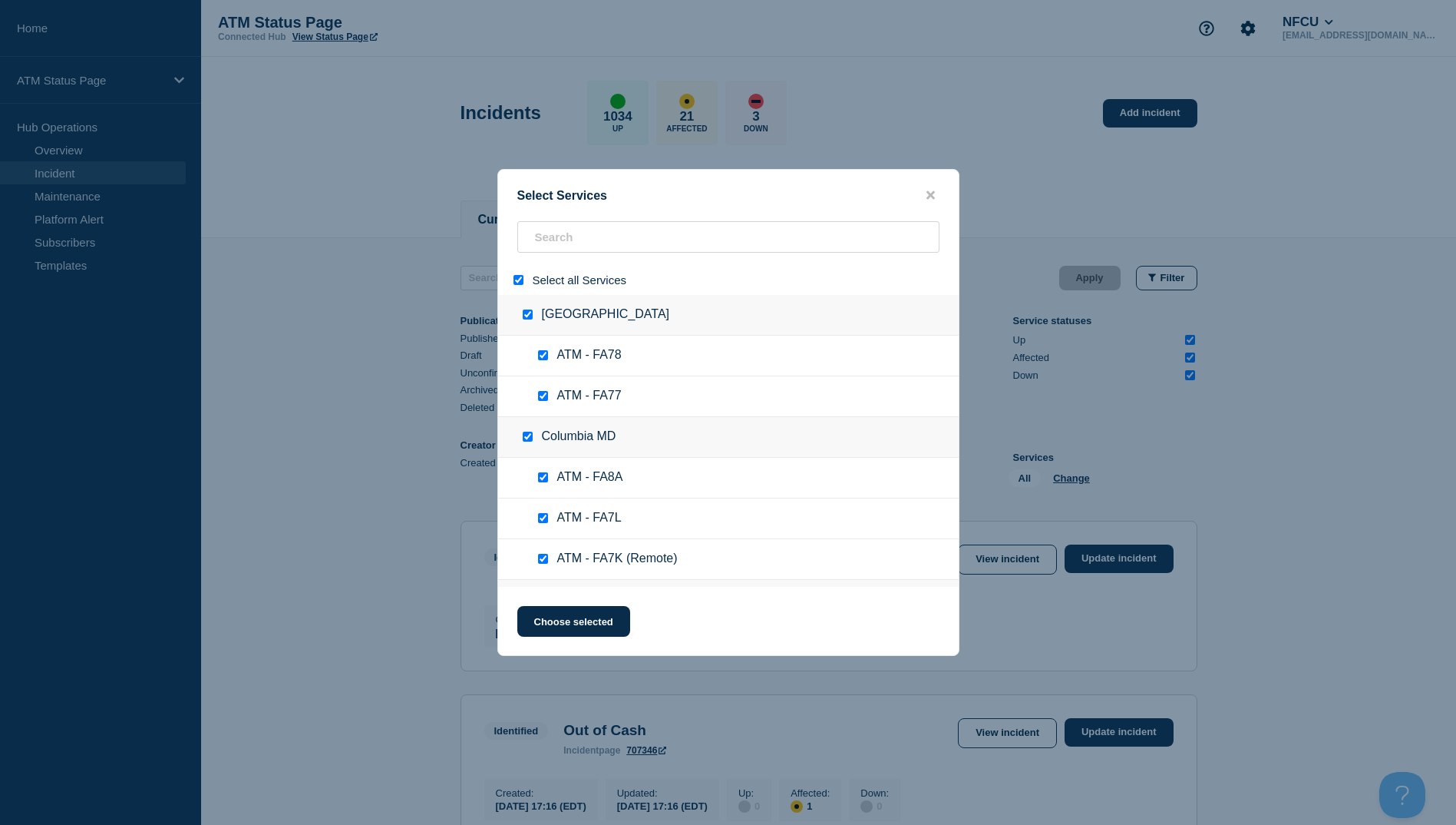
click at [521, 282] on input "select all" at bounding box center [518, 280] width 10 height 10
click at [560, 230] on input "search" at bounding box center [728, 237] width 422 height 32
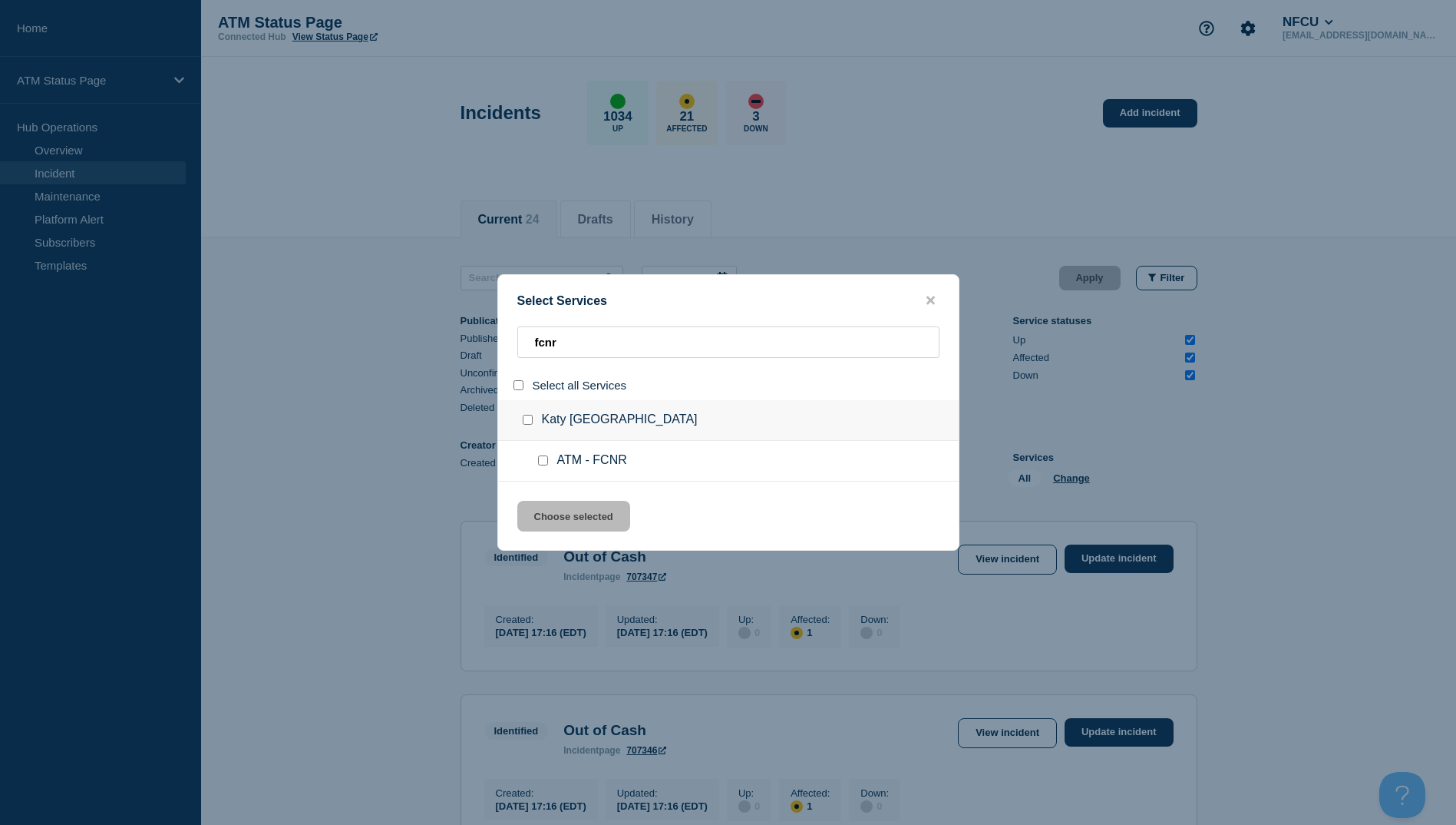
click at [526, 420] on input "group: Katy TX" at bounding box center [527, 419] width 10 height 10
click at [559, 518] on button "Choose selected" at bounding box center [573, 515] width 113 height 31
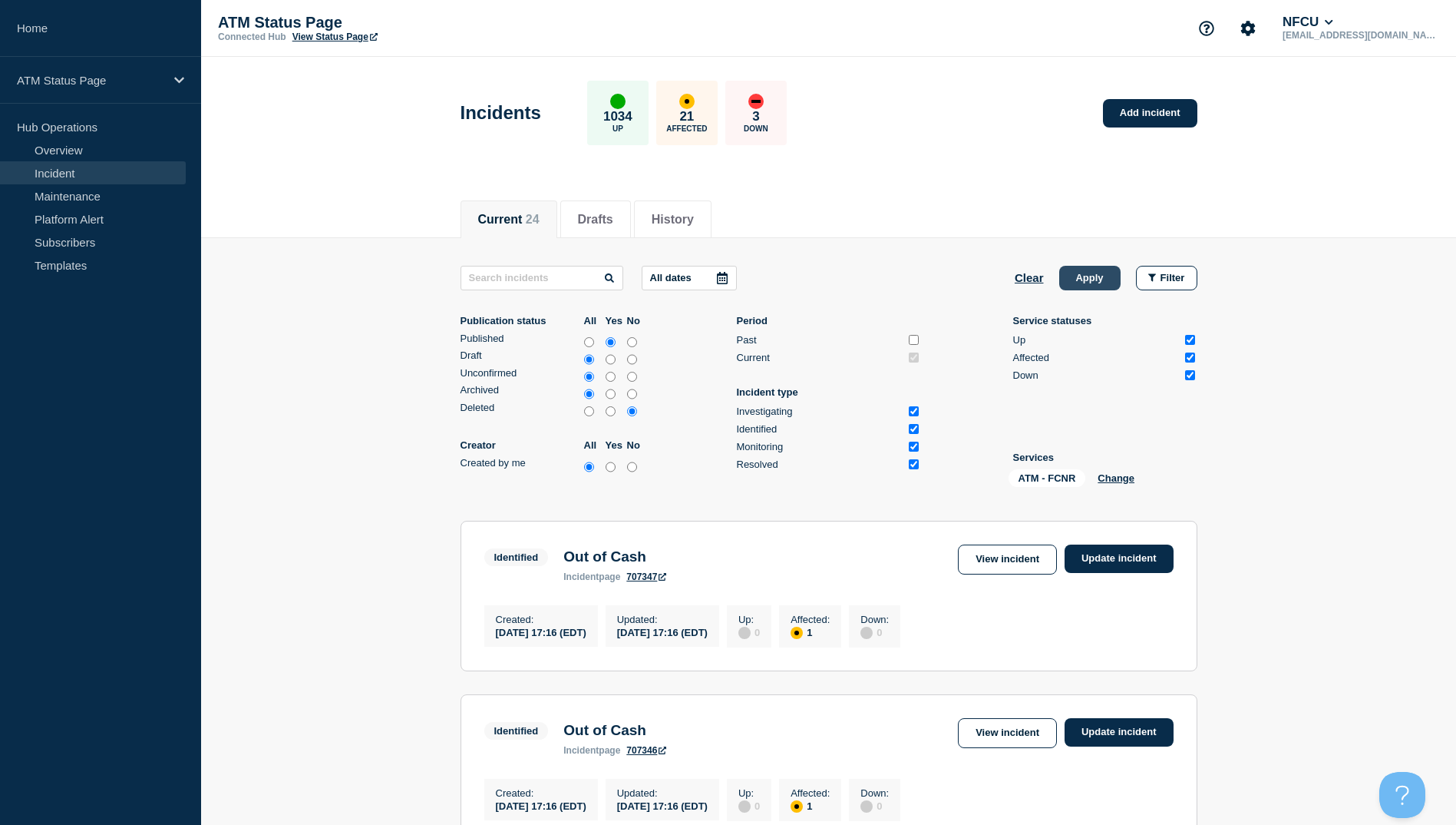
click at [1093, 286] on button "Apply" at bounding box center [1089, 278] width 62 height 24
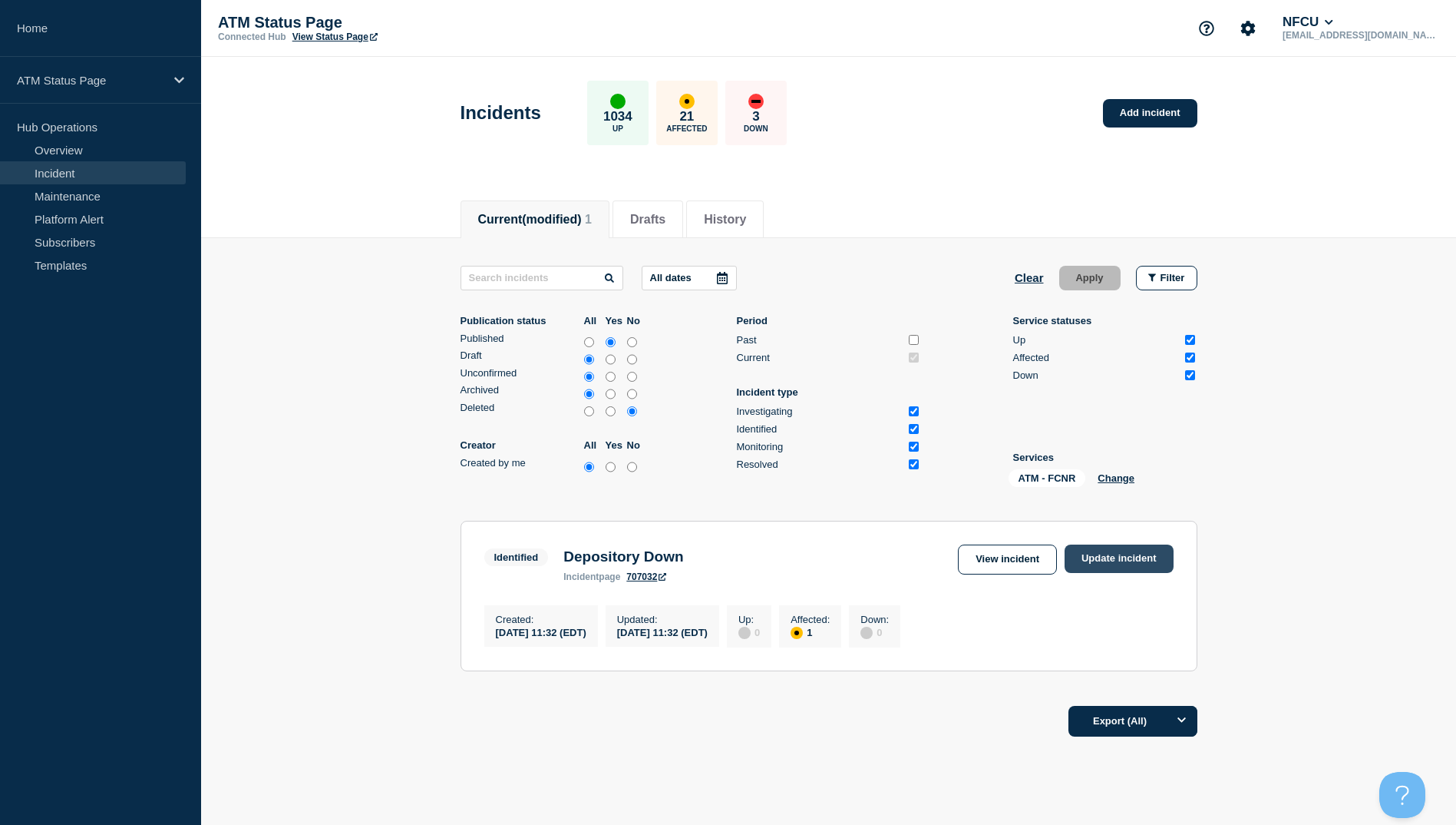
click at [1088, 549] on link "Update incident" at bounding box center [1118, 558] width 109 height 28
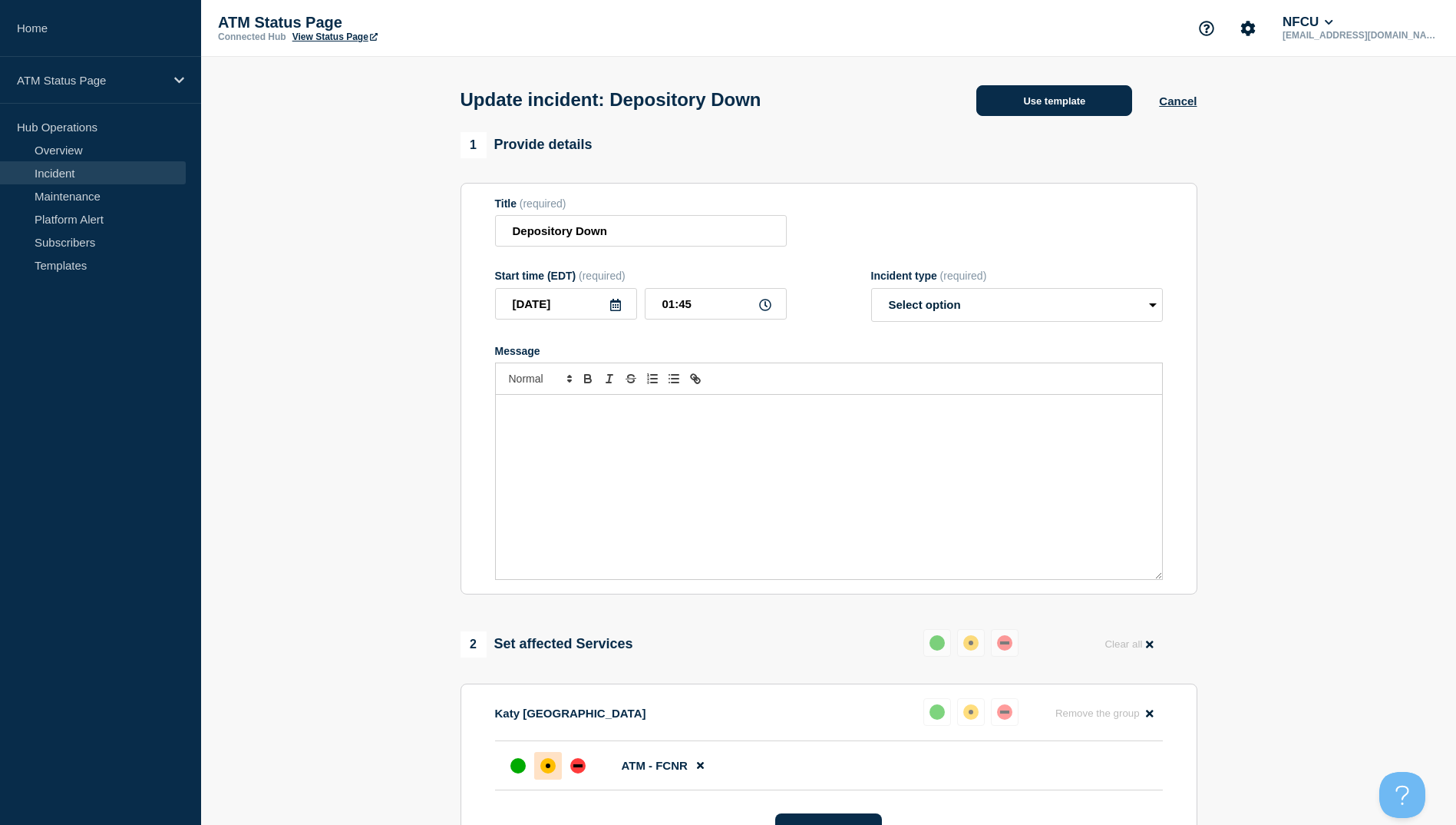
click at [1026, 97] on button "Use template" at bounding box center [1053, 100] width 156 height 31
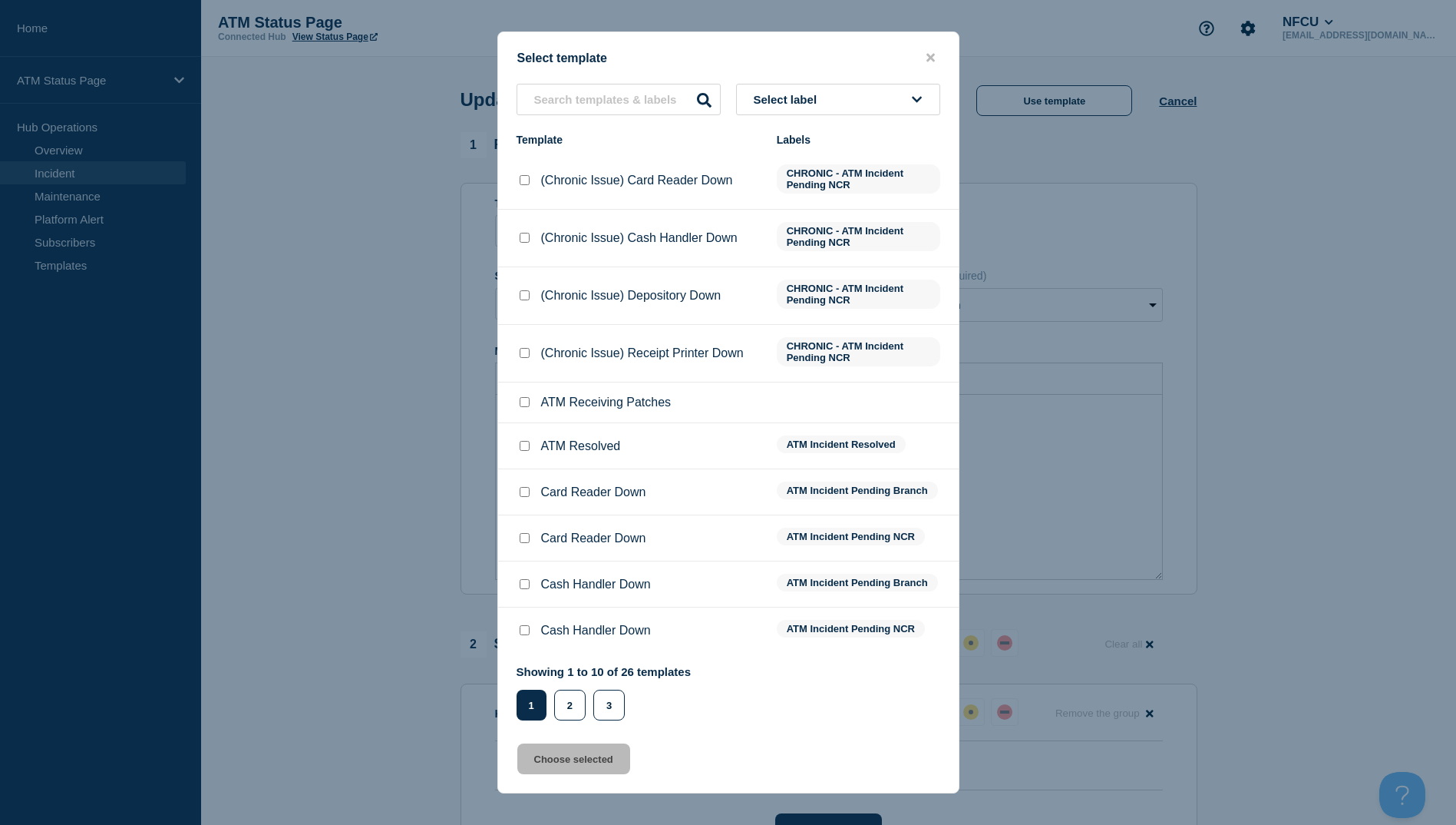
click at [529, 447] on input "ATM Resolved checkbox" at bounding box center [524, 445] width 10 height 10
click at [594, 769] on button "Choose selected" at bounding box center [573, 758] width 113 height 31
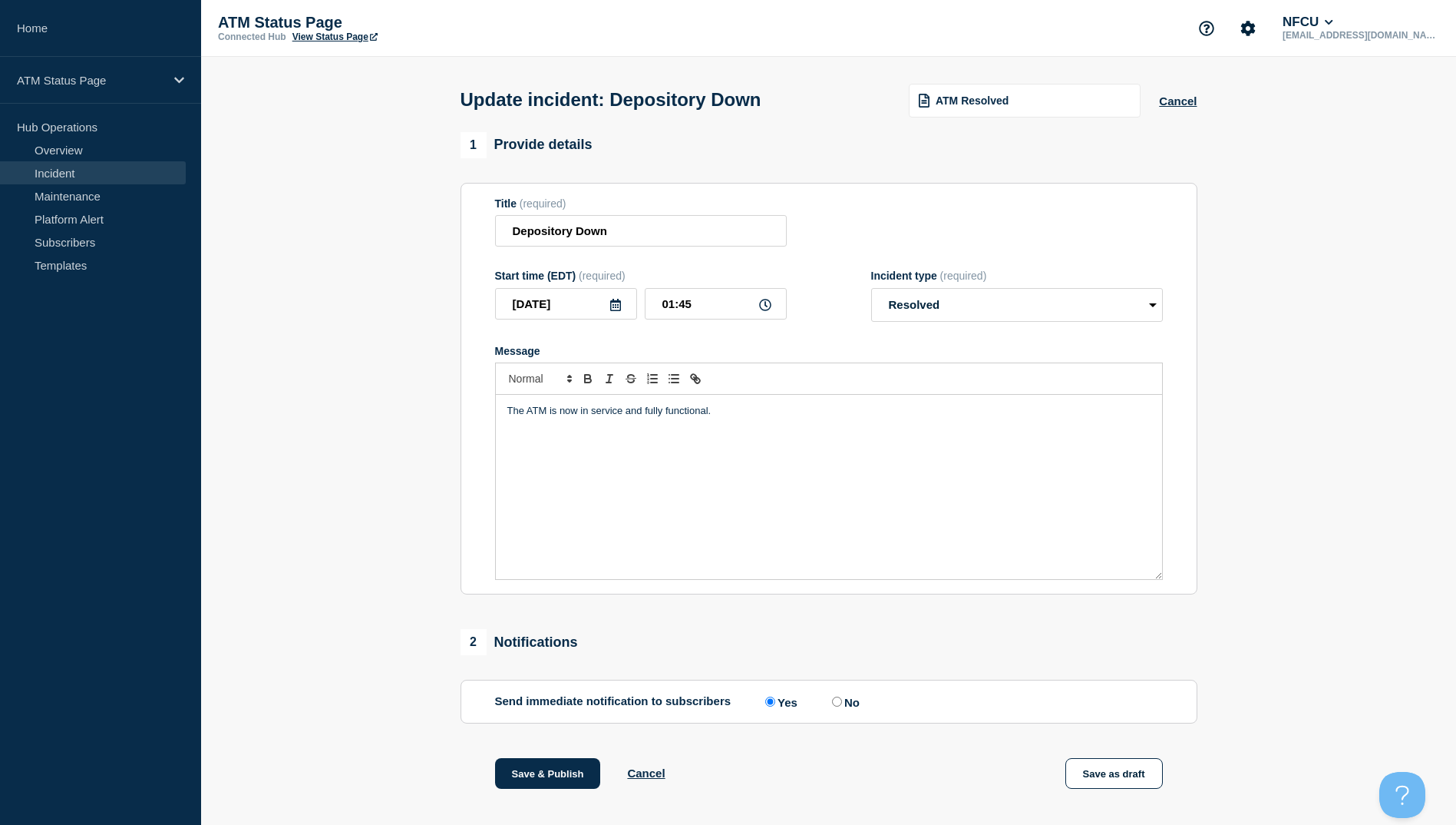
scroll to position [158, 0]
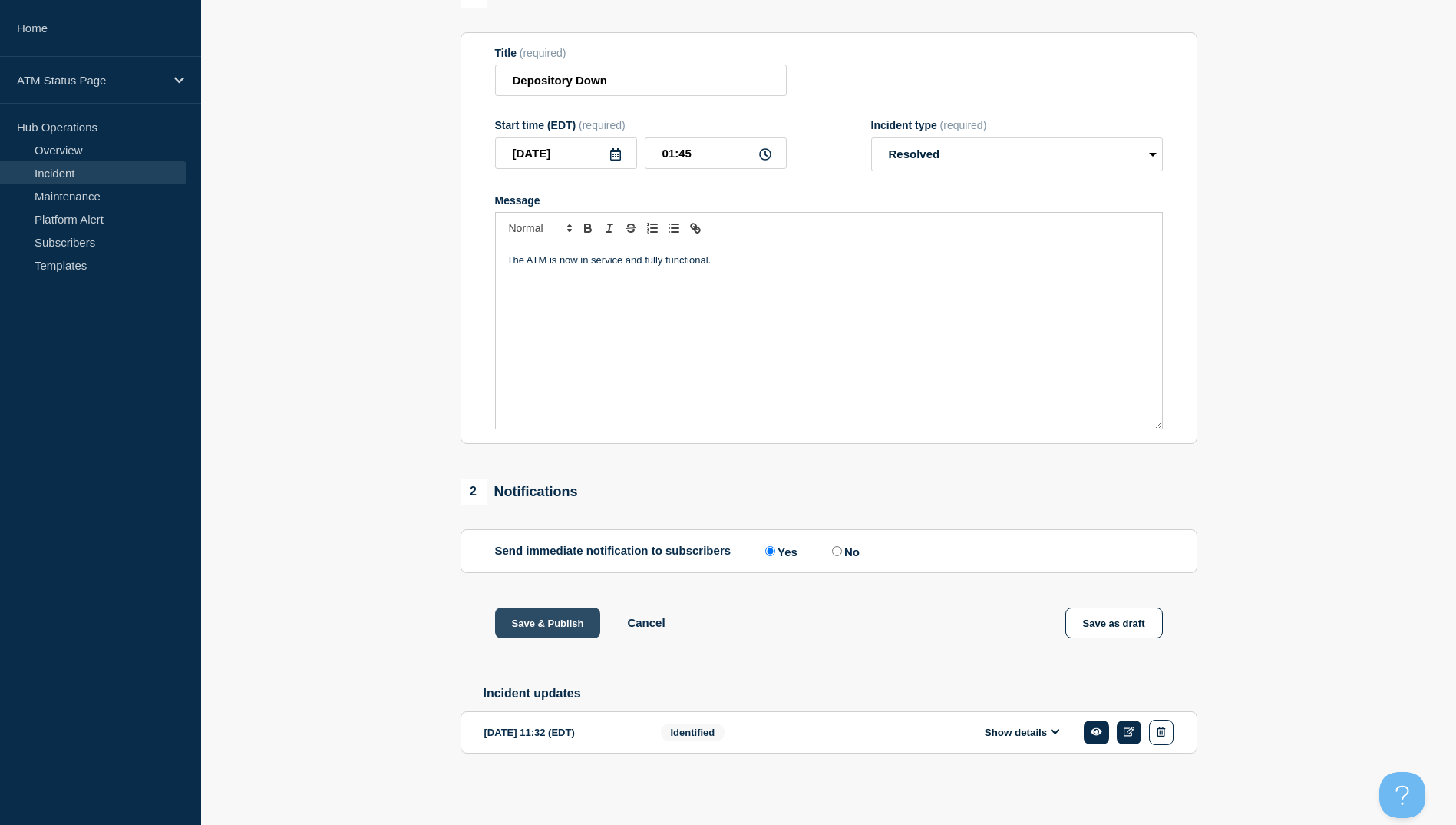
click at [559, 621] on button "Save & Publish" at bounding box center [548, 622] width 106 height 31
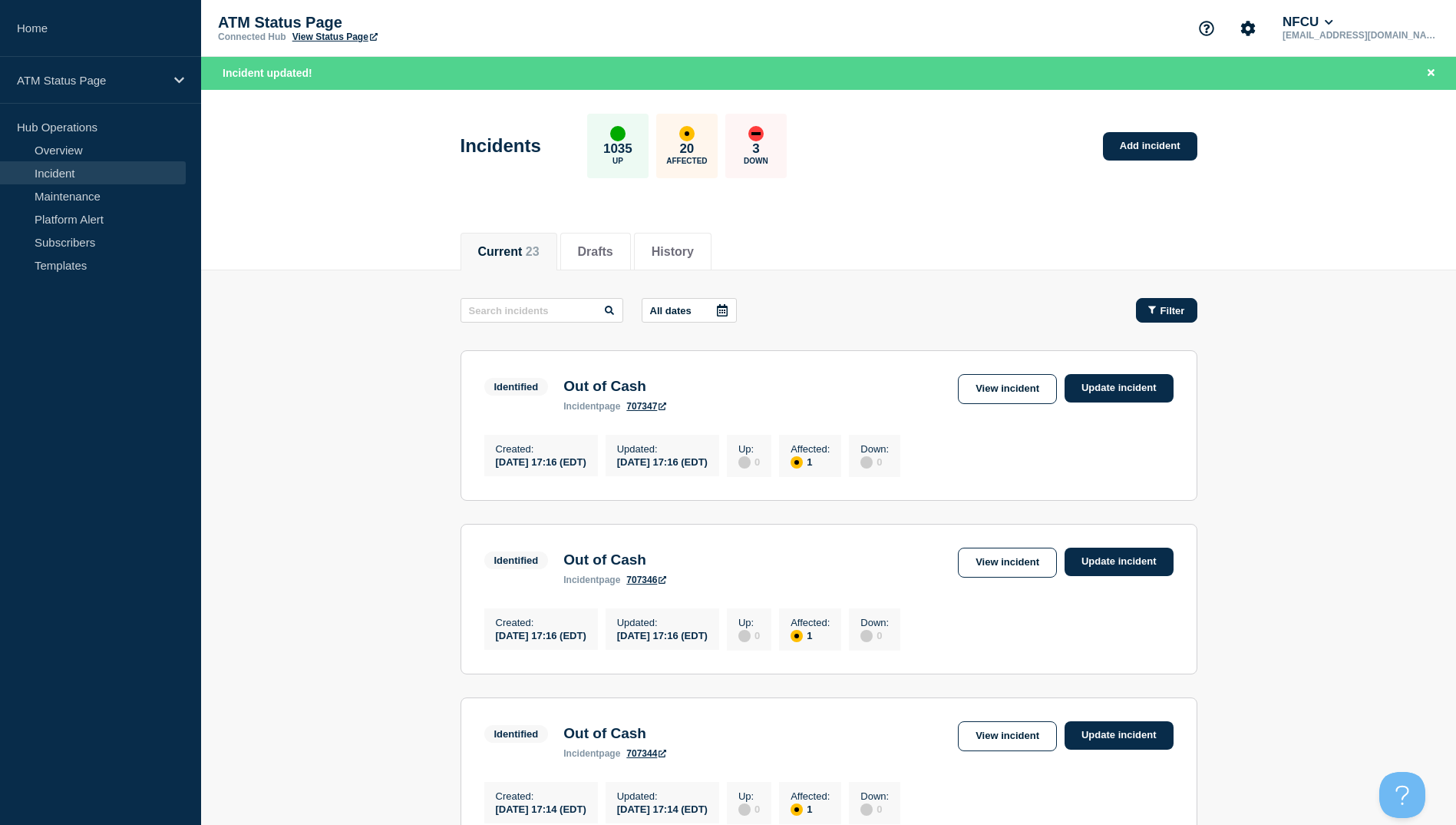
click at [1174, 311] on span "Filter" at bounding box center [1172, 311] width 24 height 11
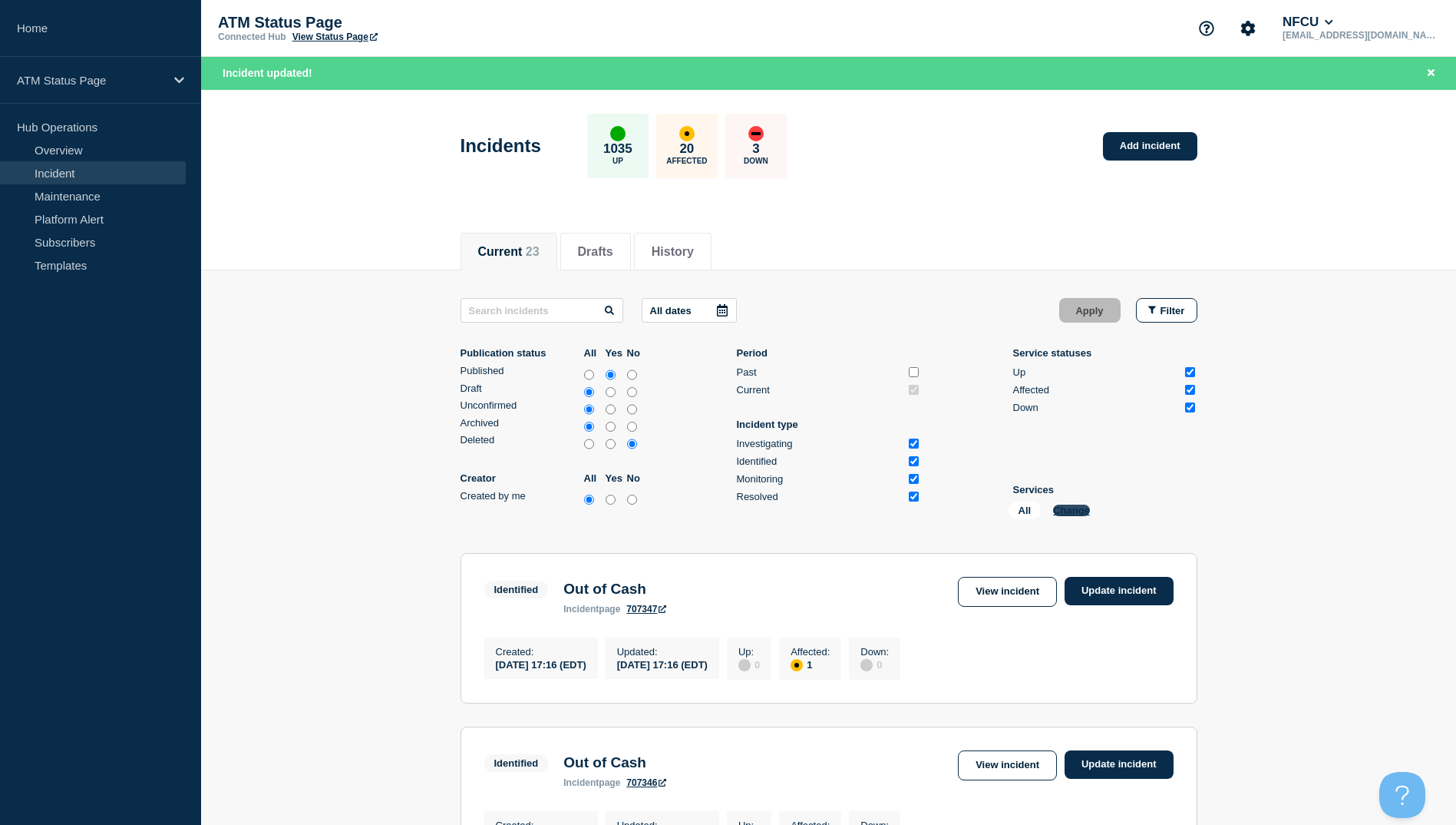
click at [1076, 506] on button "Change" at bounding box center [1071, 510] width 36 height 11
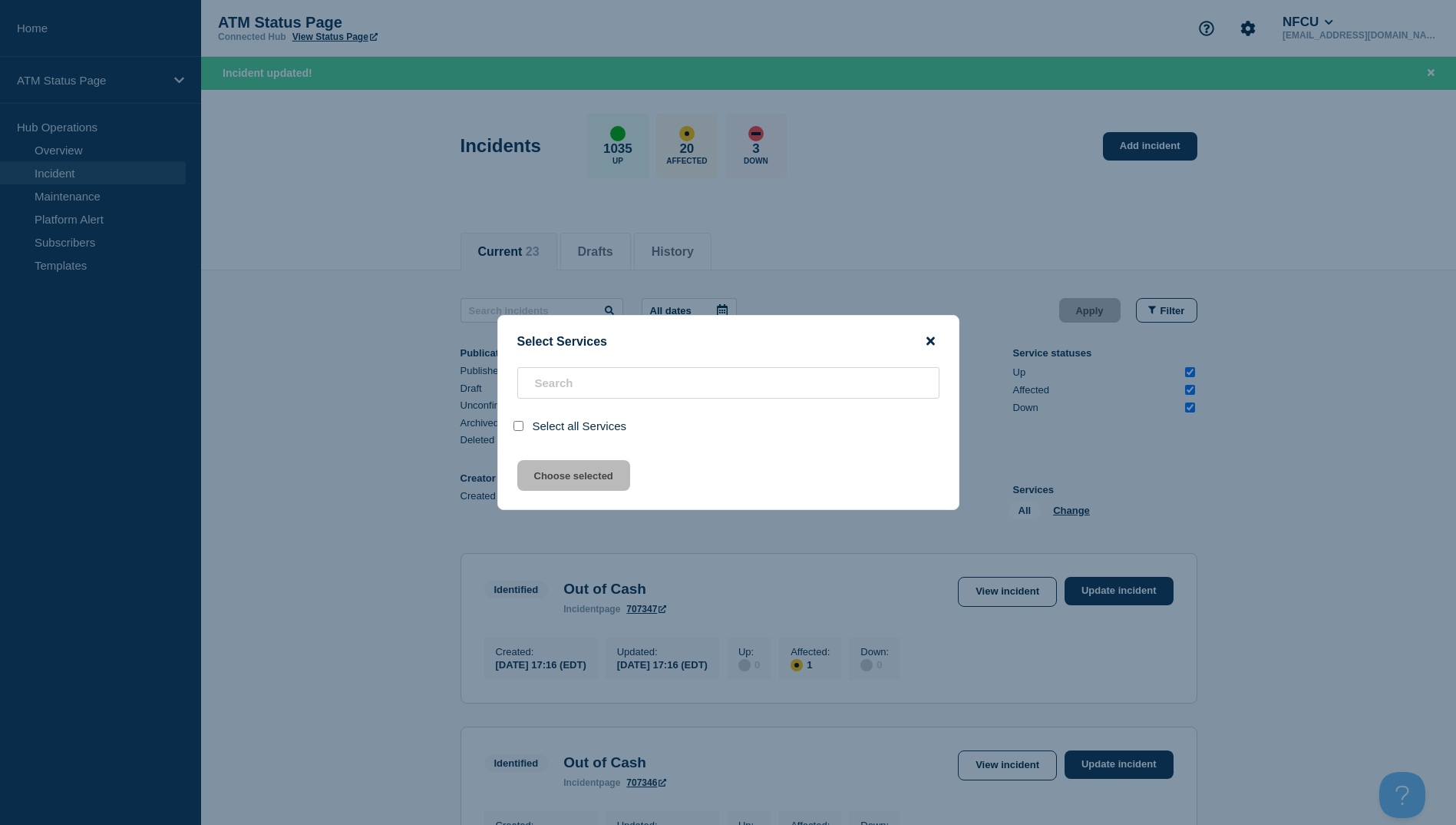
click at [931, 343] on icon "close button" at bounding box center [930, 341] width 8 height 8
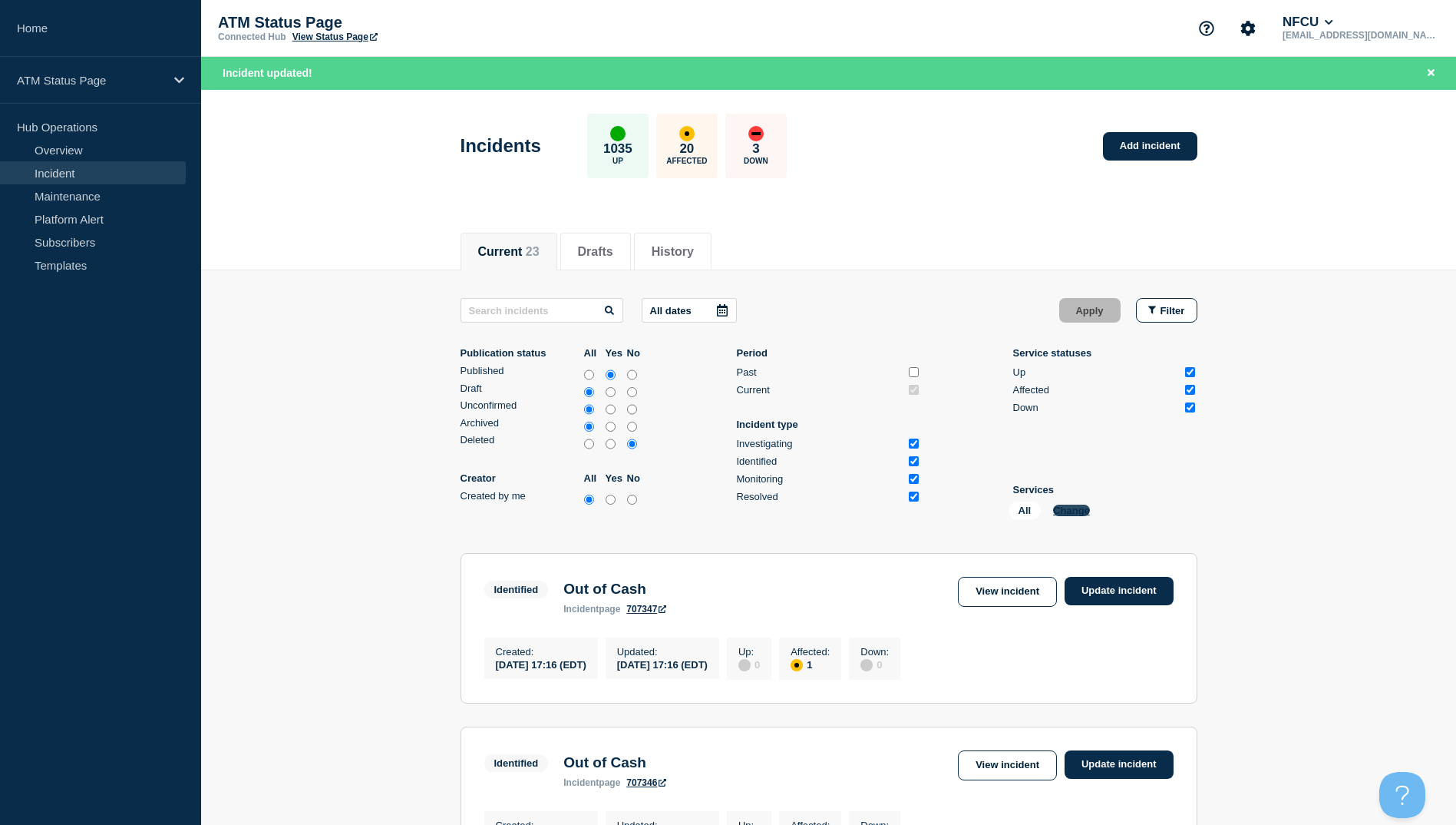
click at [1061, 510] on button "Change" at bounding box center [1071, 510] width 36 height 11
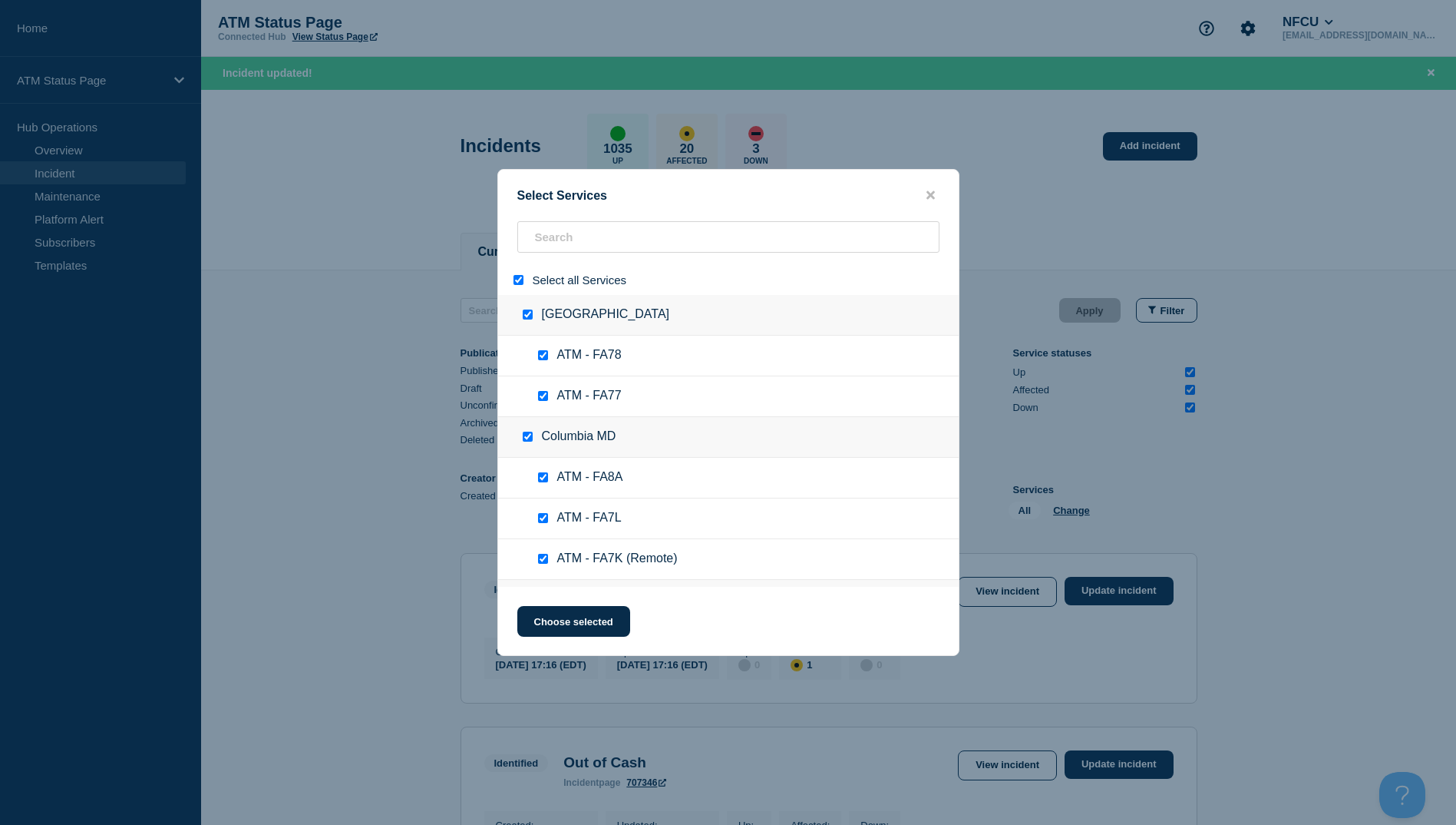
click at [517, 280] on input "select all" at bounding box center [518, 280] width 10 height 10
click at [559, 240] on input "search" at bounding box center [728, 237] width 422 height 32
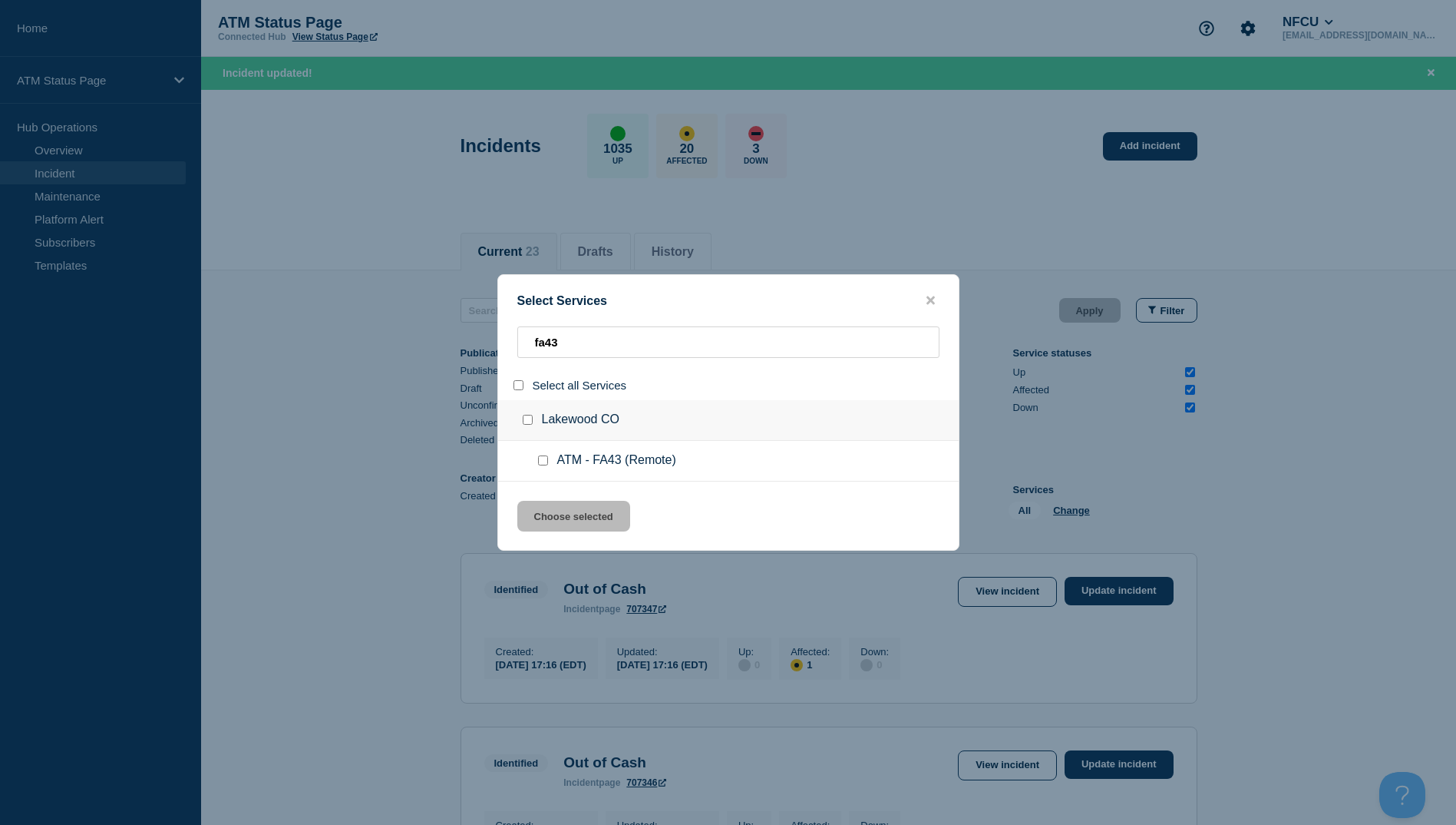
click at [534, 418] on div at bounding box center [531, 420] width 22 height 15
click at [528, 426] on div at bounding box center [531, 420] width 22 height 15
click at [526, 421] on input "group: Lakewood CO" at bounding box center [527, 419] width 10 height 10
click at [548, 525] on button "Choose selected" at bounding box center [573, 515] width 113 height 31
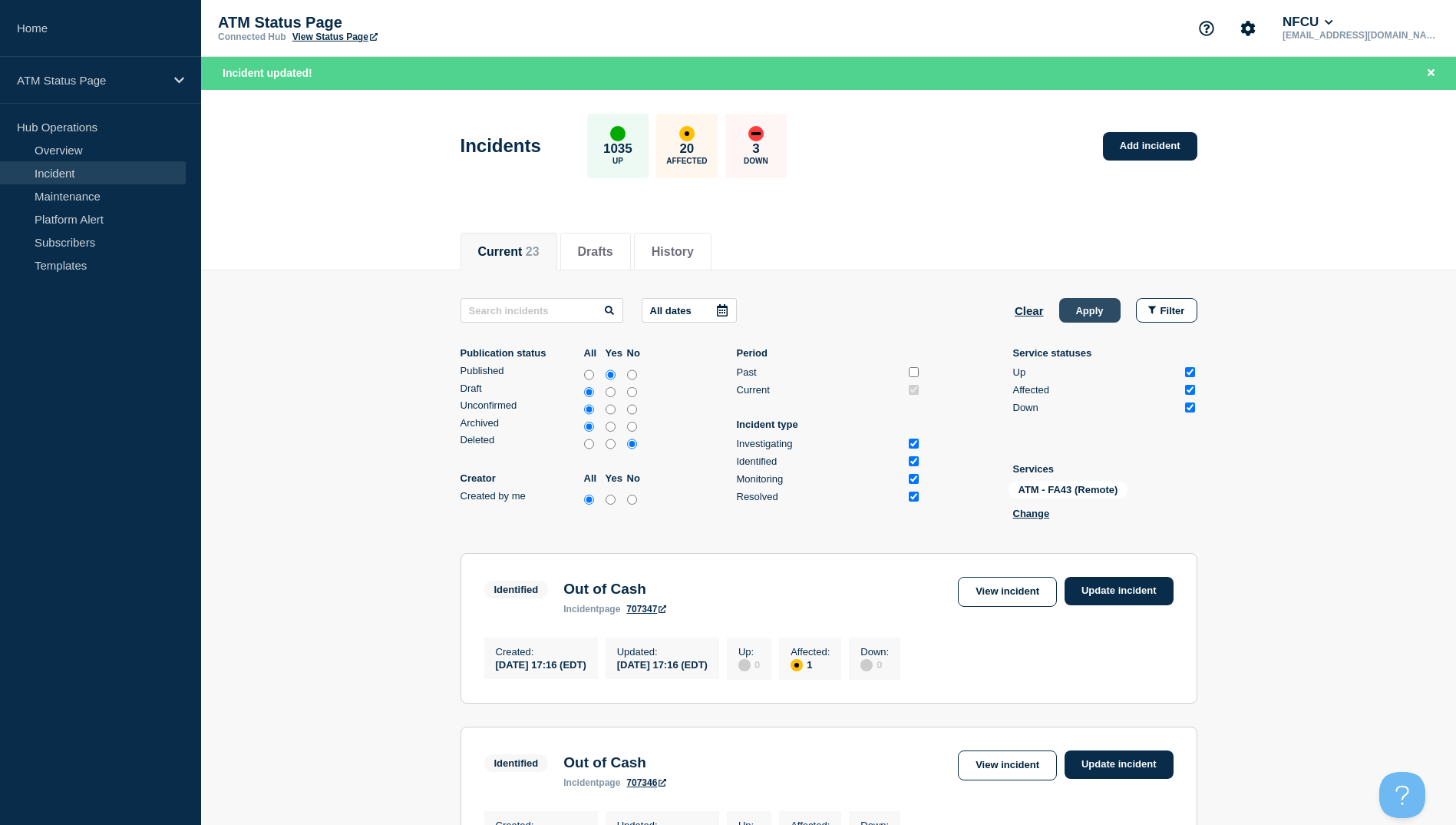
click at [1102, 315] on button "Apply" at bounding box center [1089, 310] width 62 height 24
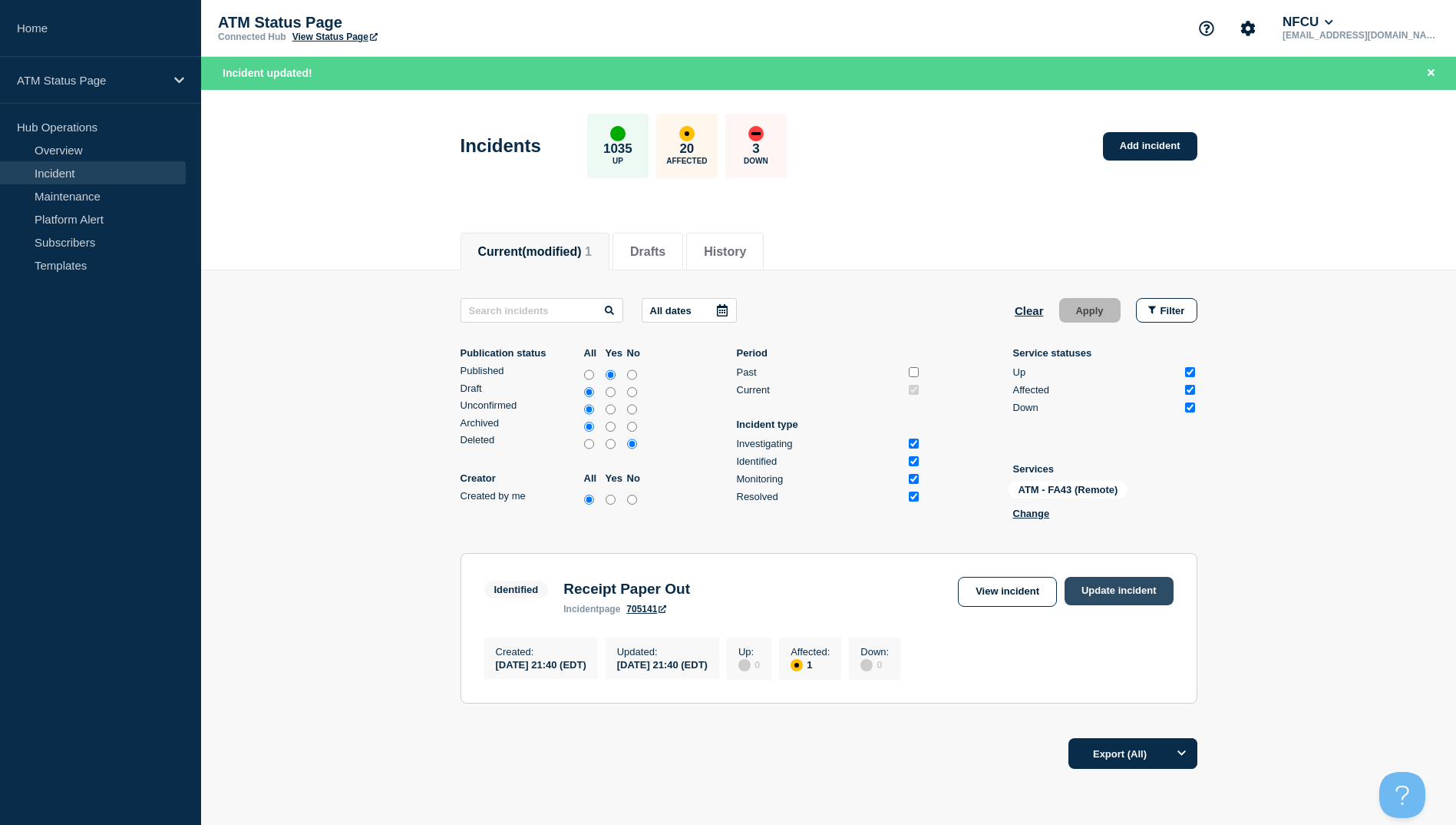
click at [1145, 587] on link "Update incident" at bounding box center [1118, 591] width 109 height 28
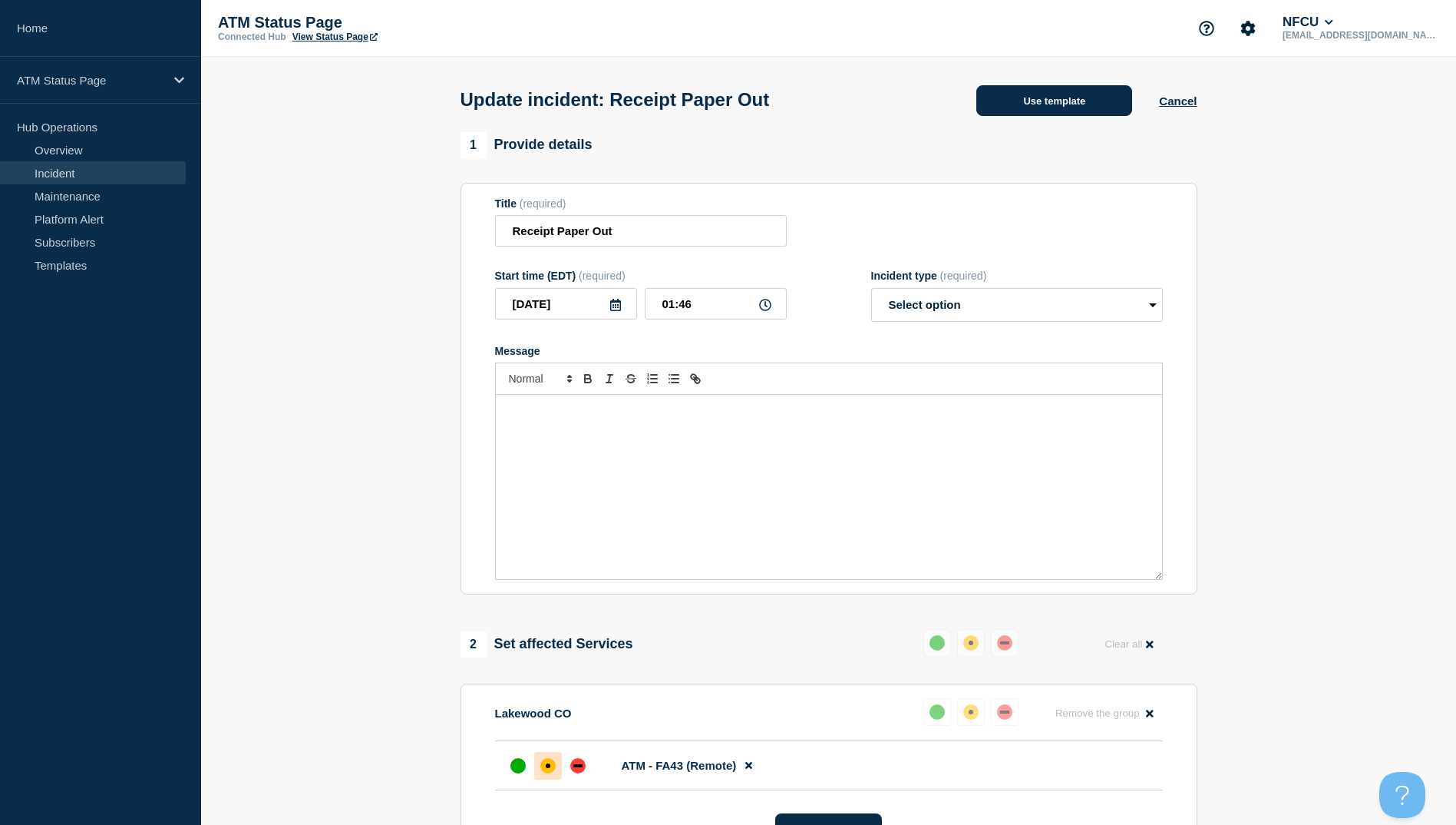
click at [1066, 105] on button "Use template" at bounding box center [1053, 100] width 156 height 31
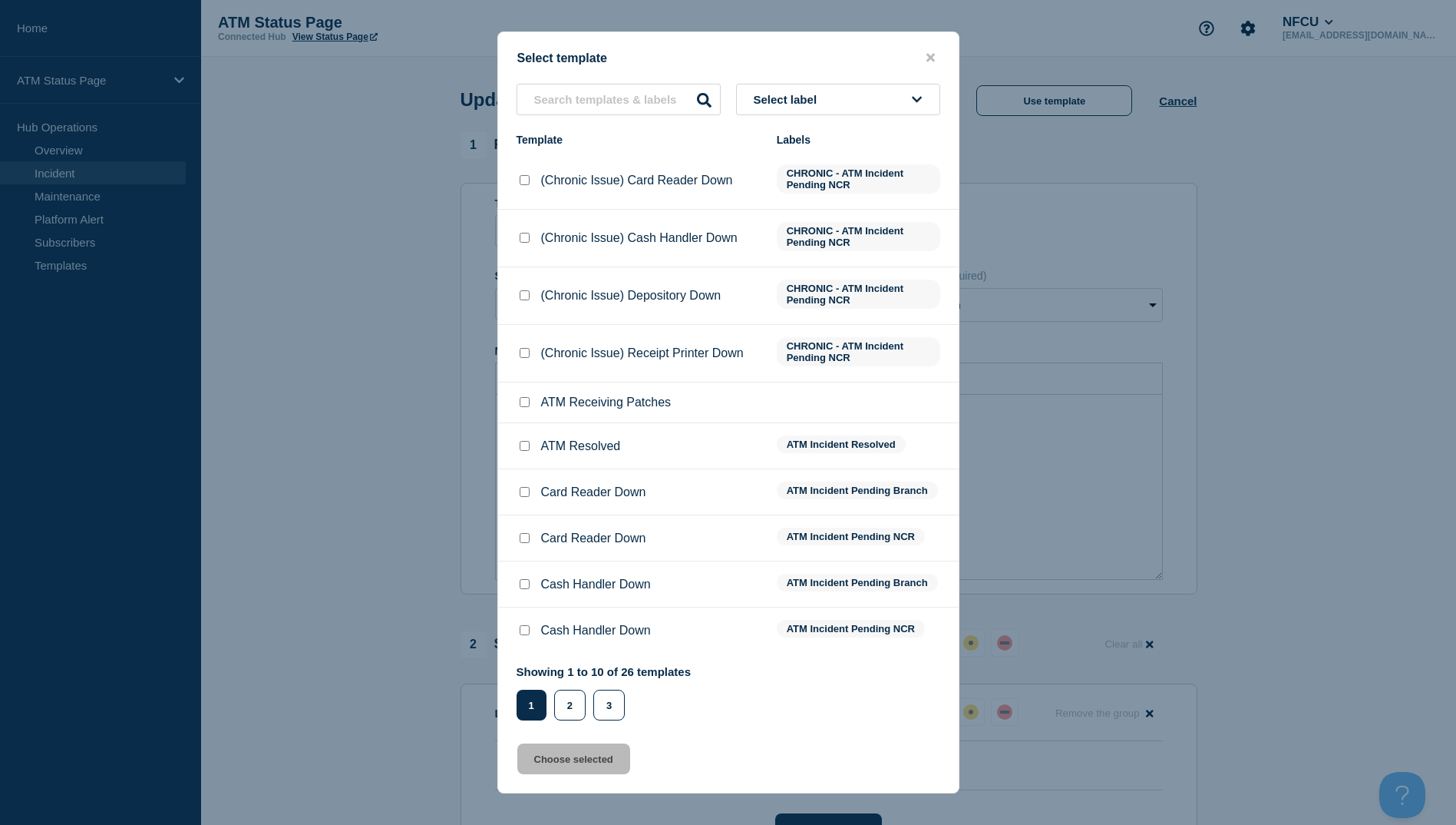
click at [524, 449] on input "ATM Resolved checkbox" at bounding box center [524, 445] width 10 height 10
click at [577, 753] on button "Choose selected" at bounding box center [573, 758] width 113 height 31
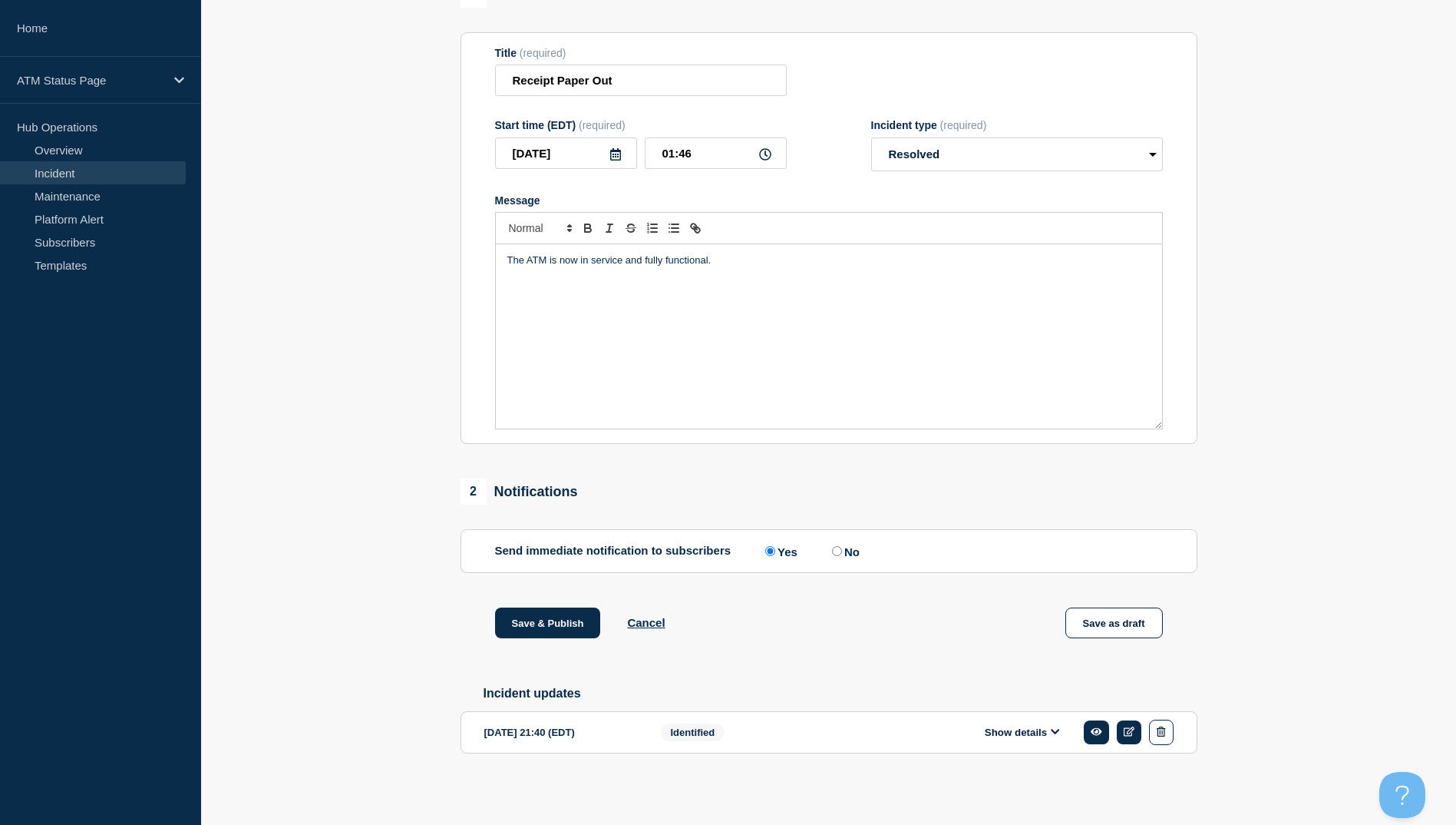
scroll to position [158, 0]
click at [536, 627] on button "Save & Publish" at bounding box center [548, 622] width 106 height 31
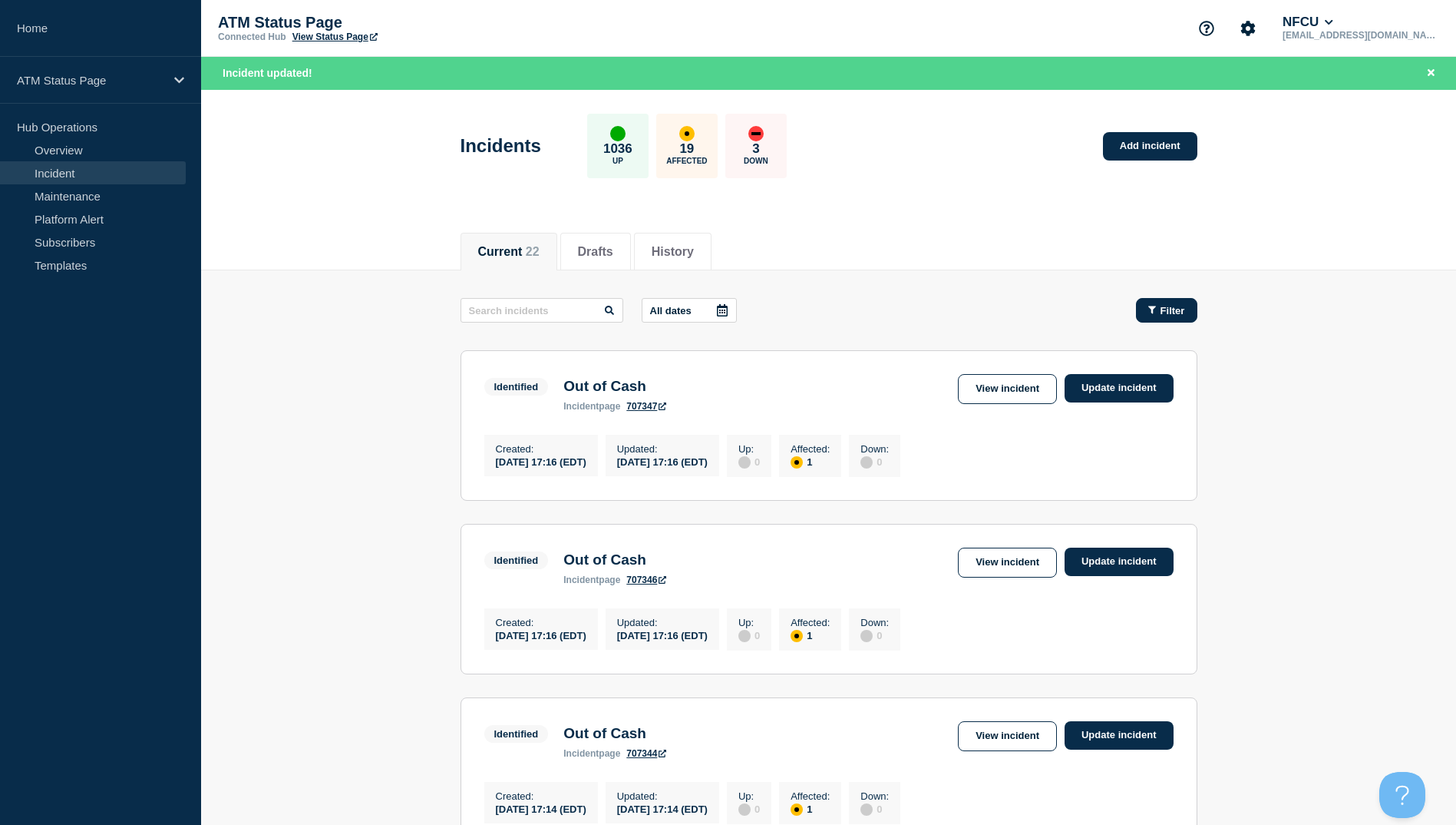
click at [1167, 315] on span "Filter" at bounding box center [1172, 311] width 24 height 11
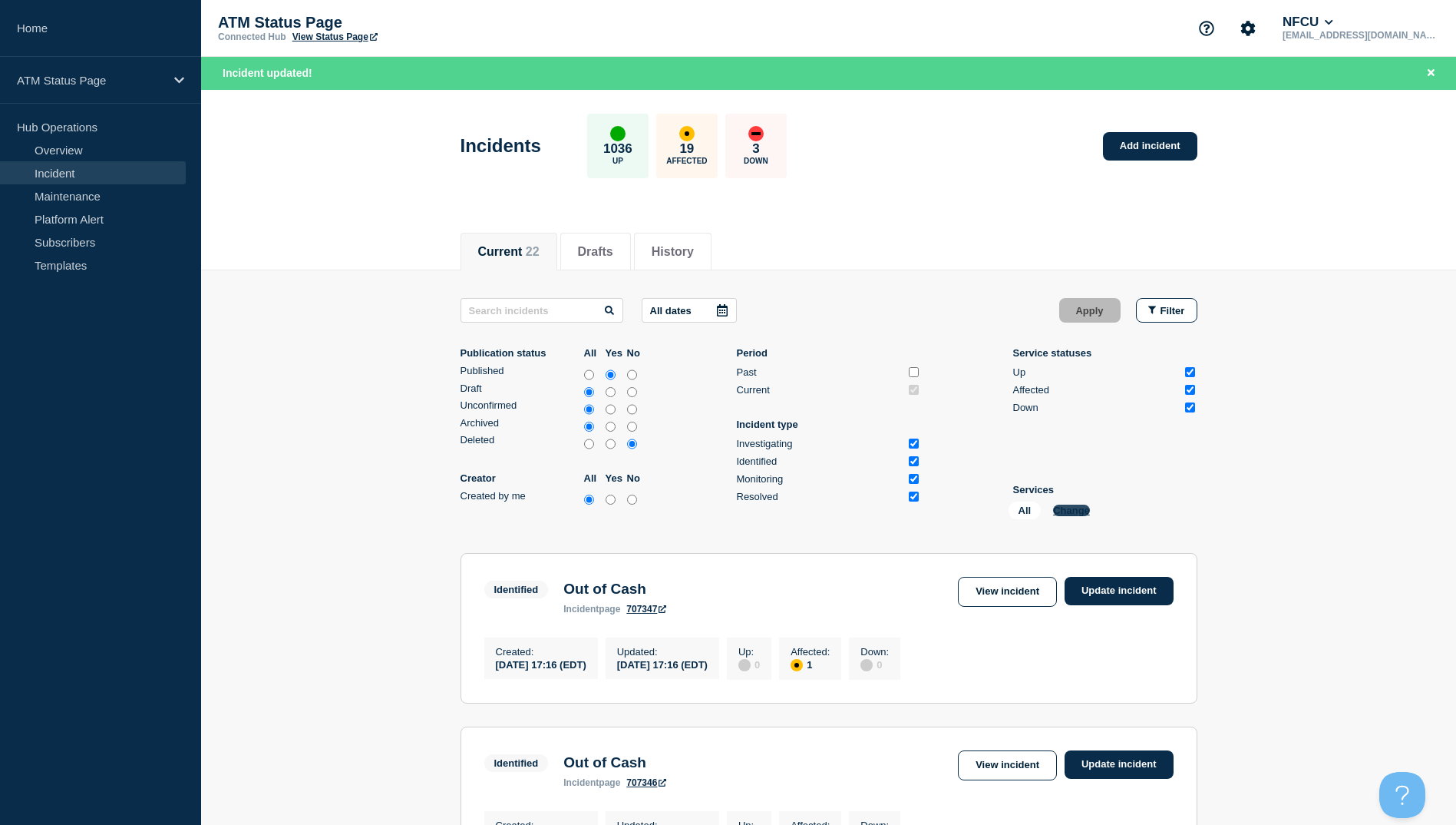
click at [1071, 513] on button "Change" at bounding box center [1071, 510] width 36 height 11
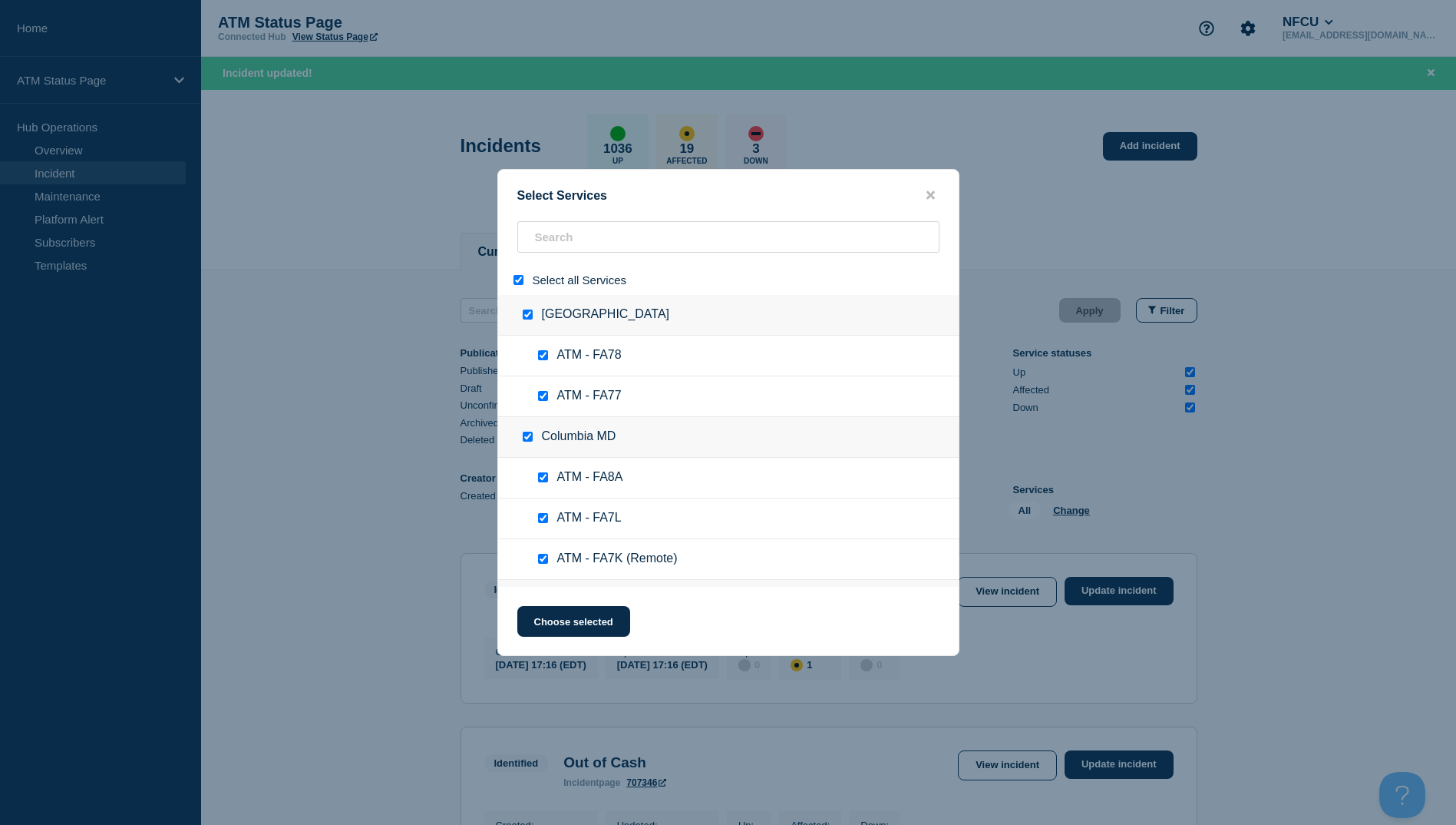
click at [513, 277] on input "select all" at bounding box center [518, 280] width 10 height 10
click at [580, 245] on input "search" at bounding box center [728, 237] width 422 height 32
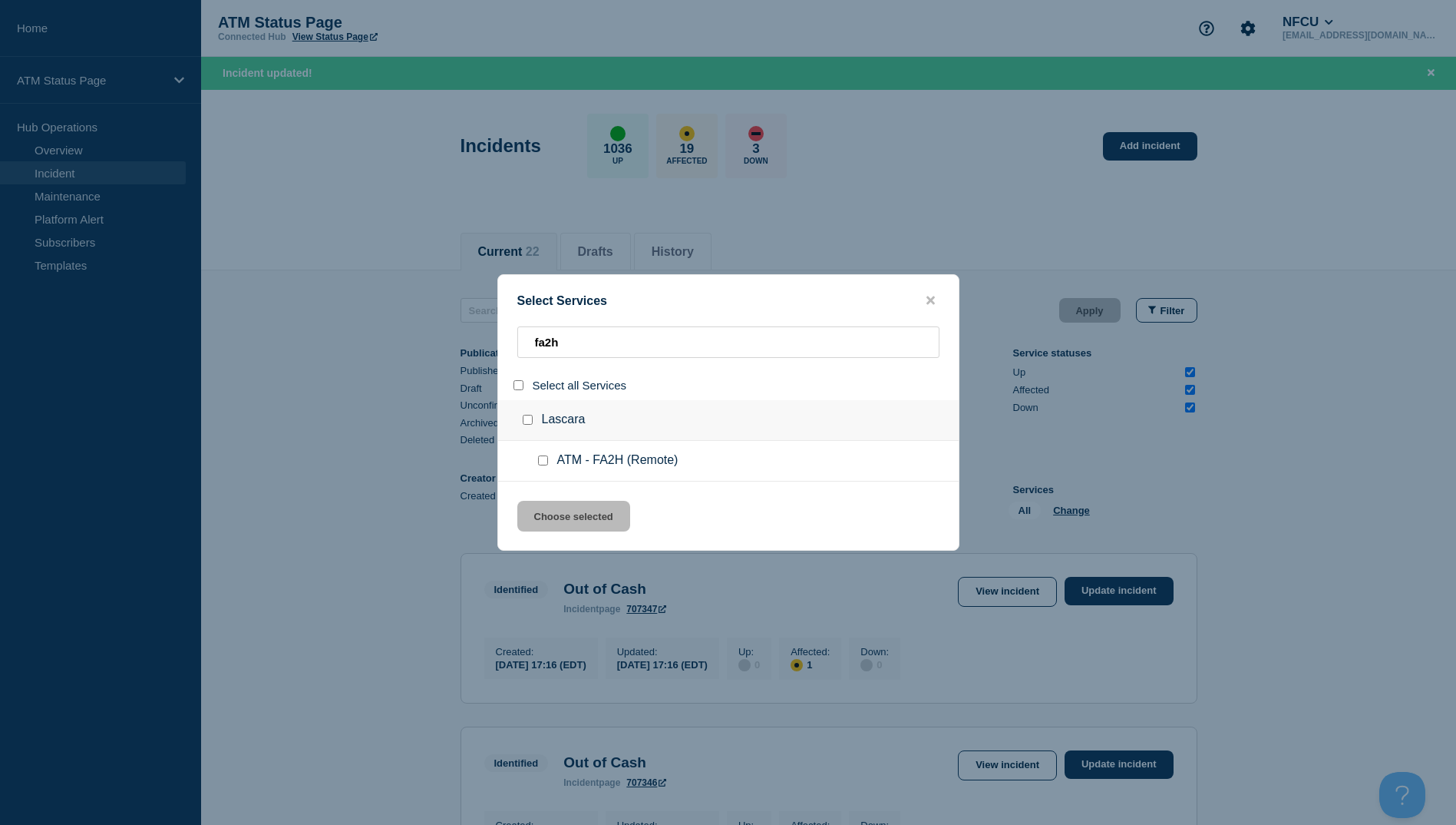
click at [527, 421] on input "group: Lascara" at bounding box center [527, 419] width 10 height 10
click at [564, 524] on button "Choose selected" at bounding box center [573, 515] width 113 height 31
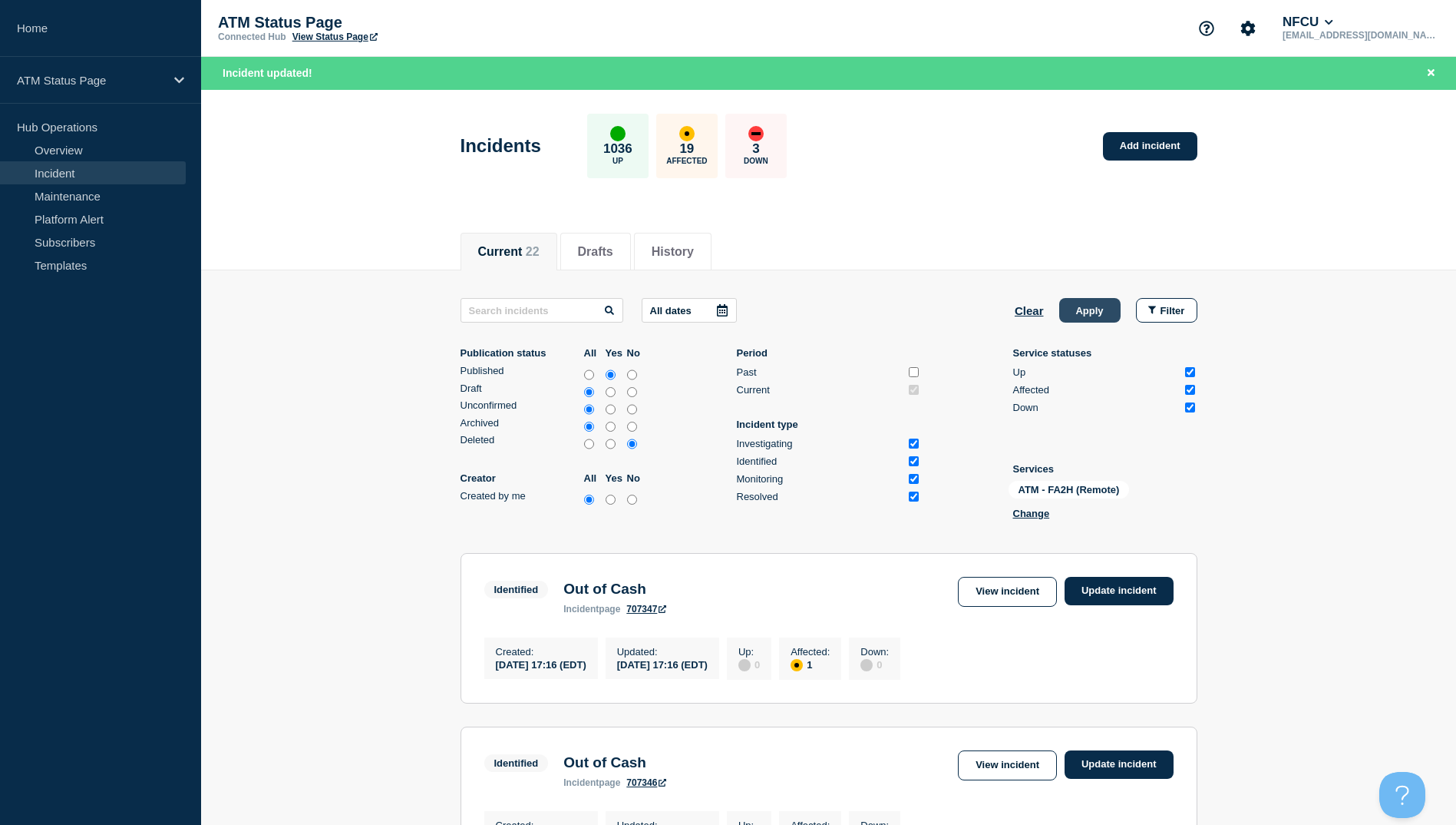
click at [1084, 319] on button "Apply" at bounding box center [1089, 310] width 62 height 24
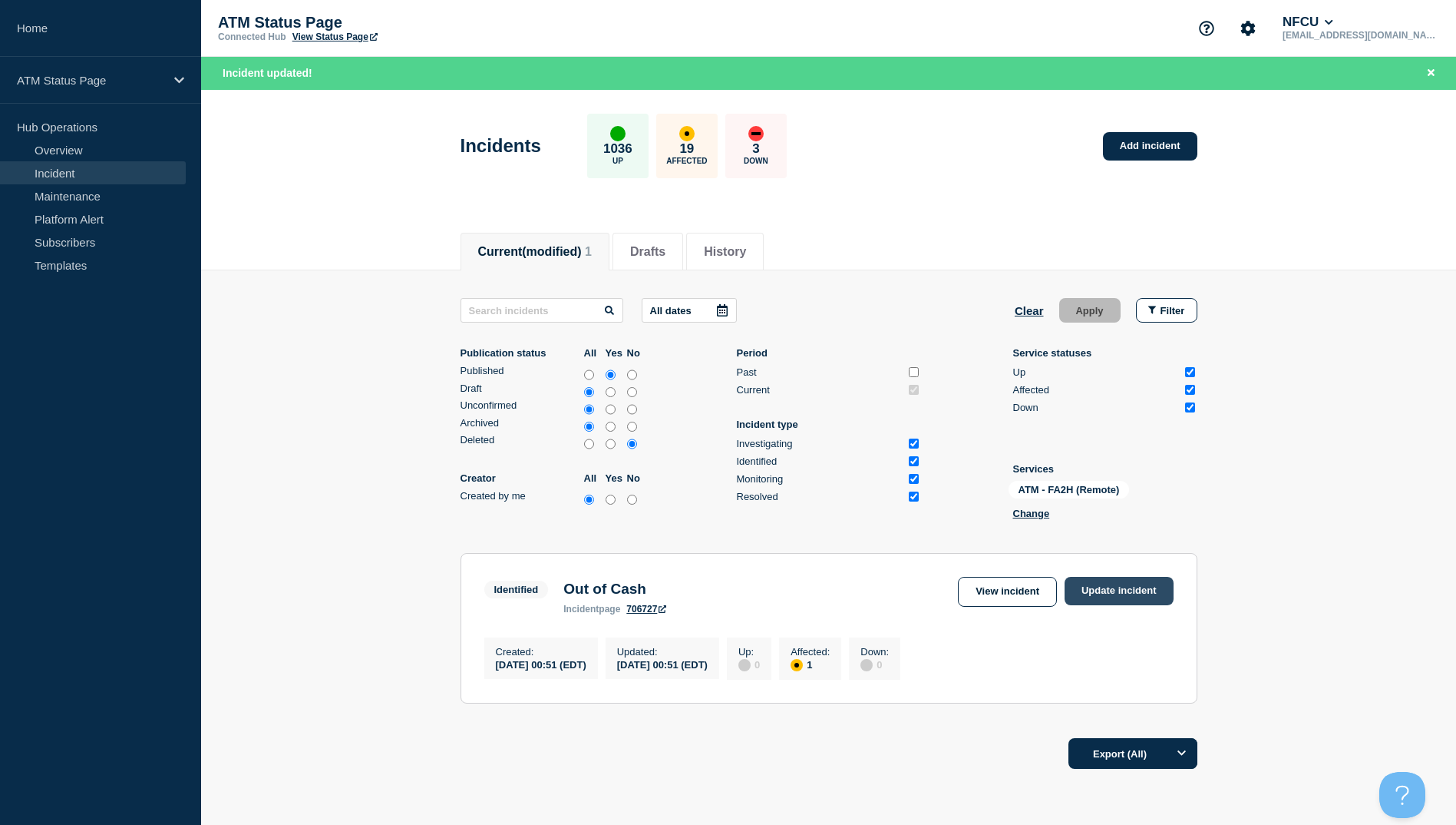
click at [1104, 593] on link "Update incident" at bounding box center [1118, 591] width 109 height 28
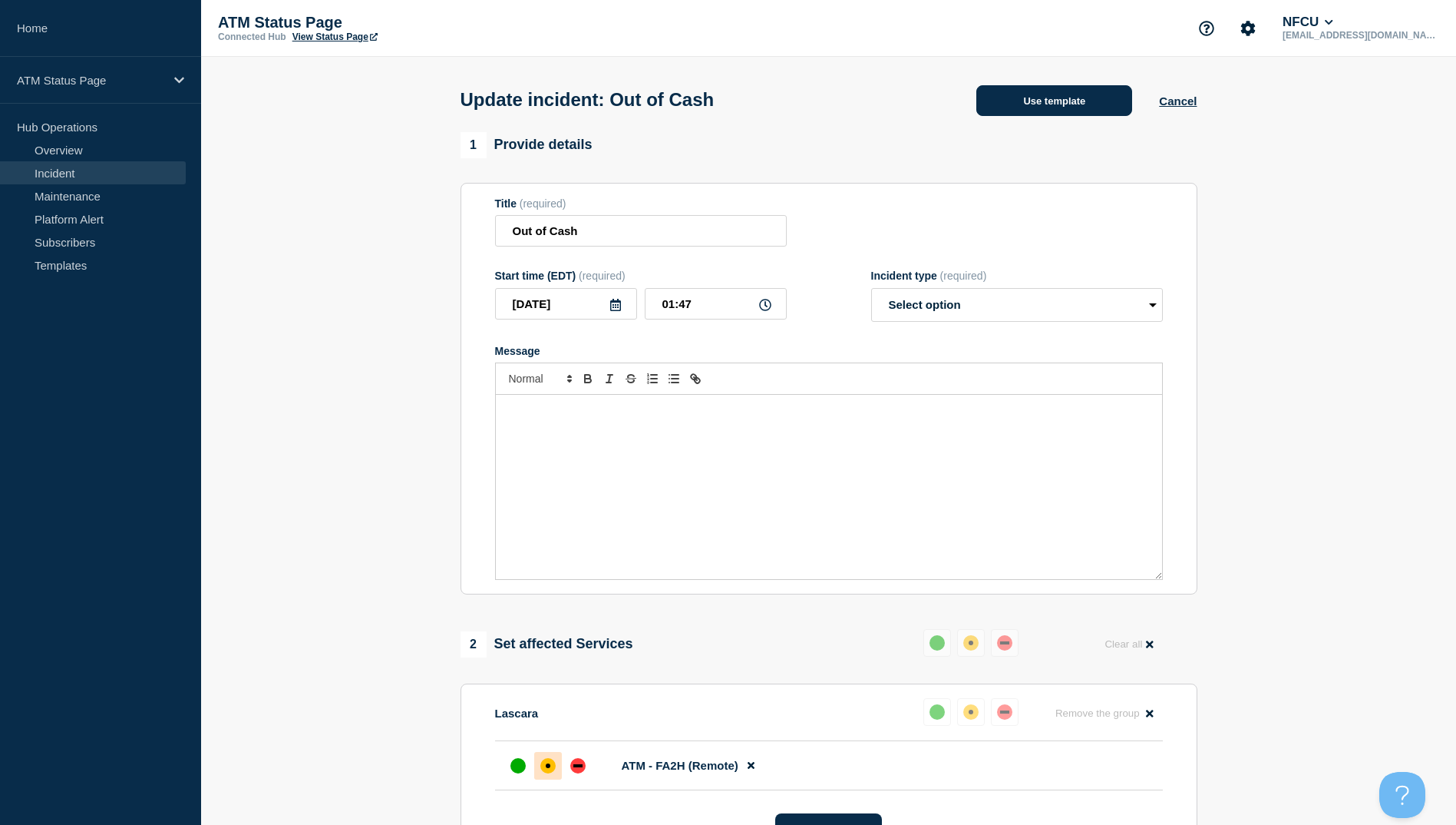
click at [1032, 106] on button "Use template" at bounding box center [1053, 100] width 156 height 31
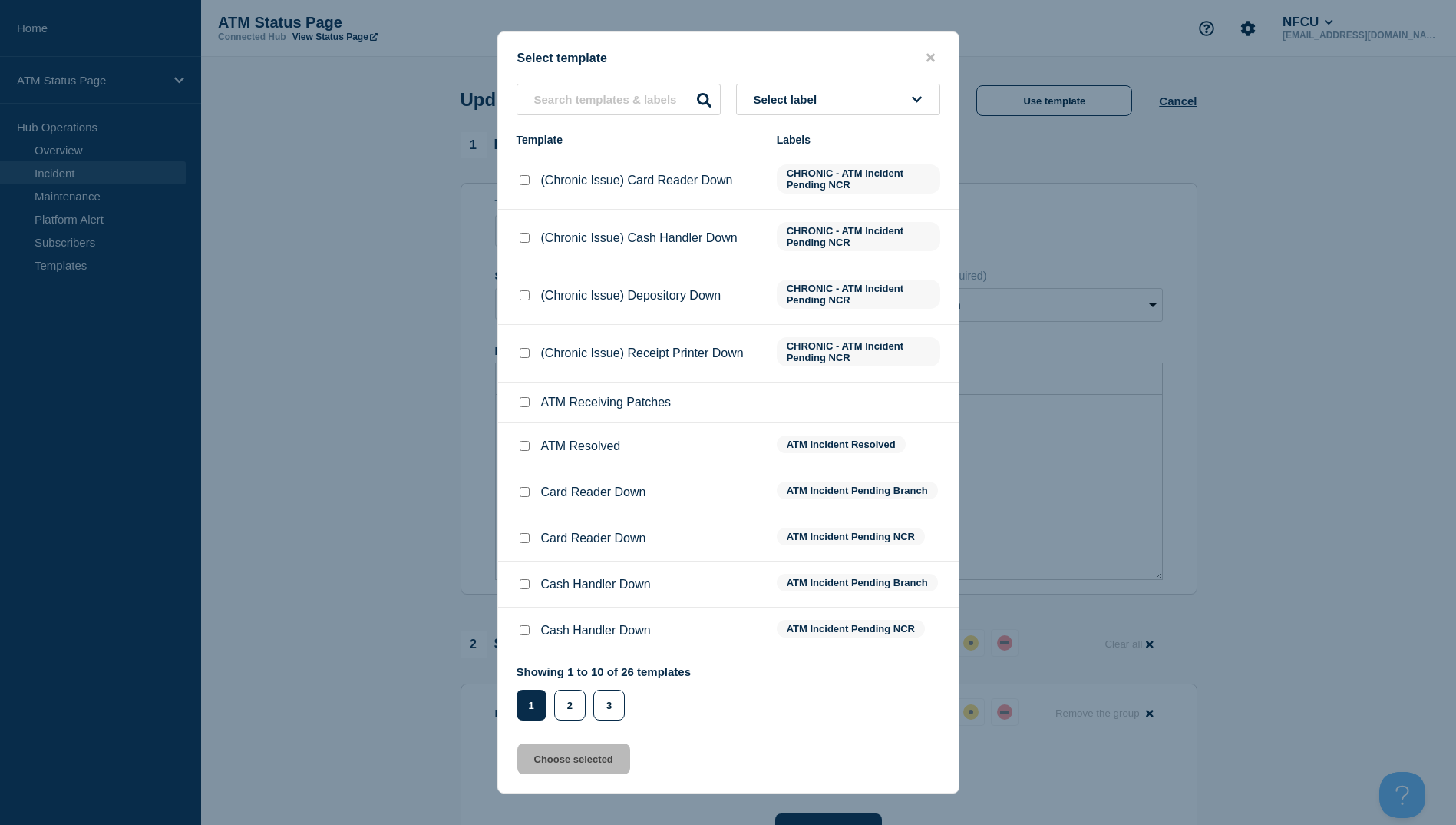
click at [524, 449] on input "ATM Resolved checkbox" at bounding box center [524, 445] width 10 height 10
click at [582, 755] on button "Choose selected" at bounding box center [573, 758] width 113 height 31
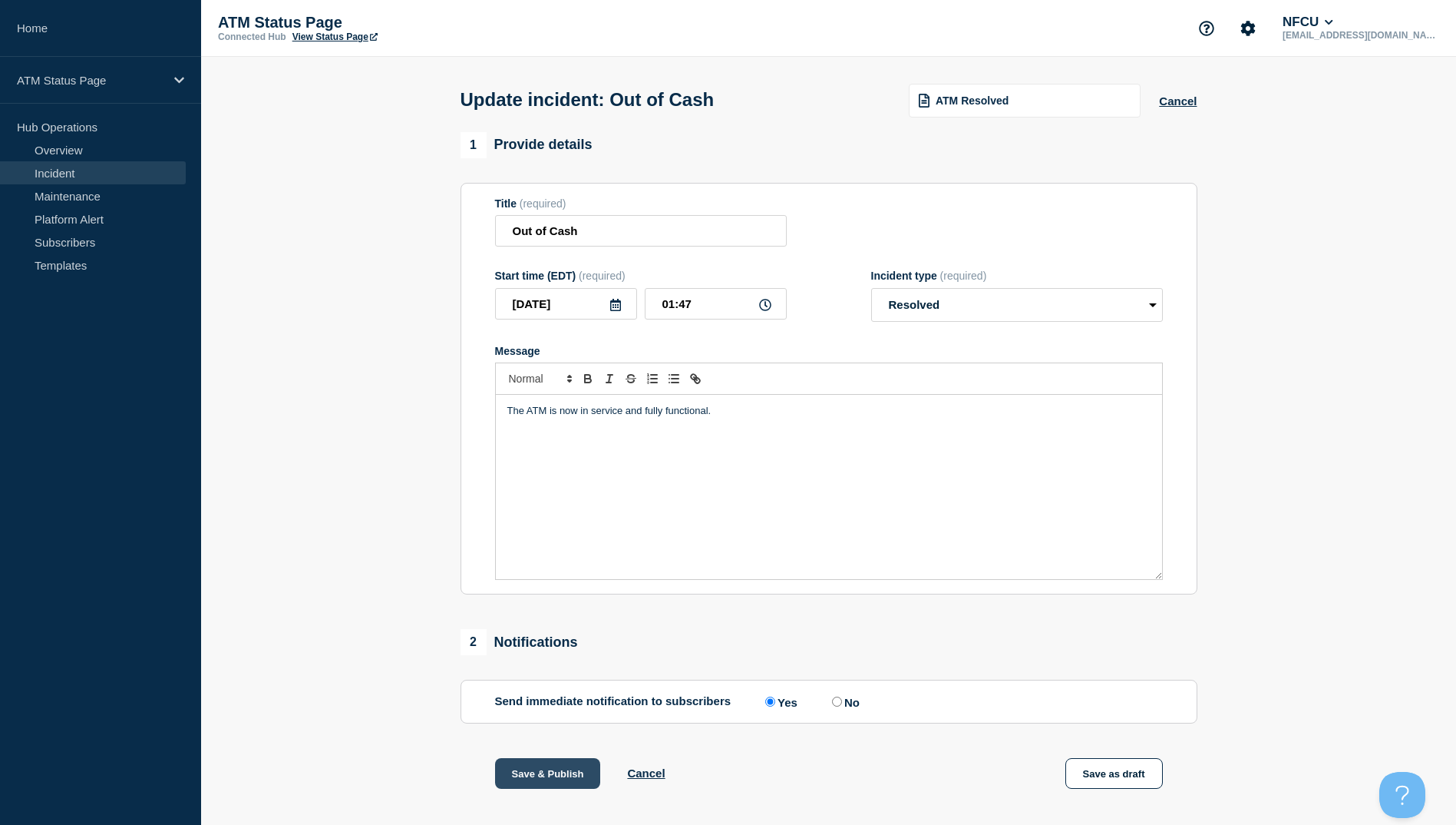
scroll to position [154, 0]
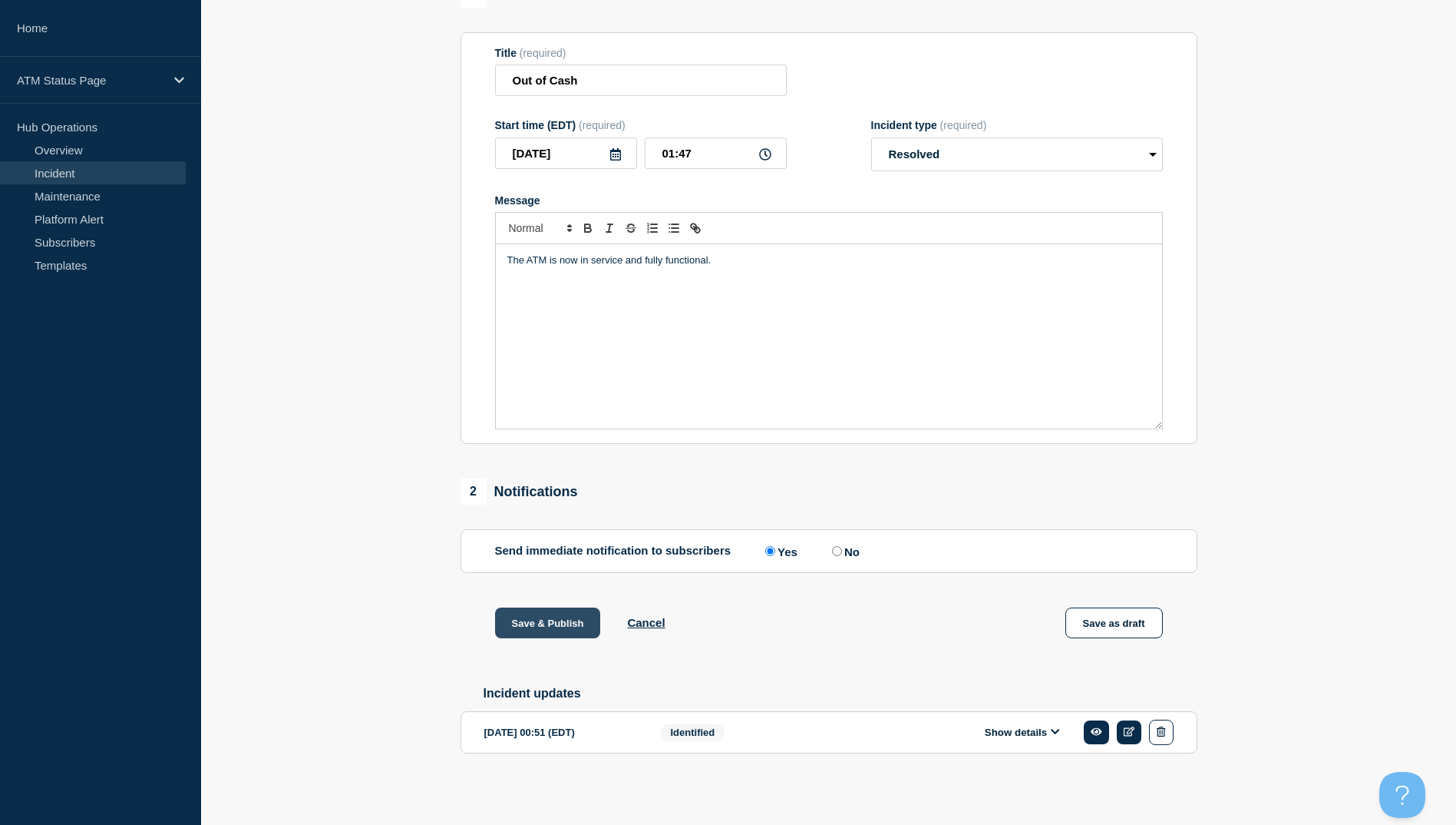
click at [573, 629] on button "Save & Publish" at bounding box center [548, 622] width 106 height 31
